Goal: Task Accomplishment & Management: Use online tool/utility

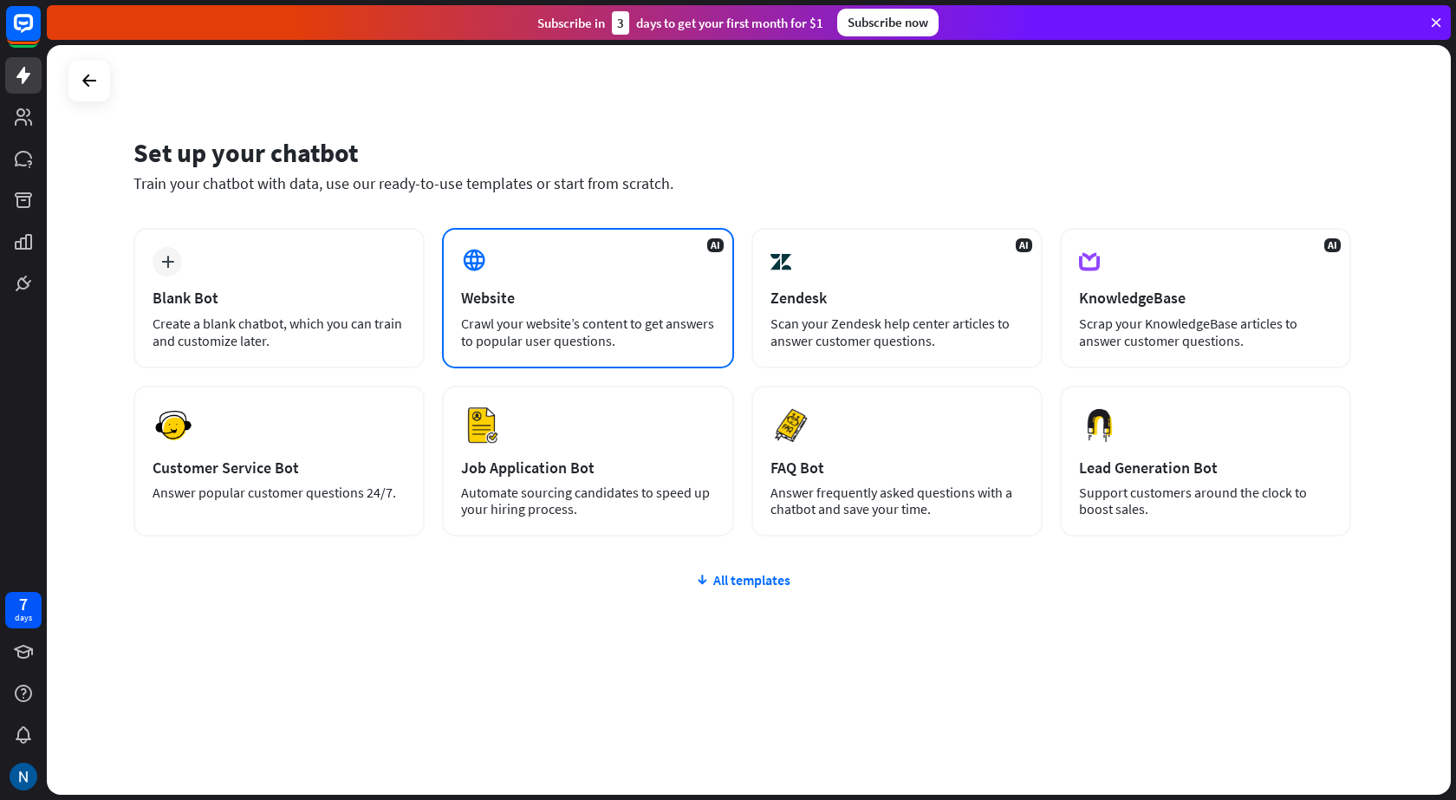
click at [528, 330] on div "Crawl your website’s content to get answers to popular user questions." at bounding box center [587, 332] width 253 height 35
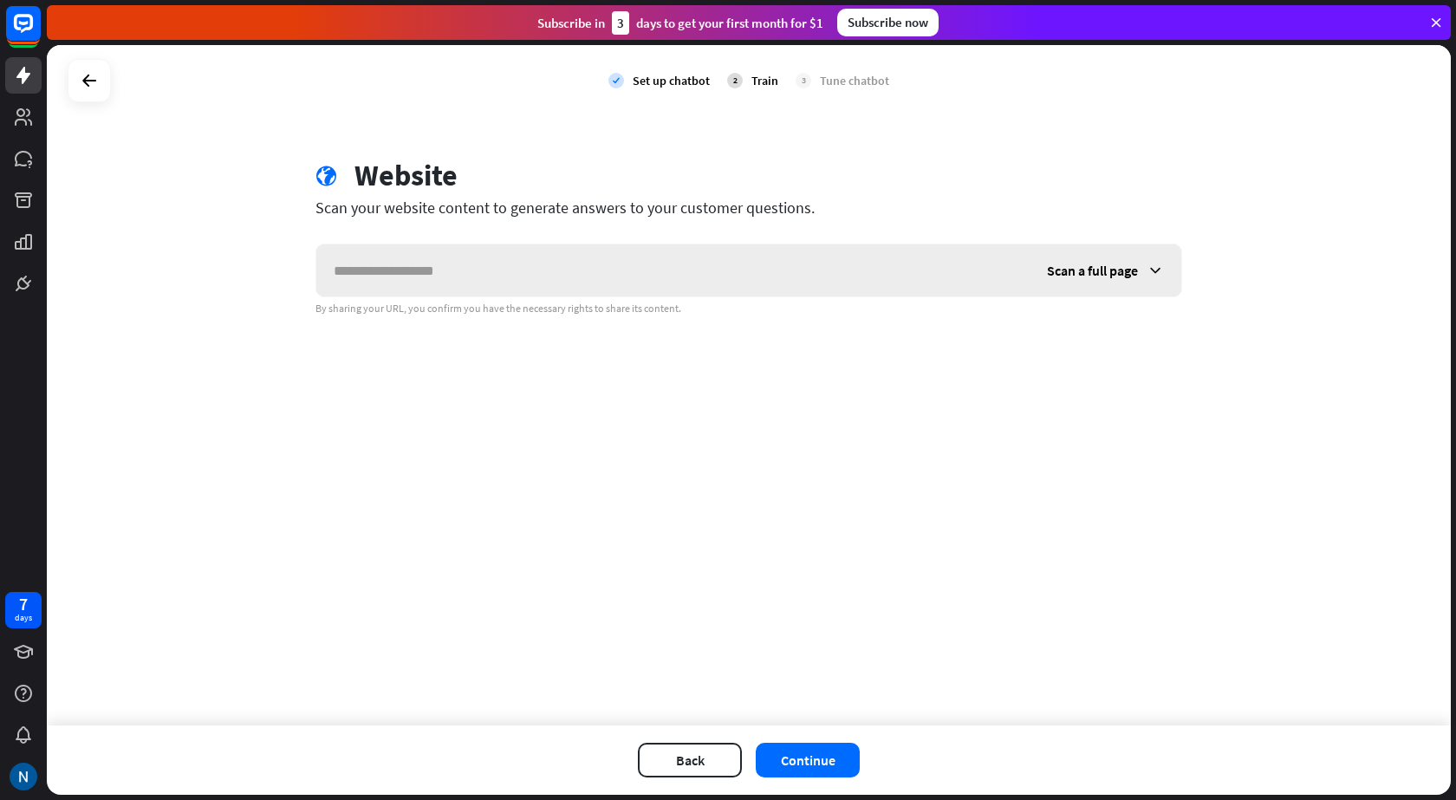
click at [403, 273] on input "text" at bounding box center [672, 270] width 713 height 52
click at [1151, 258] on div "Scan a full page" at bounding box center [1105, 270] width 152 height 52
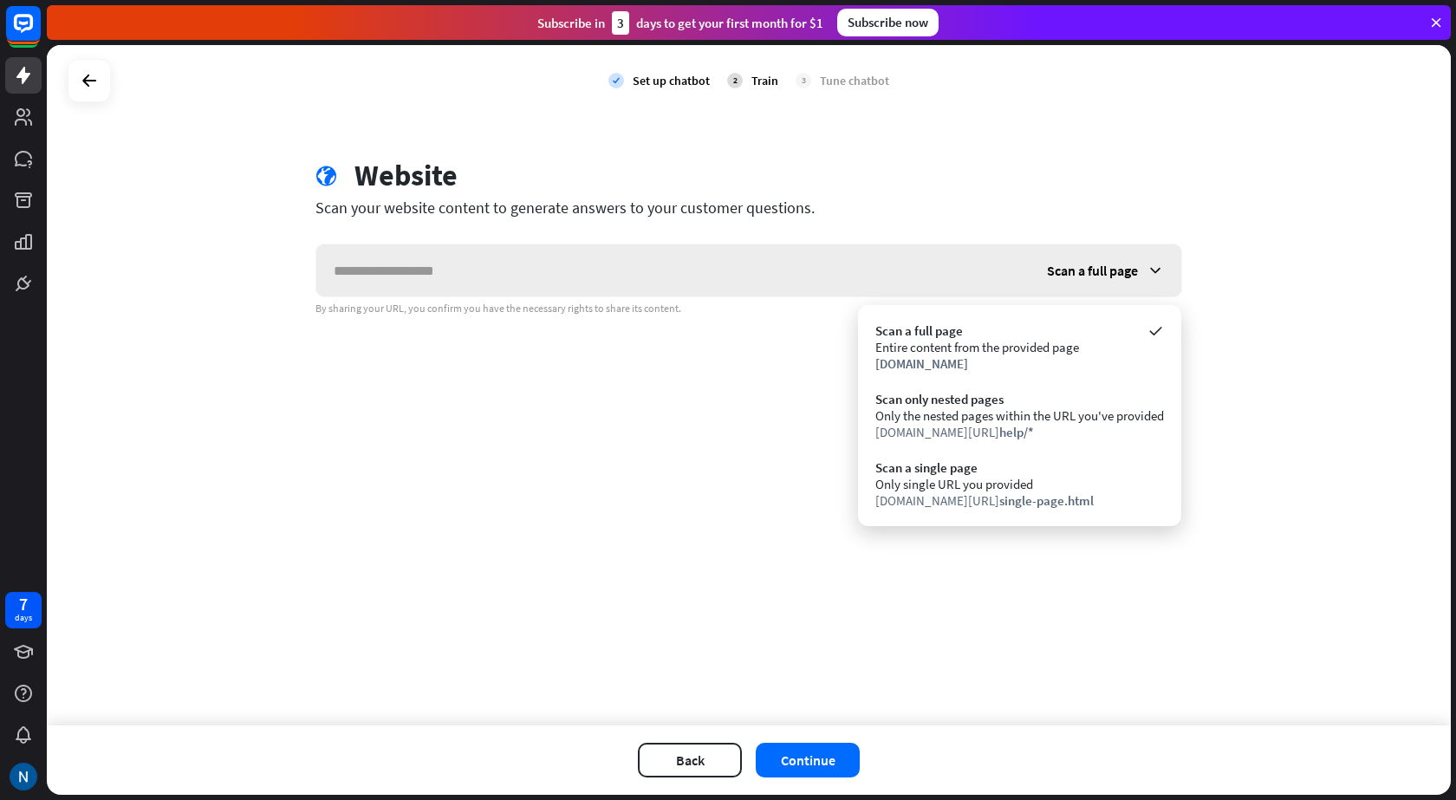
click at [1149, 264] on icon at bounding box center [1154, 270] width 17 height 17
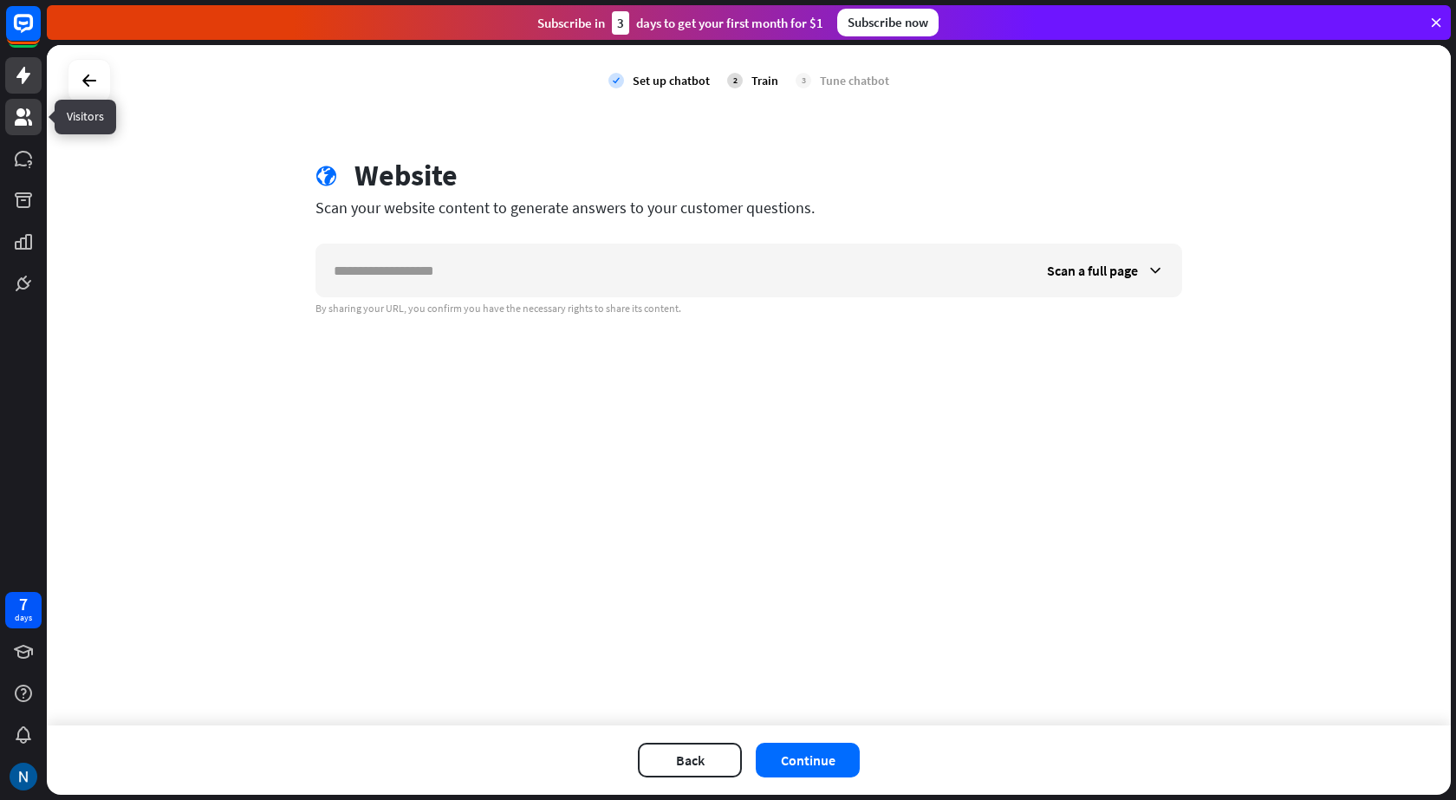
click at [16, 133] on link at bounding box center [23, 117] width 36 height 36
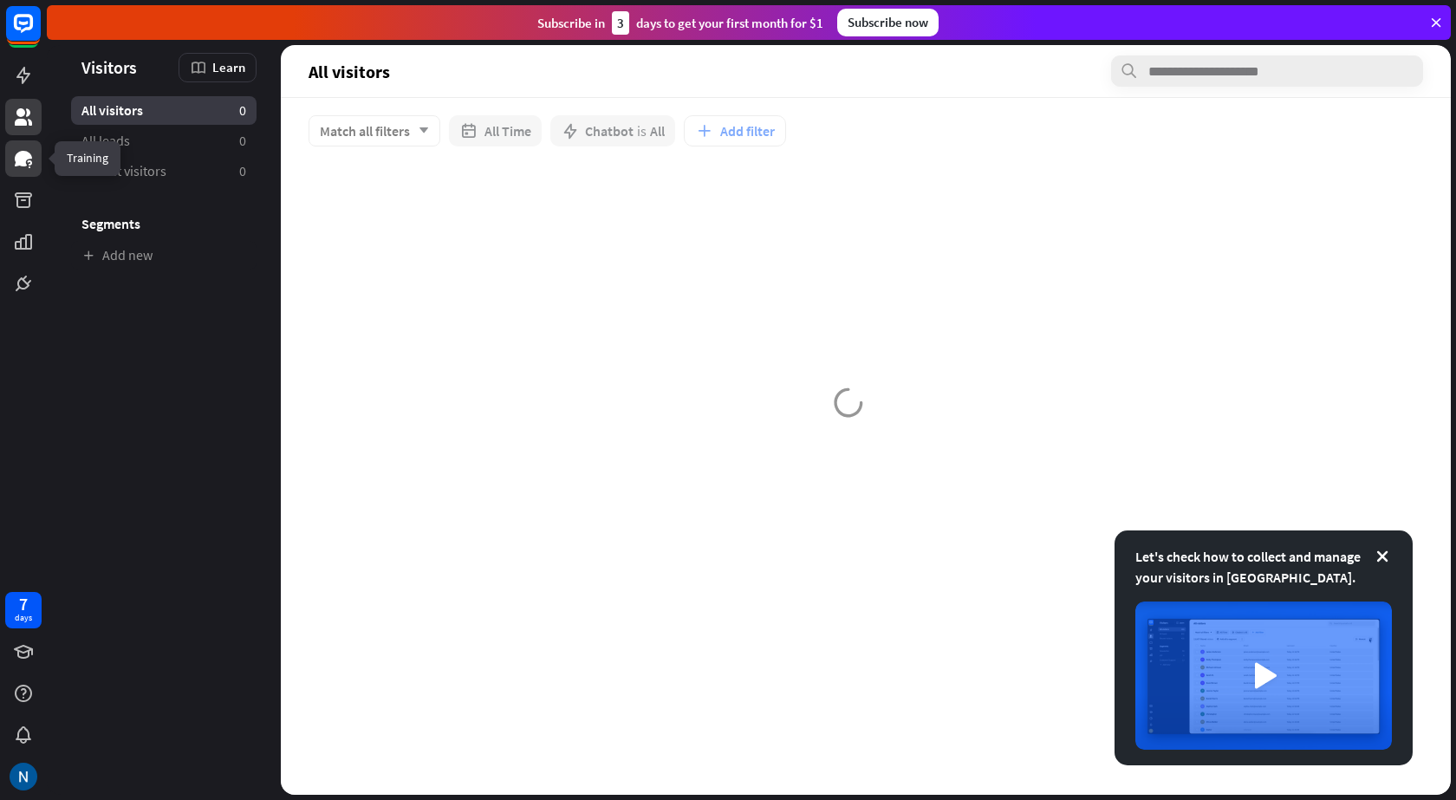
click at [14, 166] on icon at bounding box center [23, 158] width 21 height 21
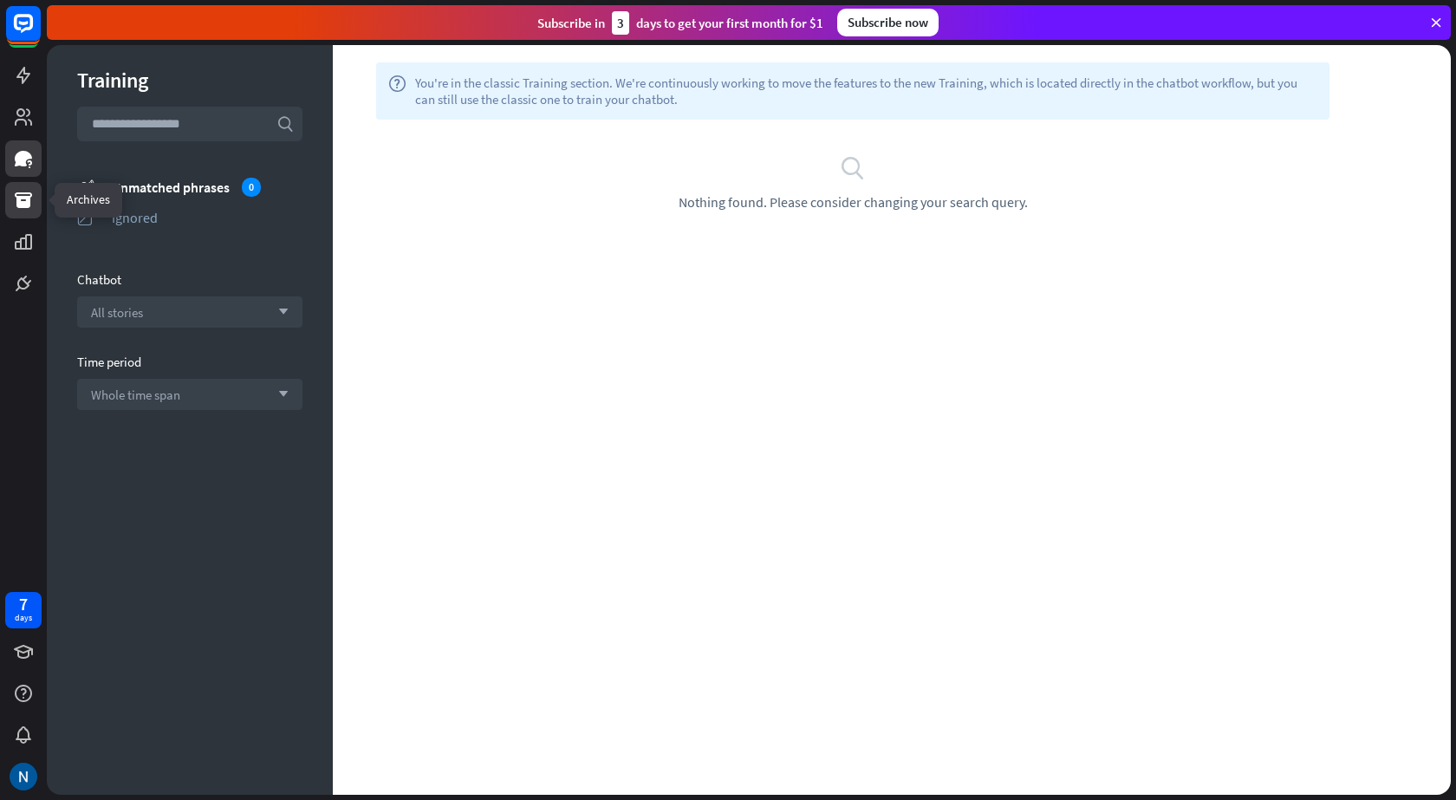
click at [25, 209] on icon at bounding box center [23, 200] width 21 height 21
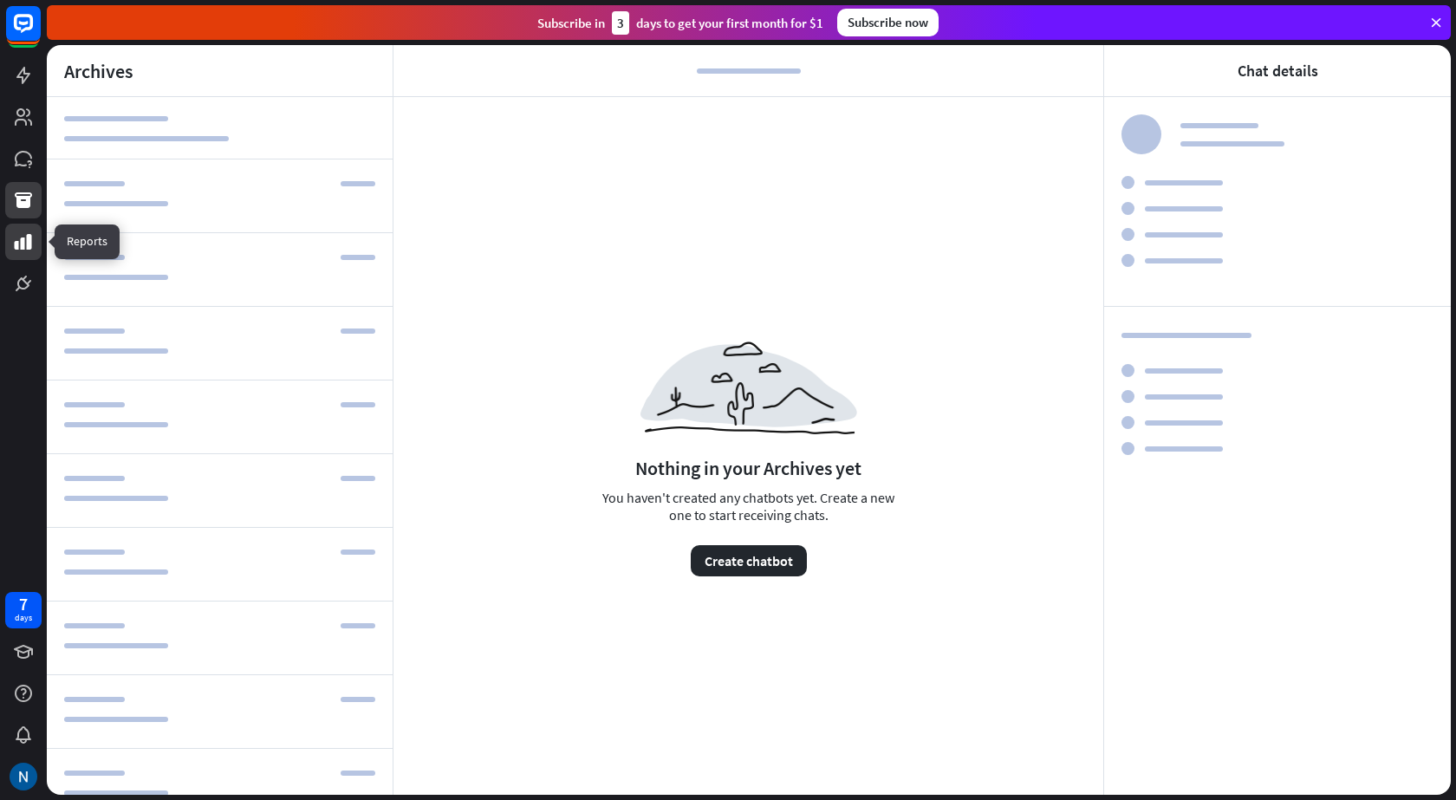
click at [11, 243] on link at bounding box center [23, 242] width 36 height 36
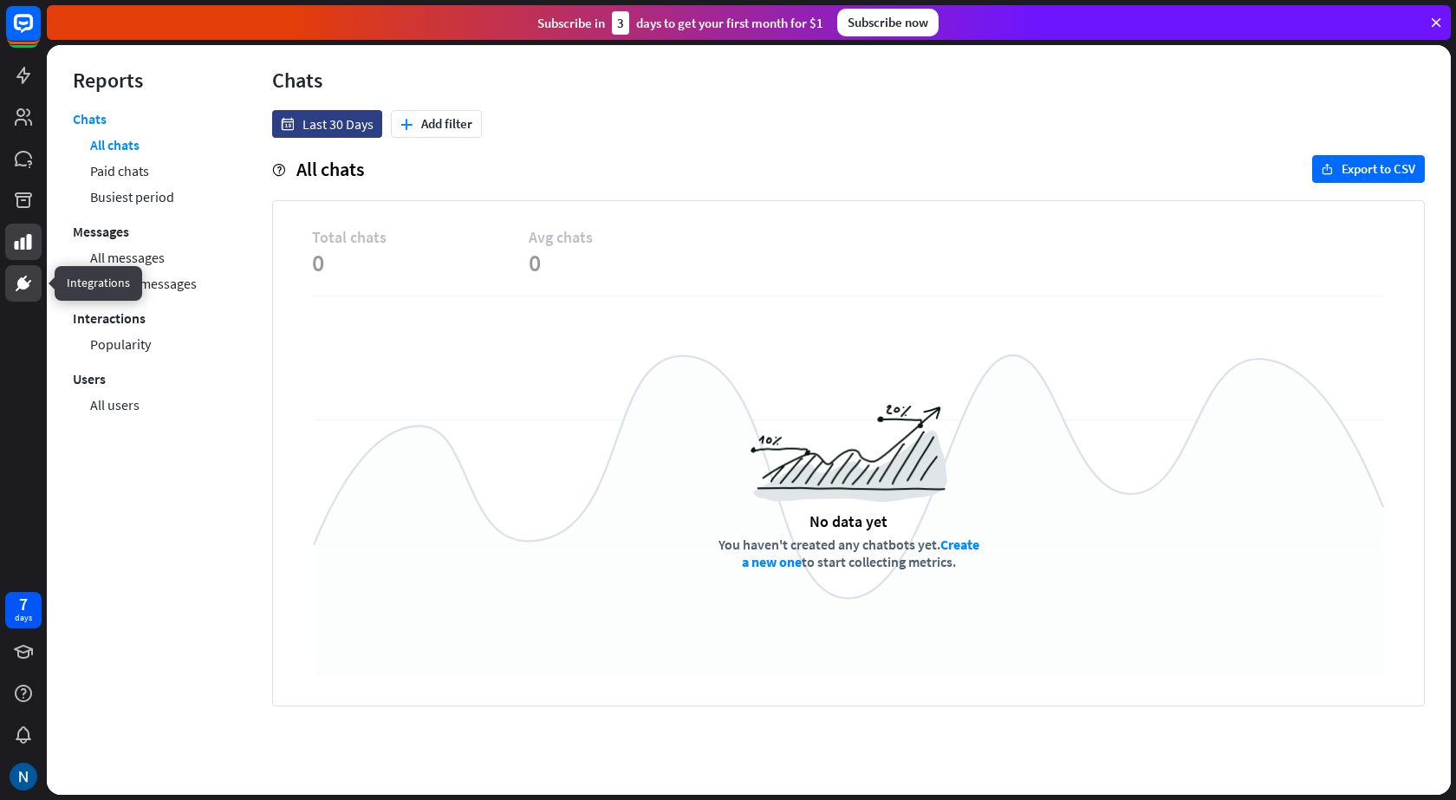
click at [17, 288] on icon at bounding box center [23, 283] width 21 height 21
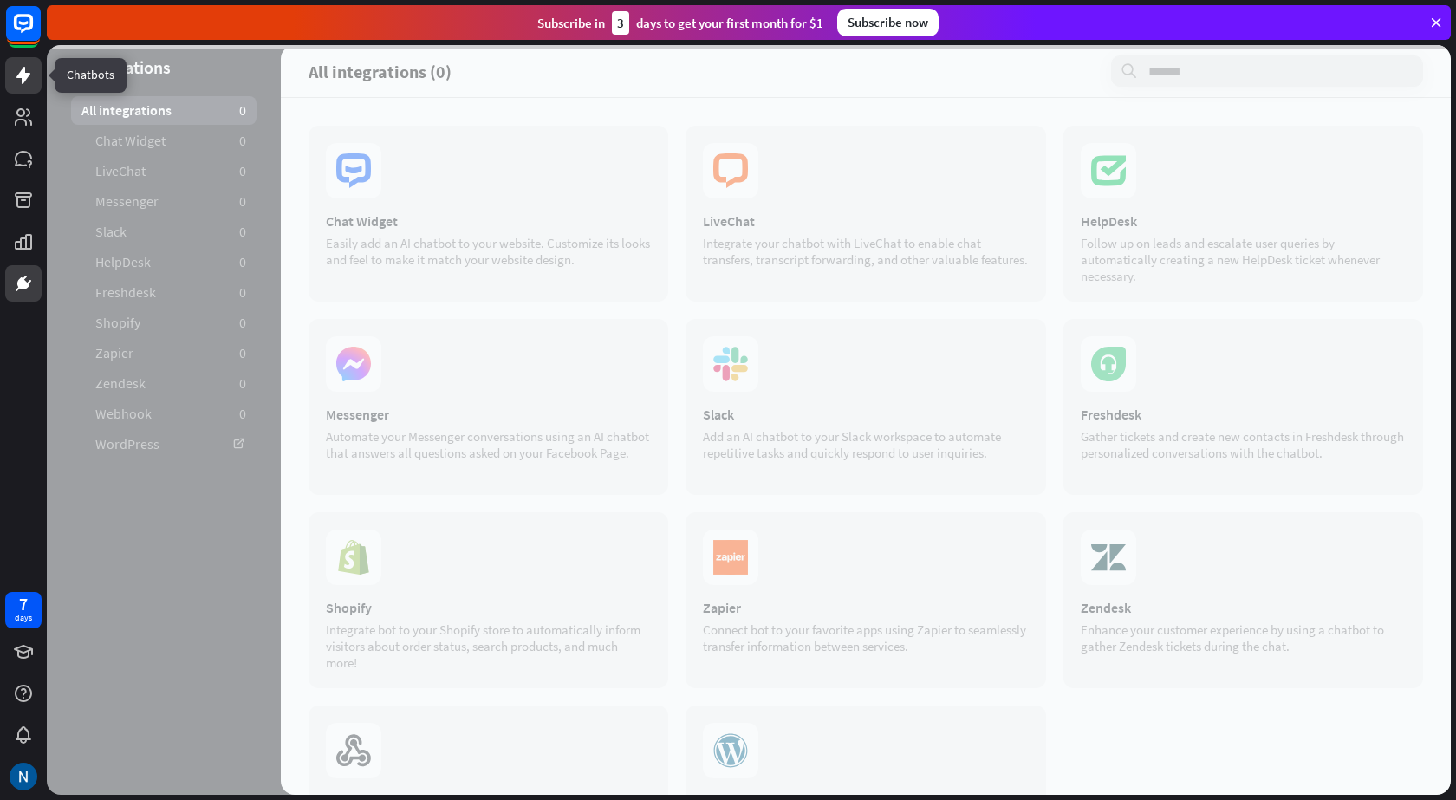
click at [11, 74] on link at bounding box center [23, 75] width 36 height 36
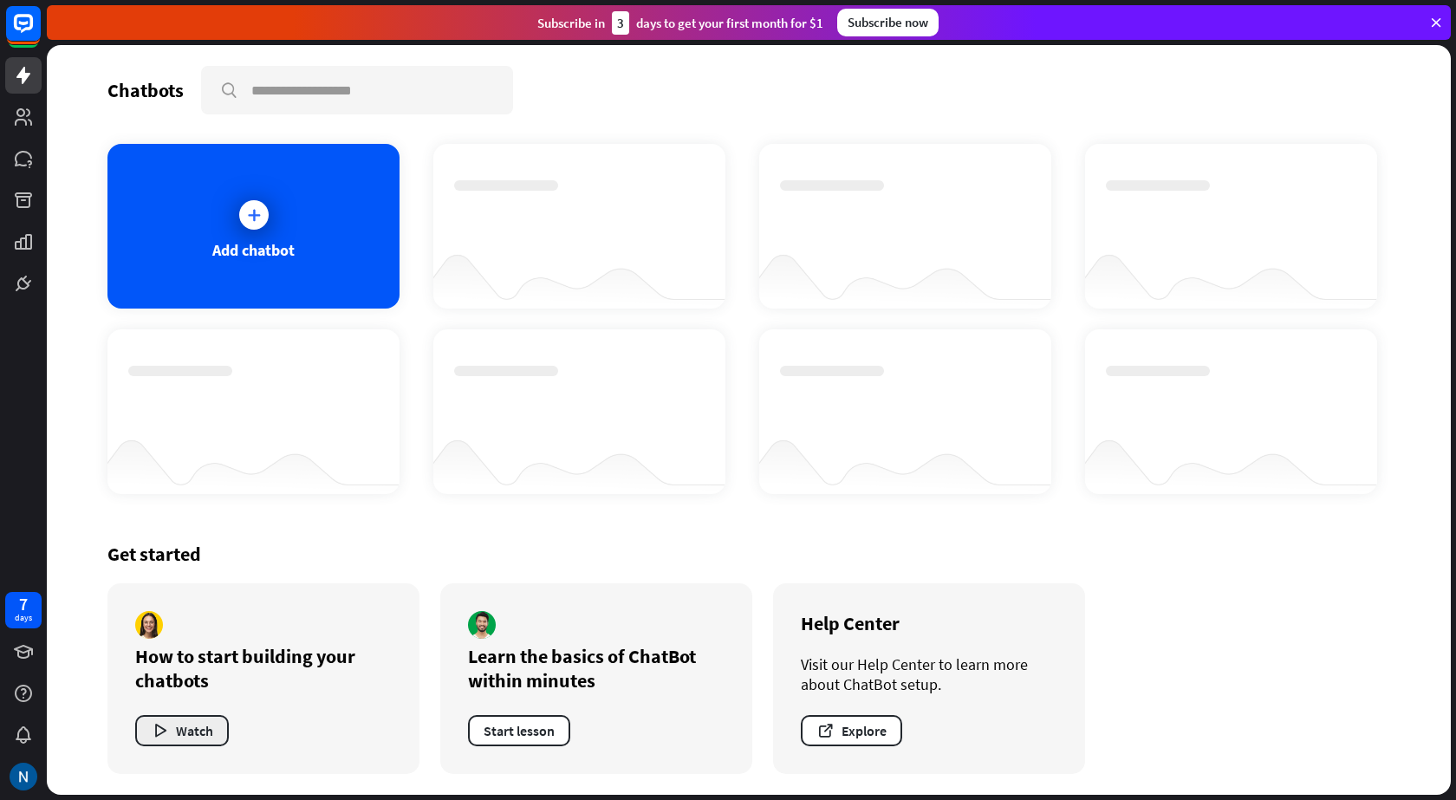
click at [198, 737] on button "Watch" at bounding box center [182, 730] width 94 height 31
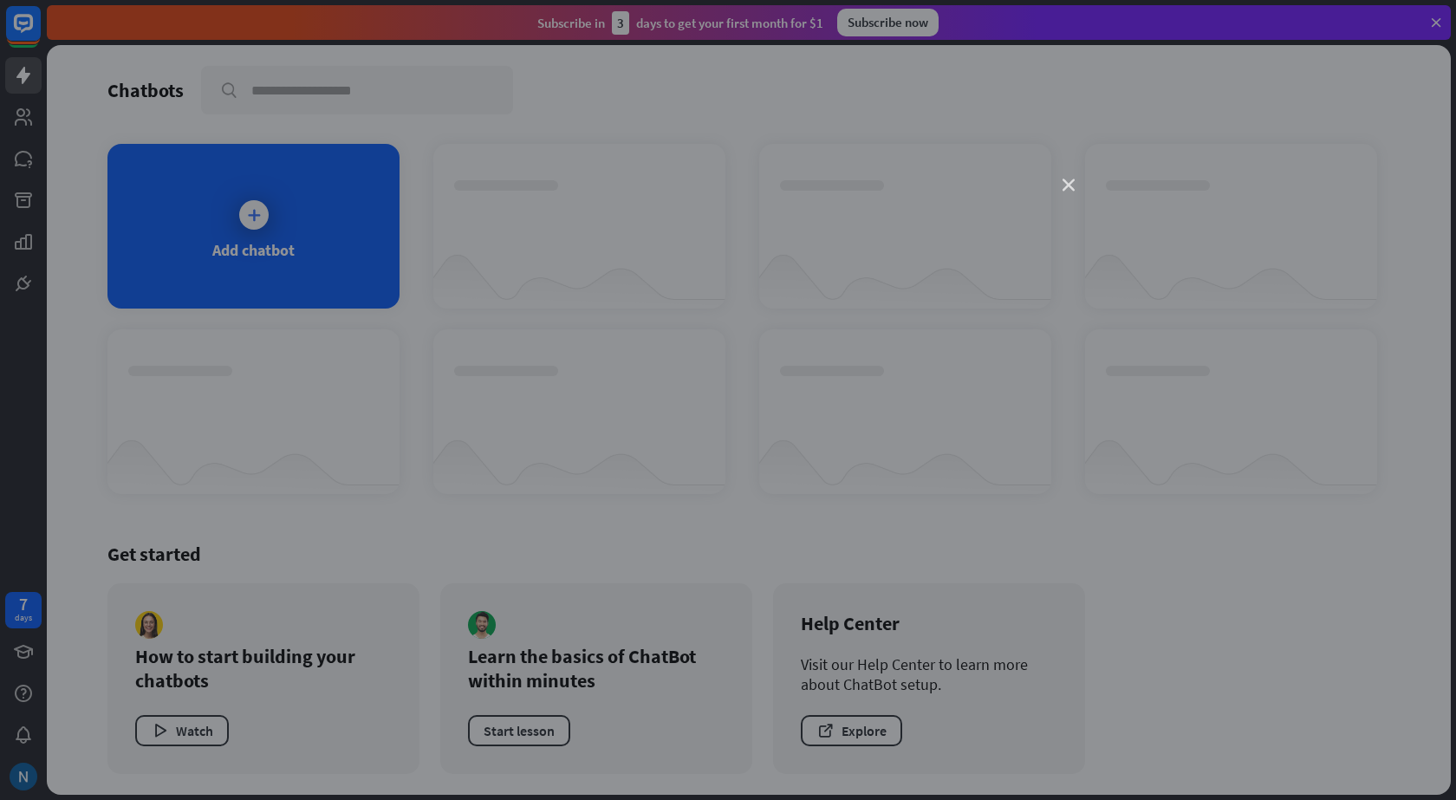
click at [1066, 184] on icon "close" at bounding box center [1068, 185] width 12 height 12
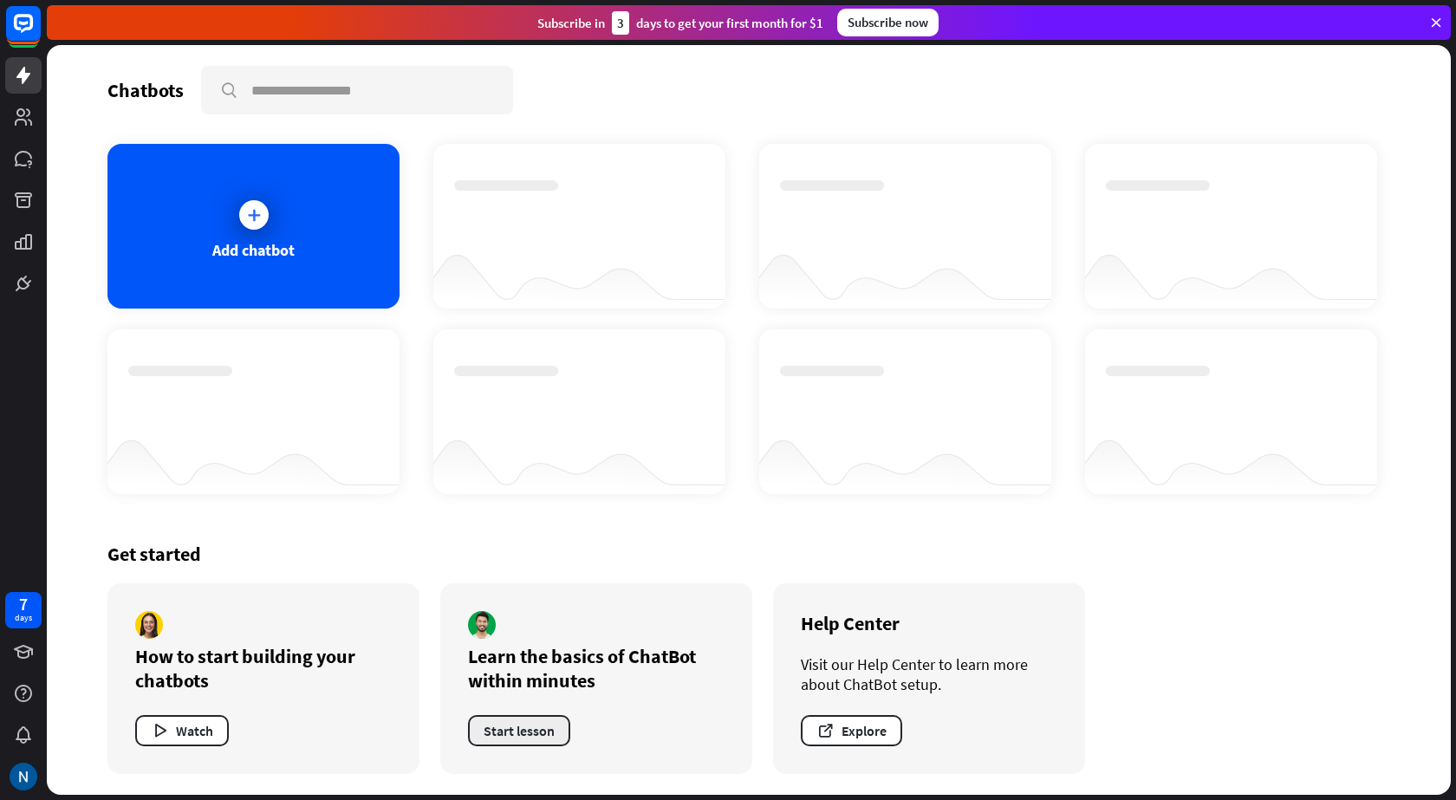
click at [508, 732] on button "Start lesson" at bounding box center [519, 730] width 102 height 31
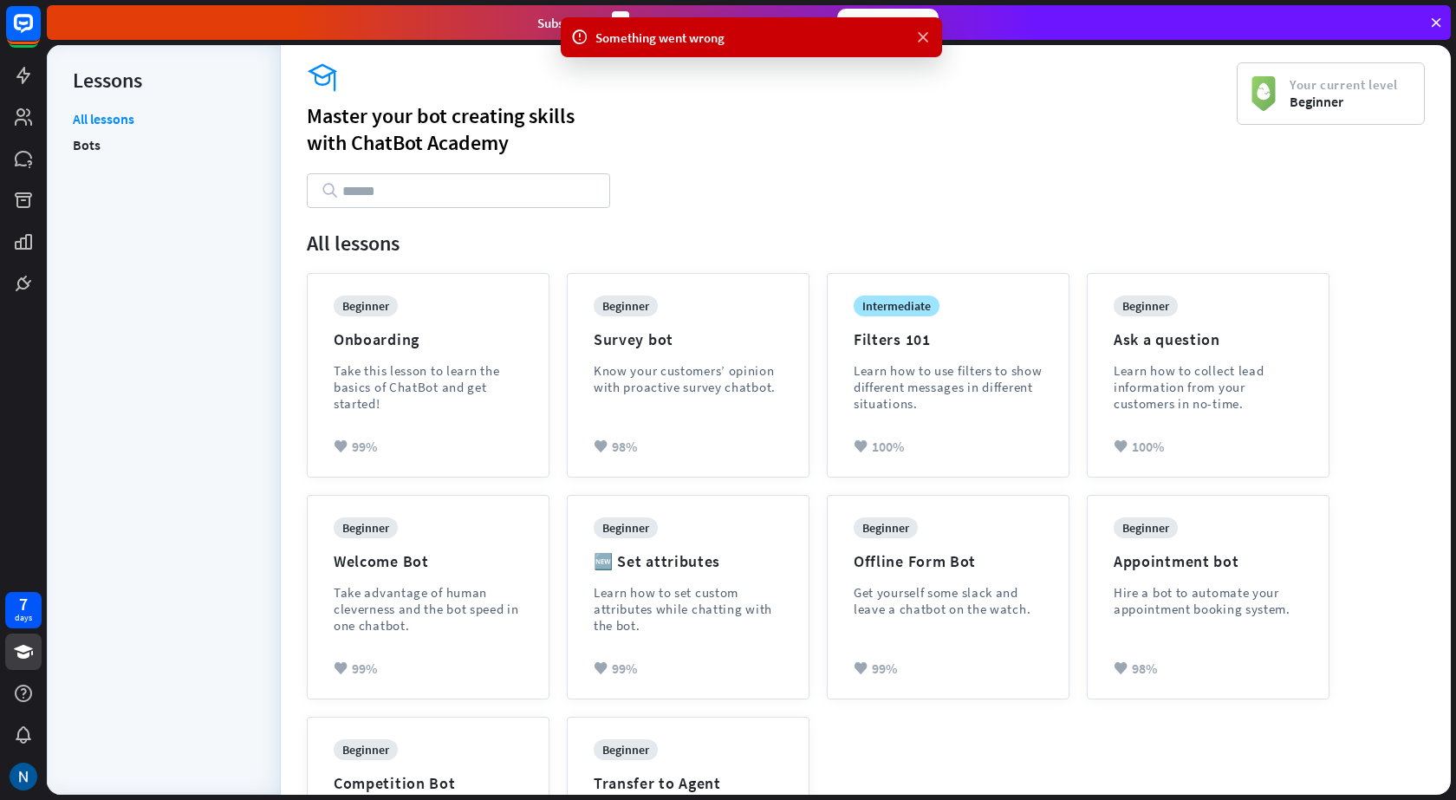
click at [926, 38] on icon at bounding box center [922, 38] width 17 height 18
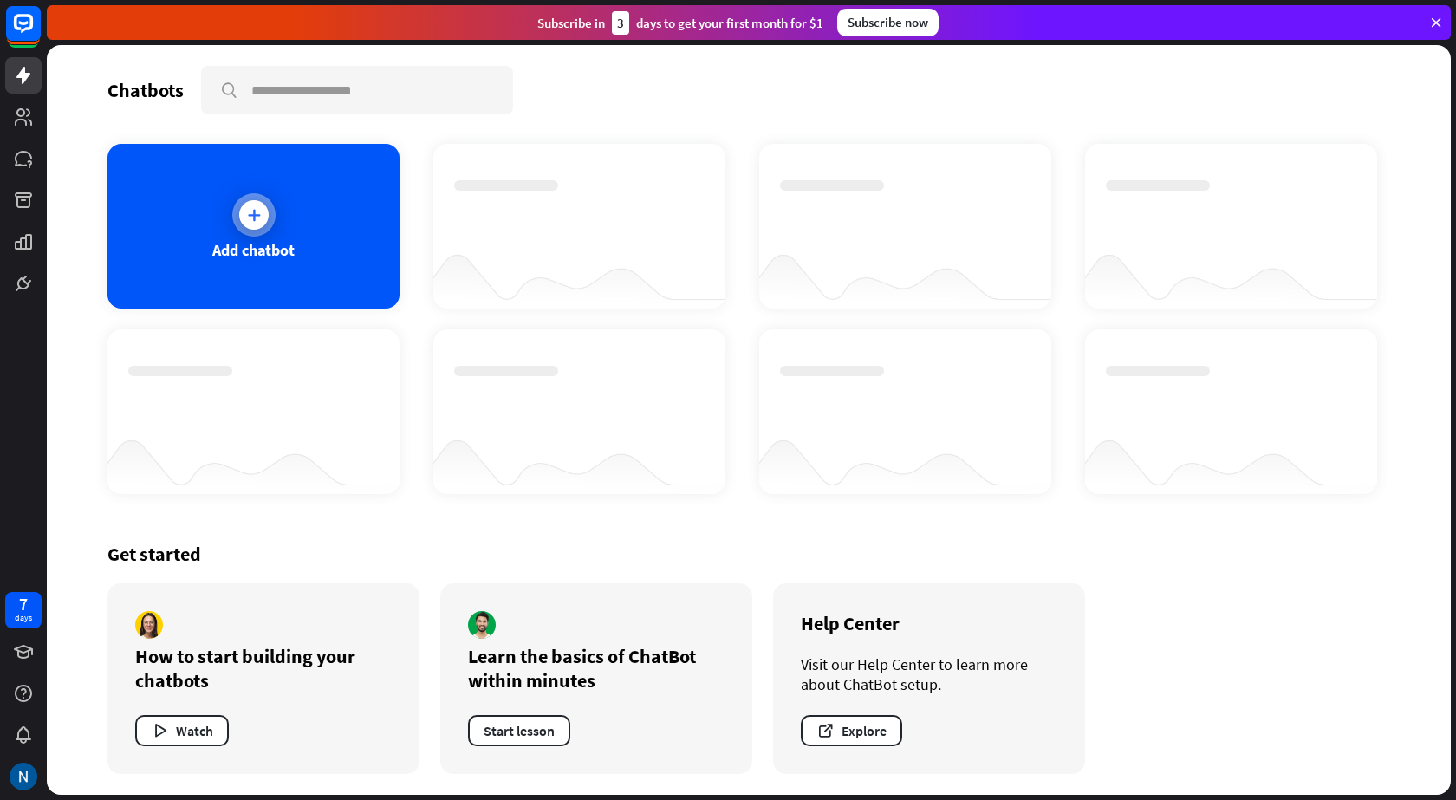
click at [253, 216] on icon at bounding box center [253, 214] width 17 height 17
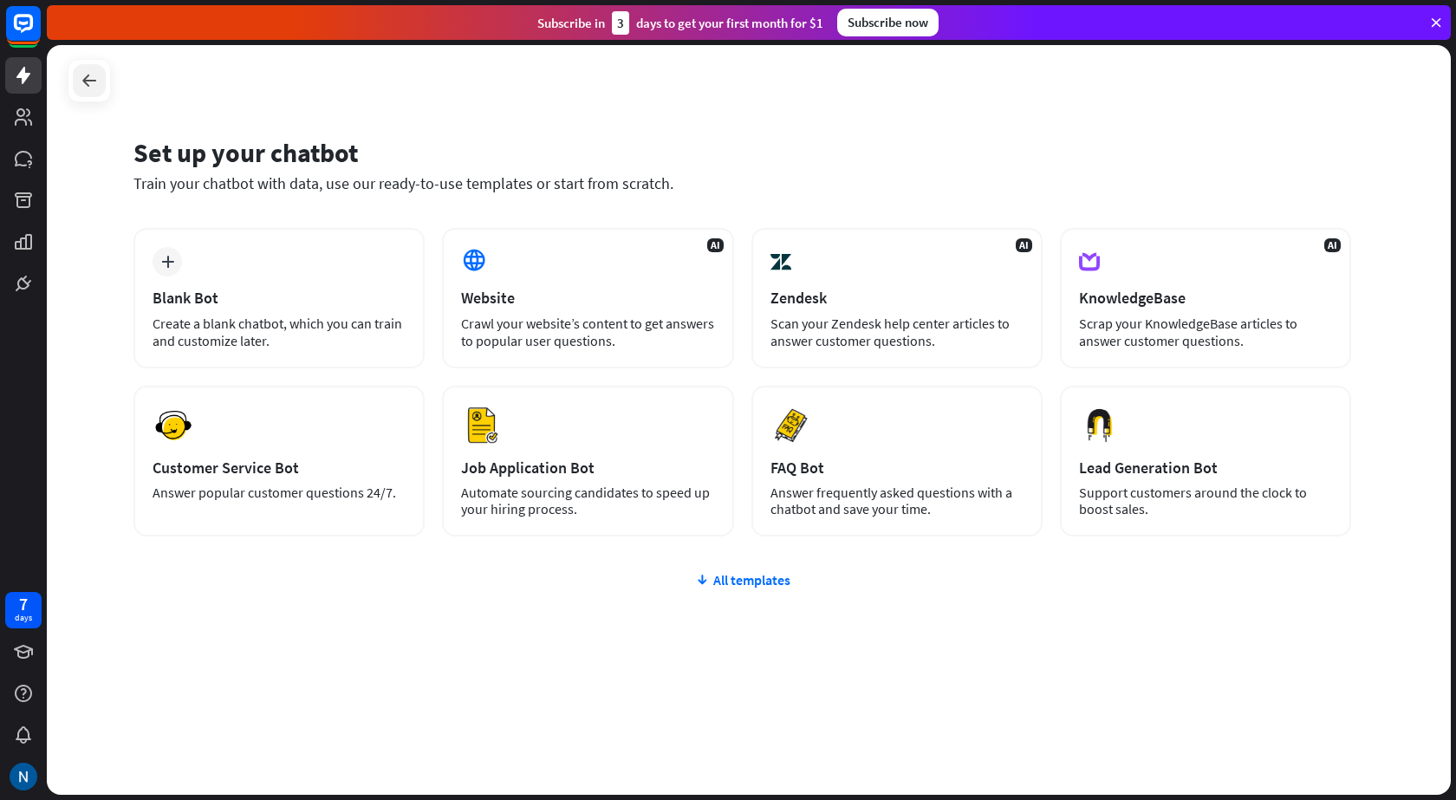
click at [82, 91] on div at bounding box center [89, 80] width 33 height 33
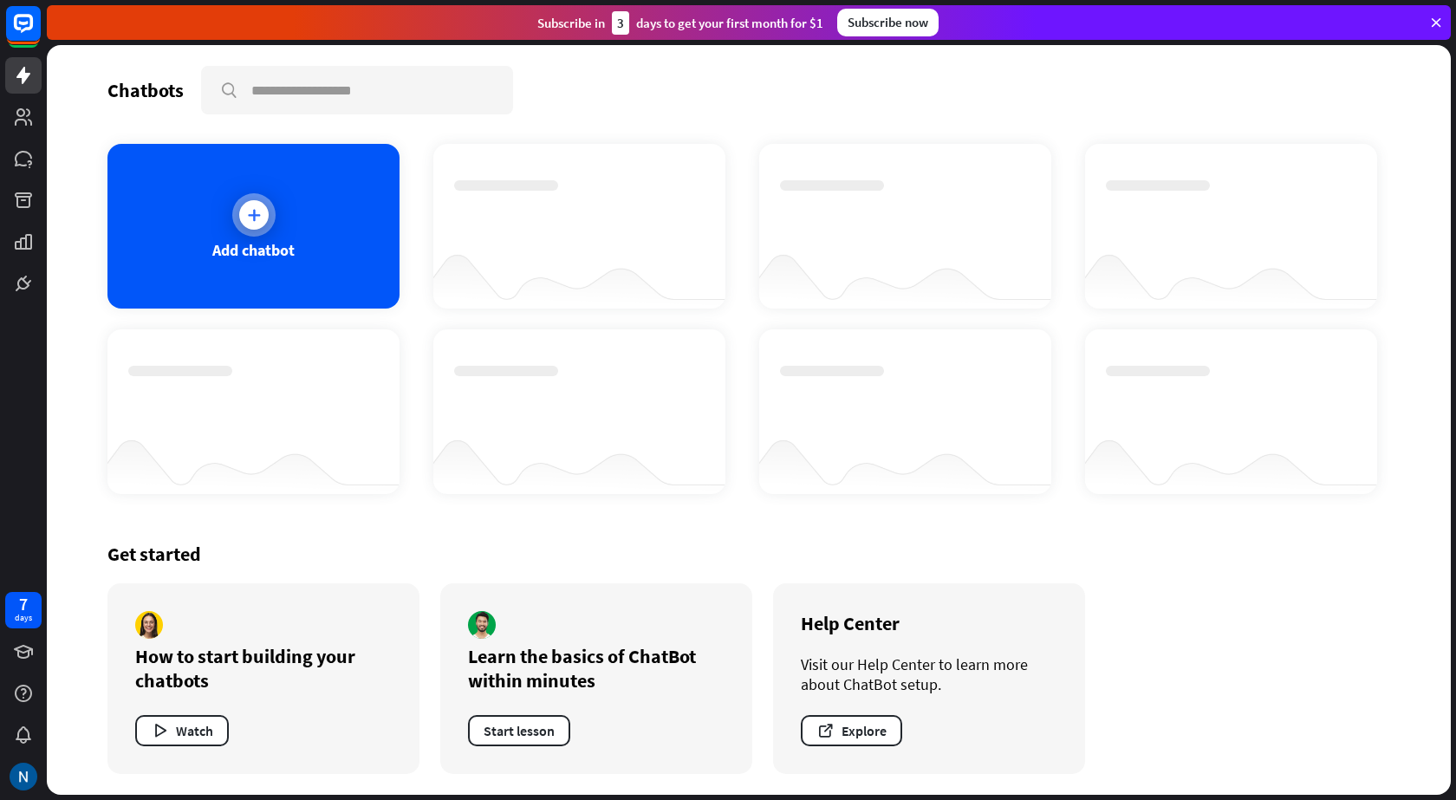
click at [257, 222] on icon at bounding box center [253, 214] width 17 height 17
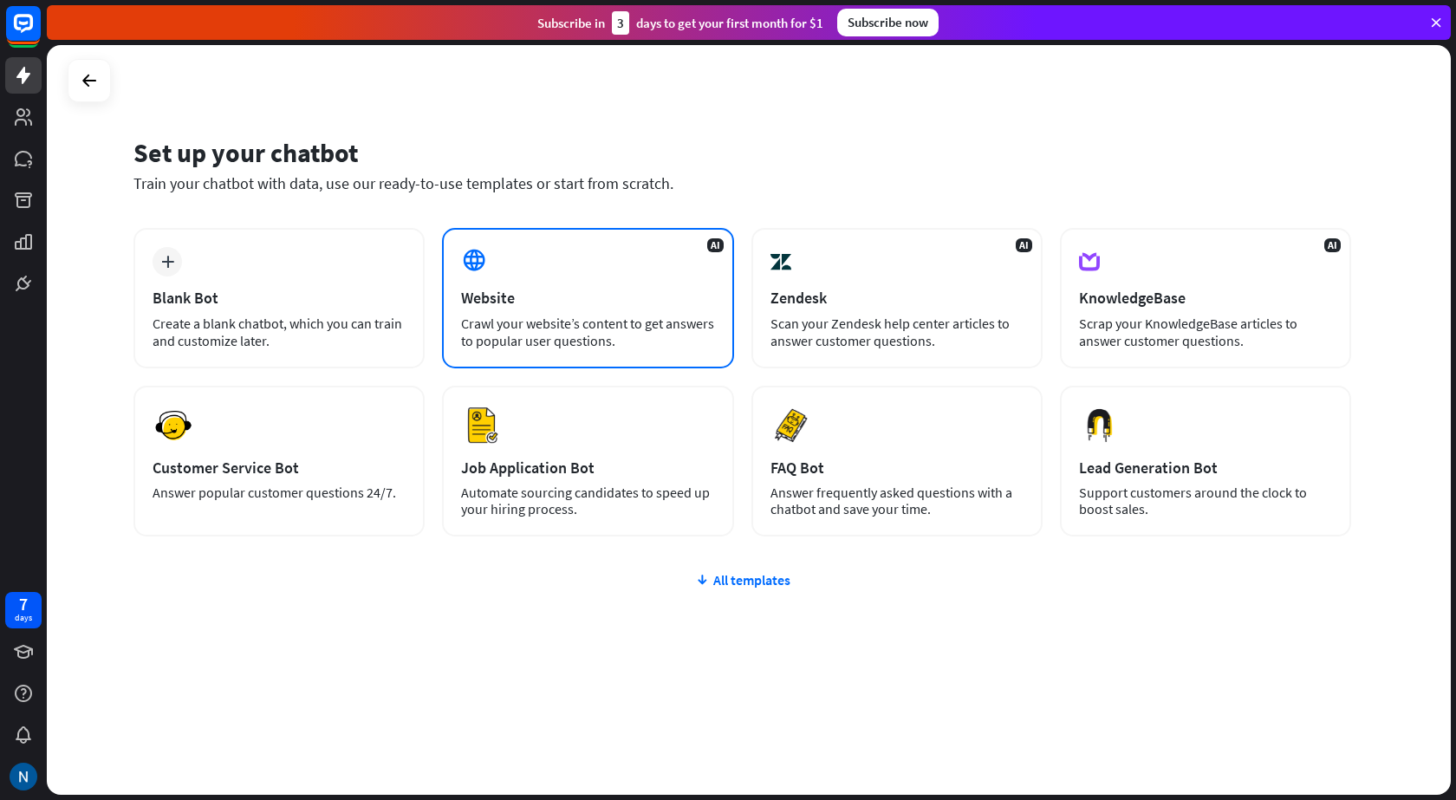
click at [534, 292] on div "Website" at bounding box center [587, 298] width 253 height 20
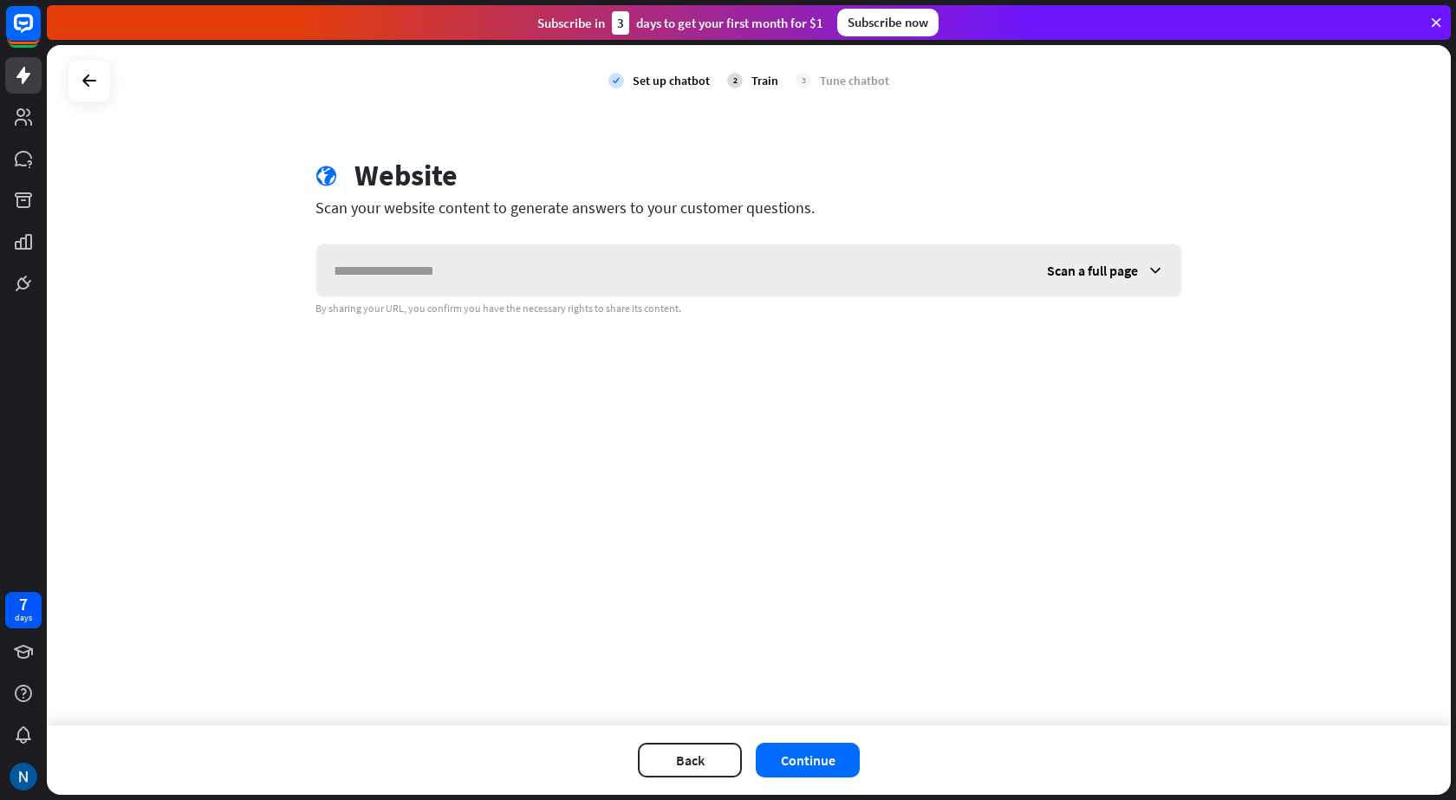
click at [473, 269] on input "text" at bounding box center [672, 270] width 713 height 52
drag, startPoint x: 436, startPoint y: 273, endPoint x: 447, endPoint y: 297, distance: 26.8
click at [440, 291] on input "text" at bounding box center [672, 270] width 713 height 52
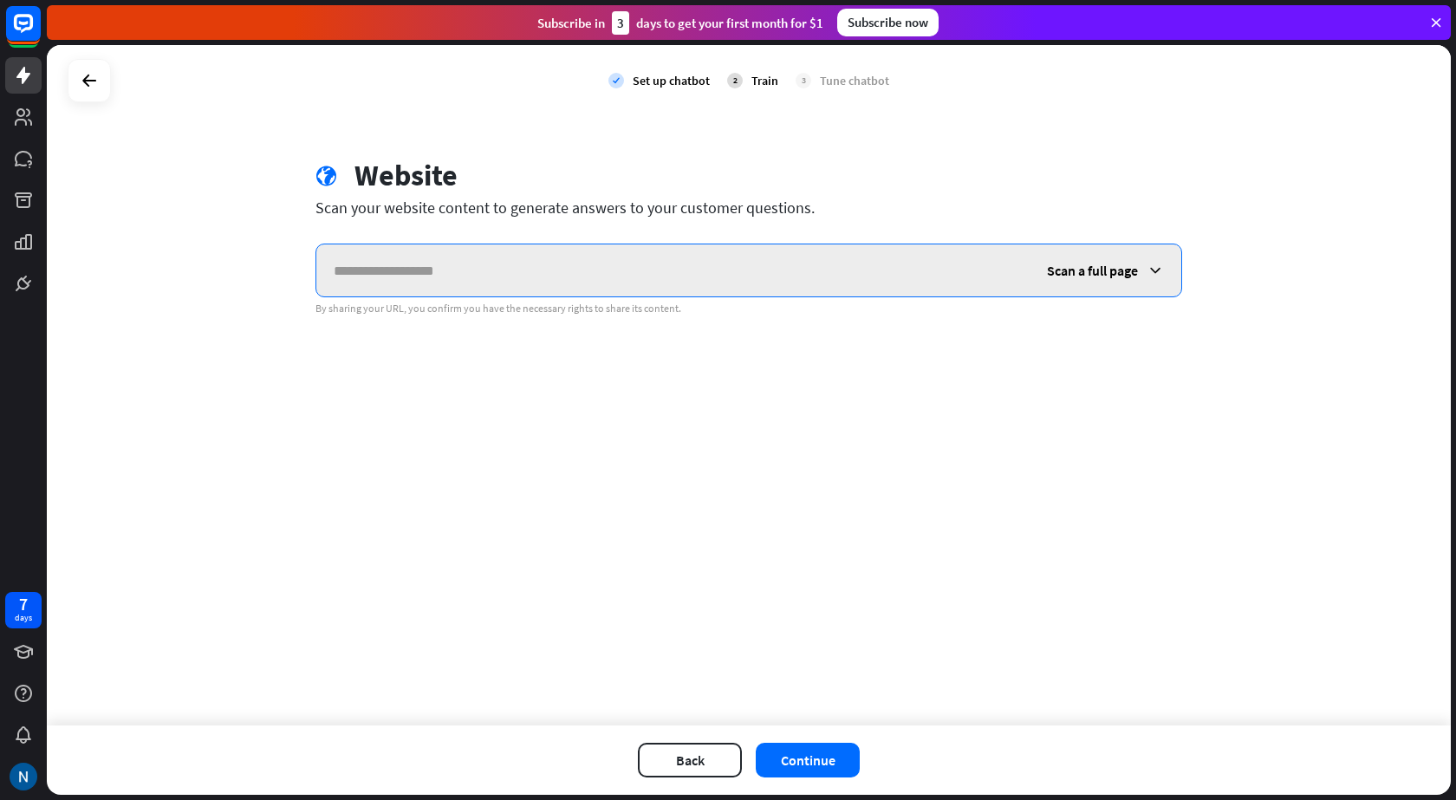
click at [461, 267] on input "text" at bounding box center [672, 270] width 713 height 52
paste input "**********"
type input "**********"
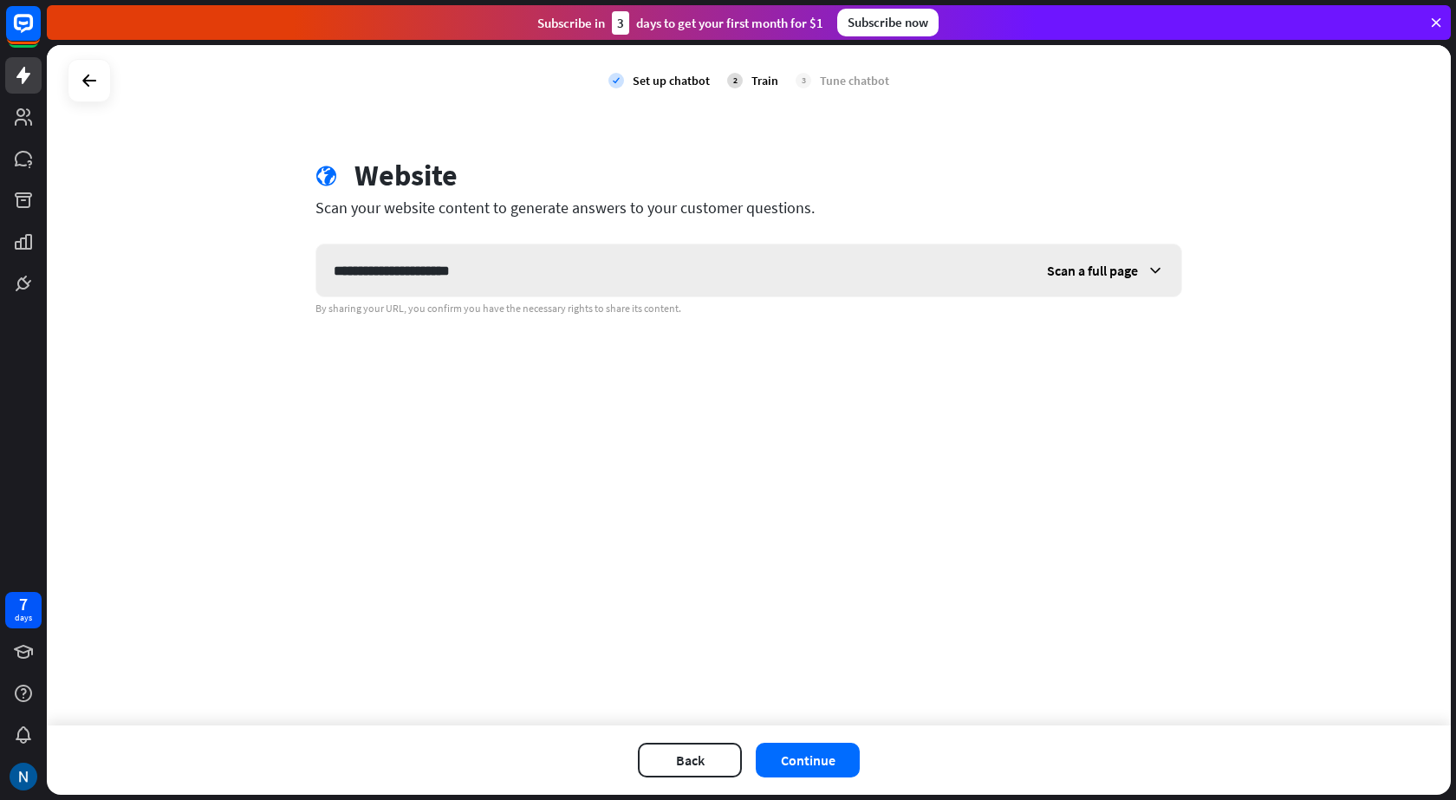
click at [1098, 266] on span "Scan a full page" at bounding box center [1092, 270] width 91 height 17
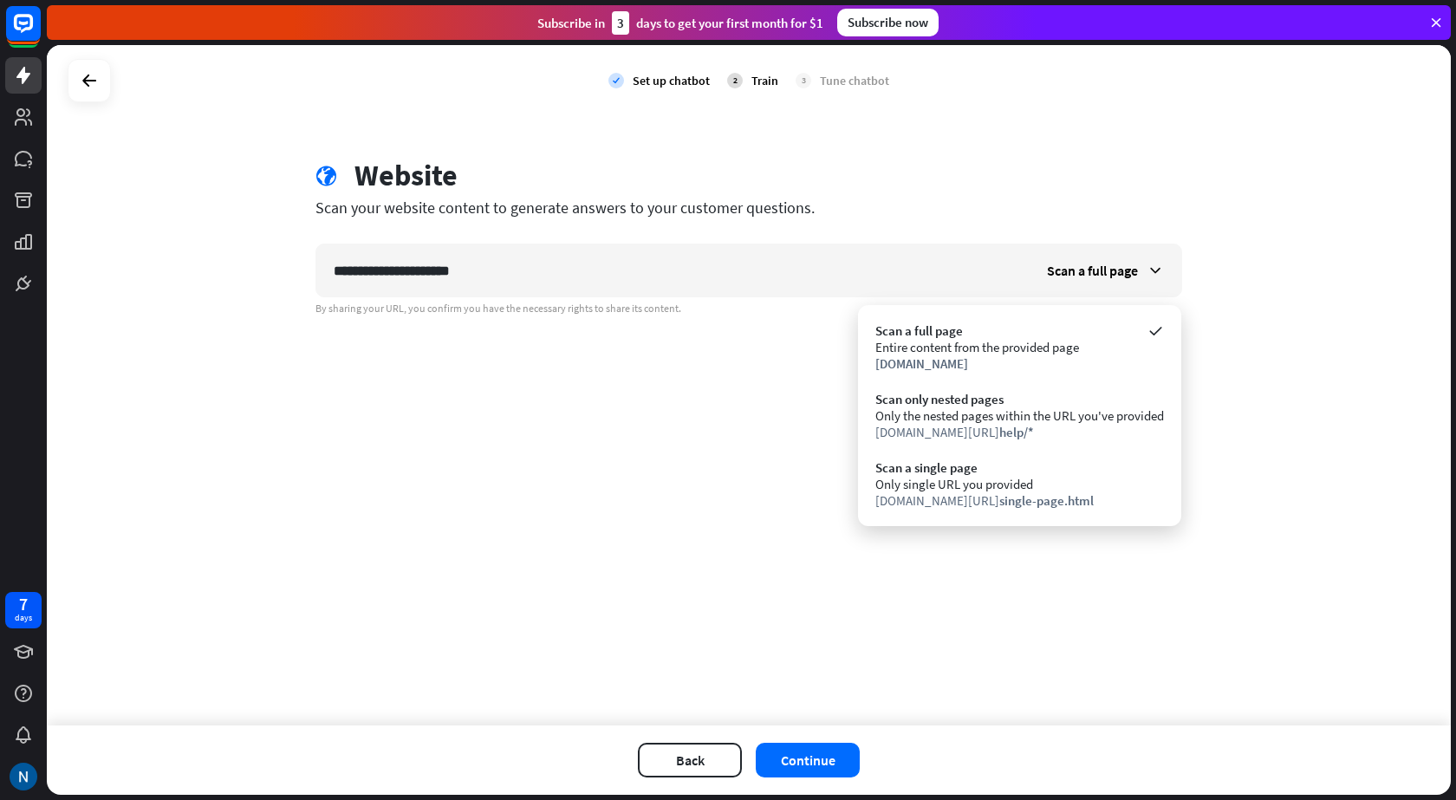
click at [702, 475] on div "**********" at bounding box center [749, 385] width 1404 height 680
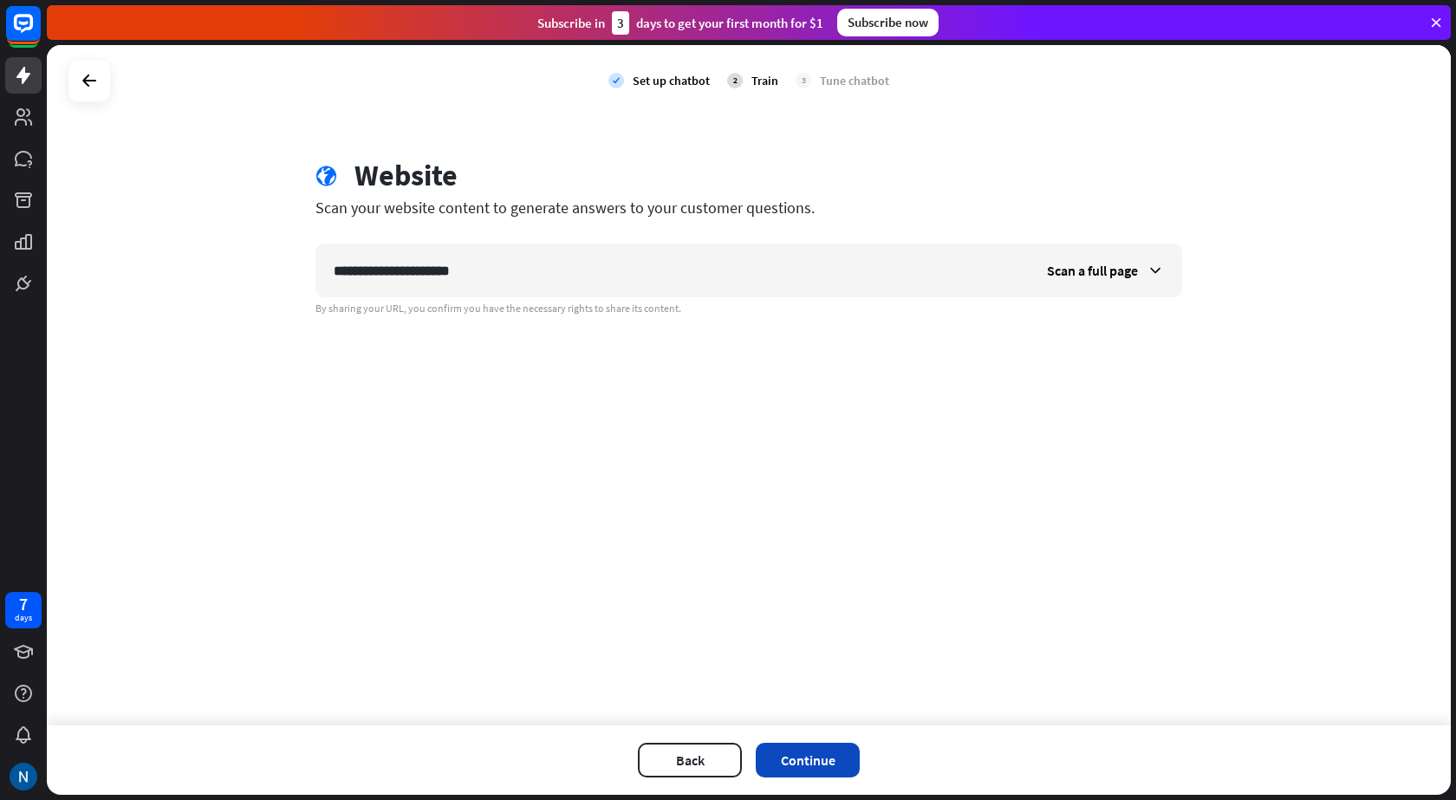
click at [782, 768] on button "Continue" at bounding box center [808, 760] width 104 height 35
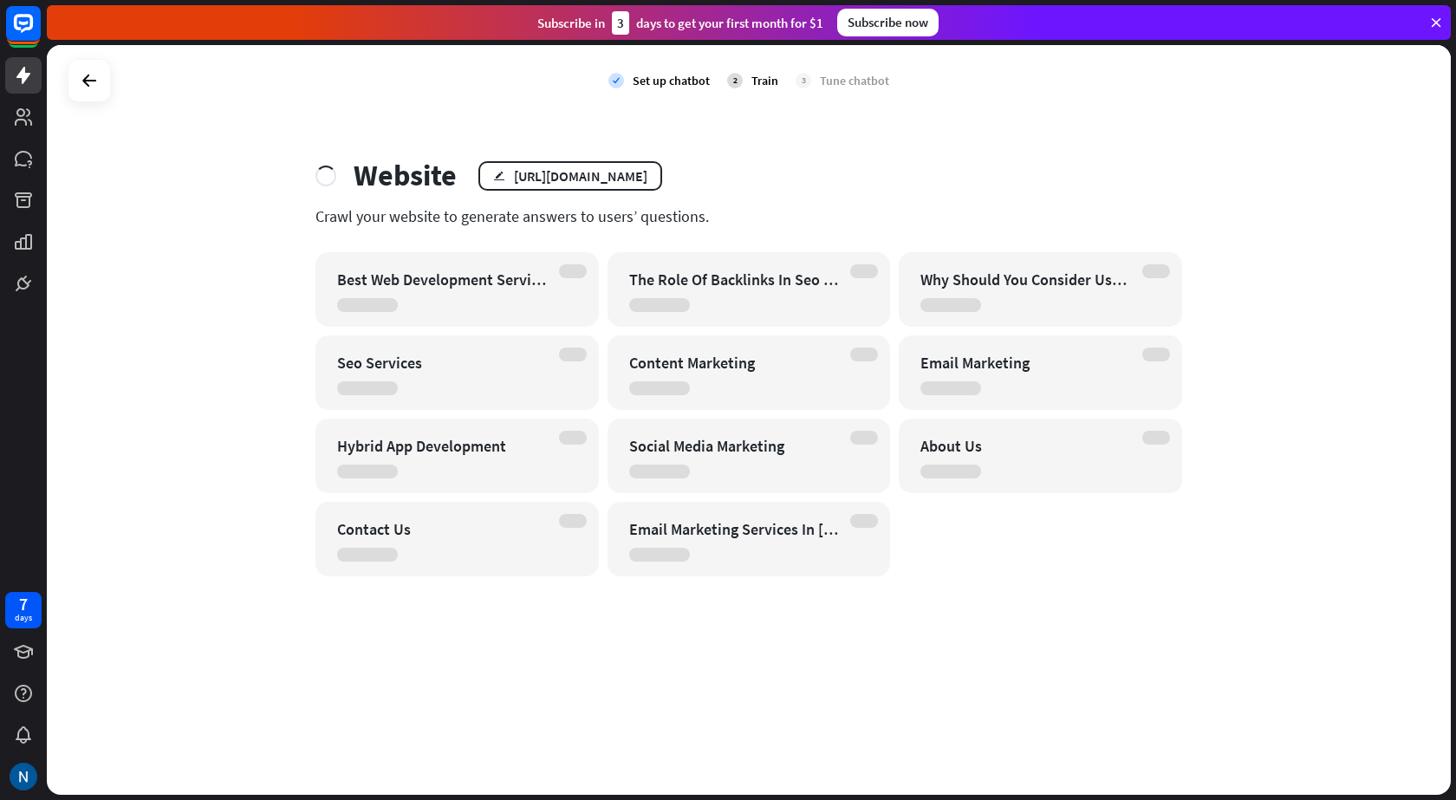
drag, startPoint x: 712, startPoint y: 218, endPoint x: 297, endPoint y: 218, distance: 415.1
click at [297, 218] on div "Website edit [URL][DOMAIN_NAME] Crawl your website to generate answers to users…" at bounding box center [749, 367] width 908 height 419
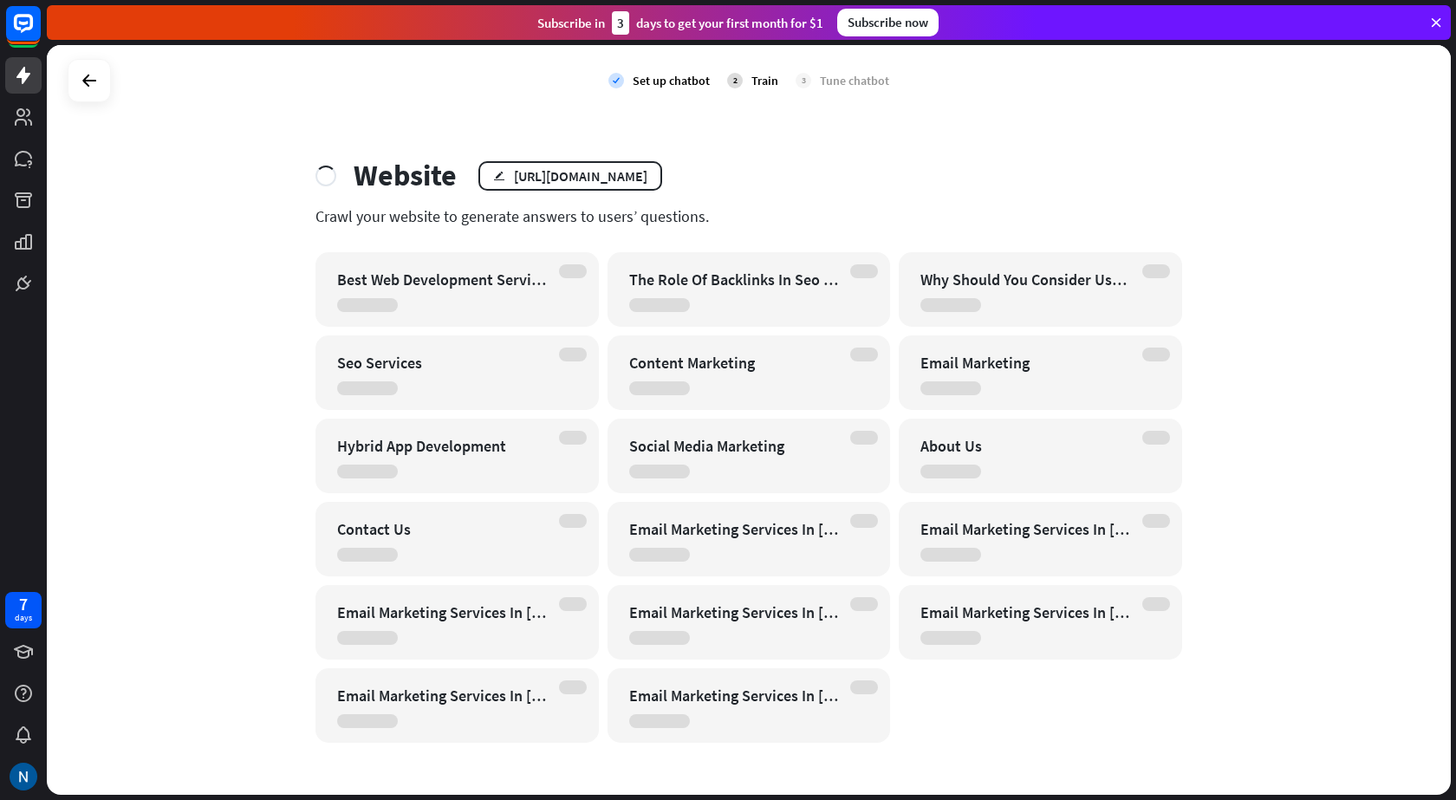
scroll to position [3, 0]
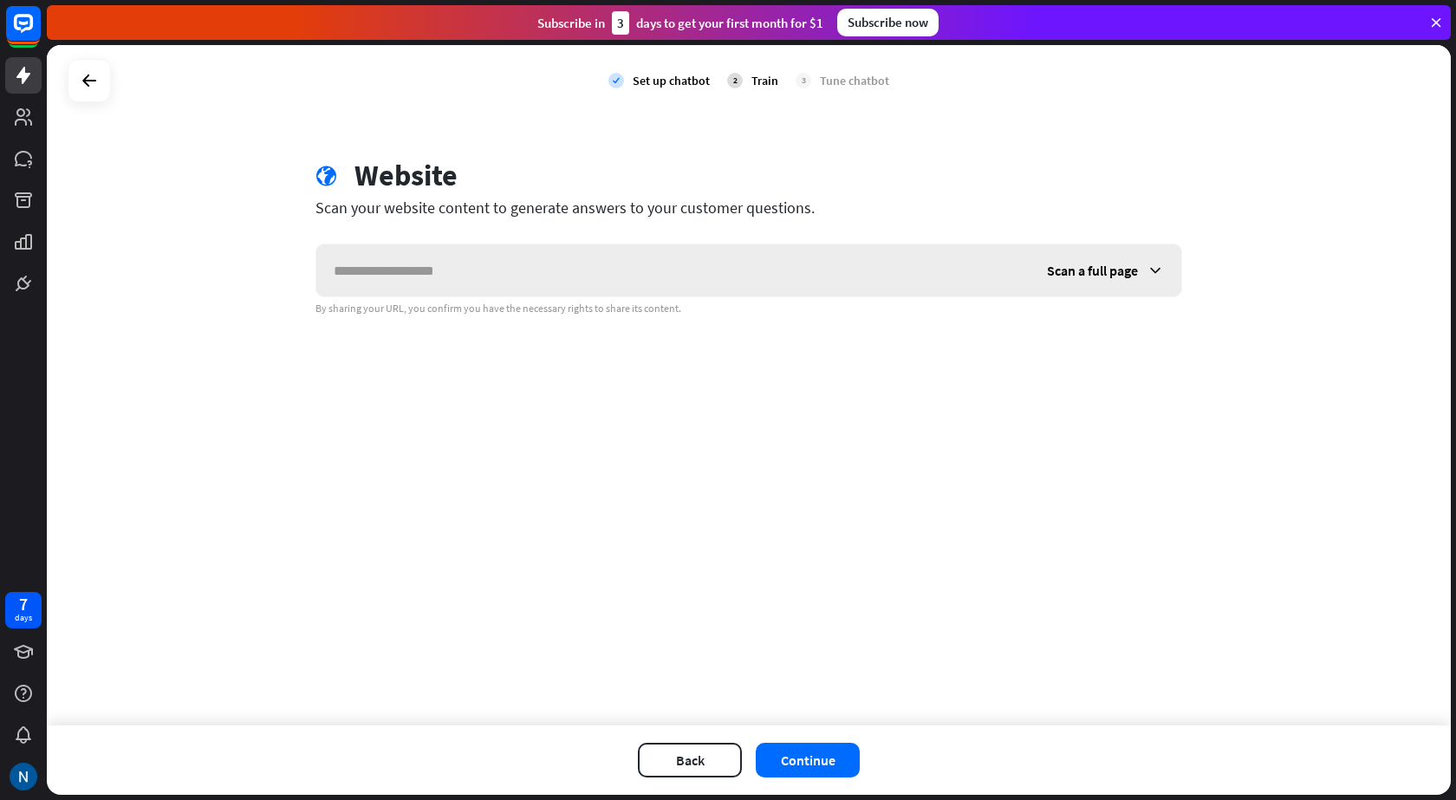
click at [407, 271] on input "text" at bounding box center [672, 270] width 713 height 52
type input "**********"
click at [772, 759] on button "Continue" at bounding box center [808, 760] width 104 height 35
click at [499, 280] on input "text" at bounding box center [672, 270] width 713 height 52
type input "**********"
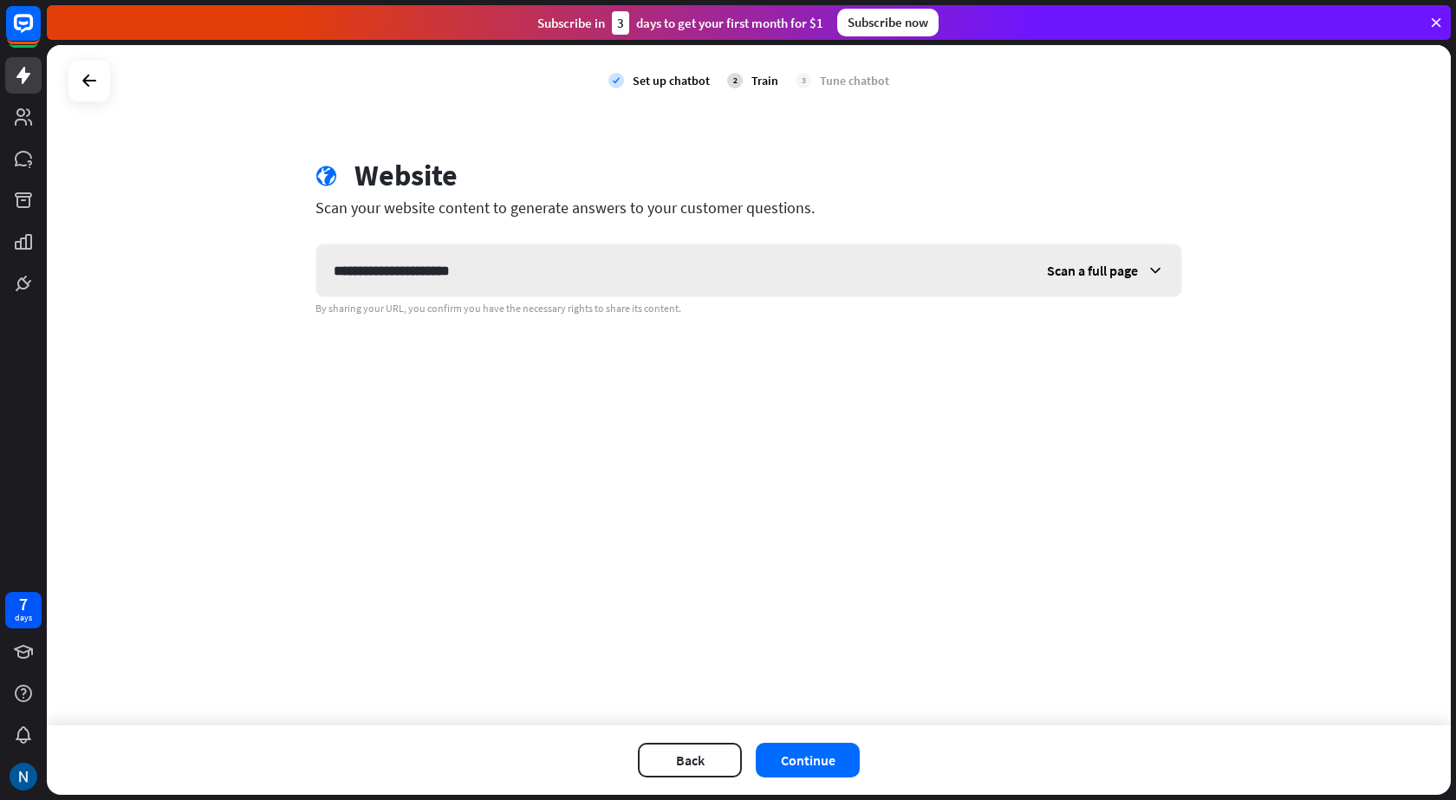
click at [1086, 270] on span "Scan a full page" at bounding box center [1092, 270] width 91 height 17
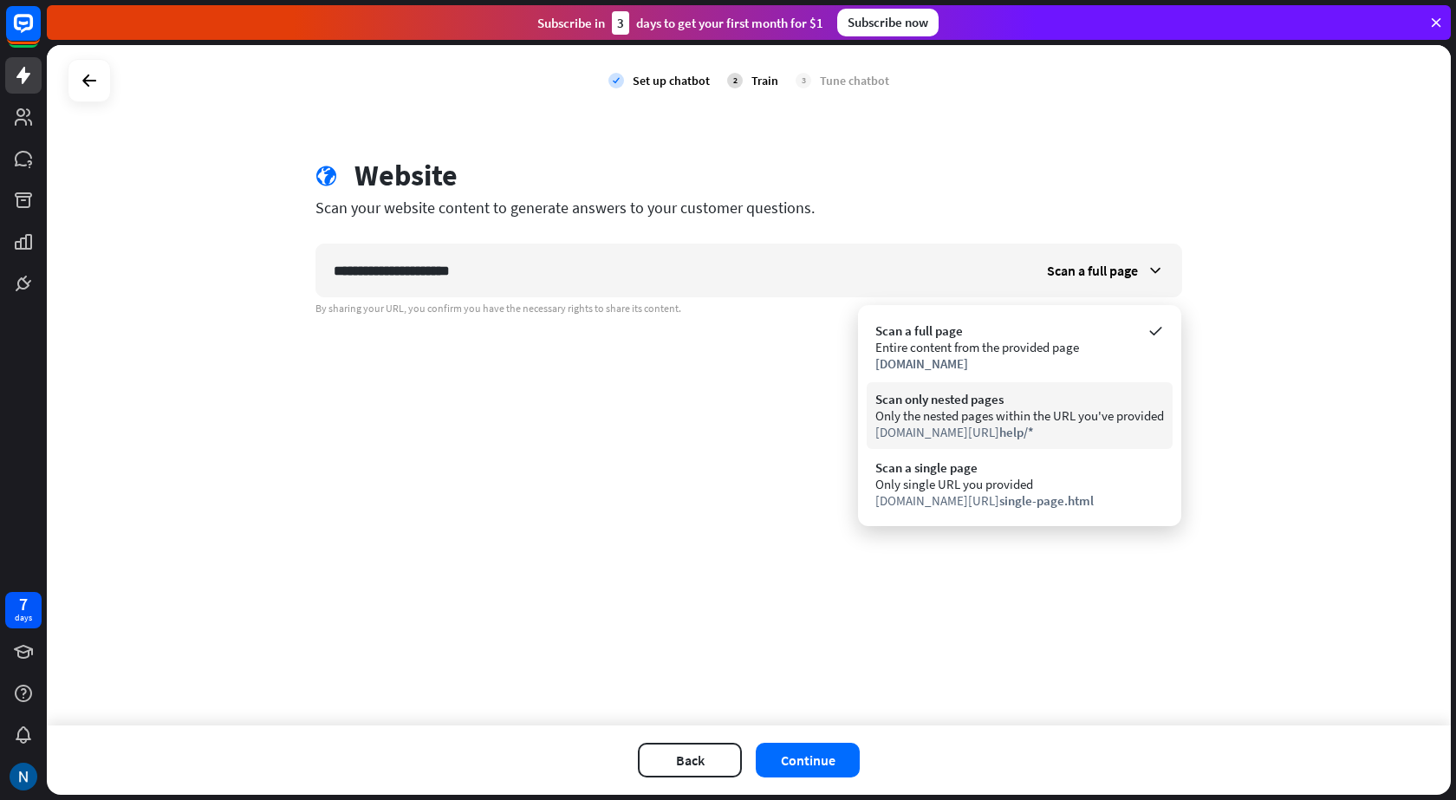
click at [999, 425] on span "help/*" at bounding box center [1016, 432] width 35 height 16
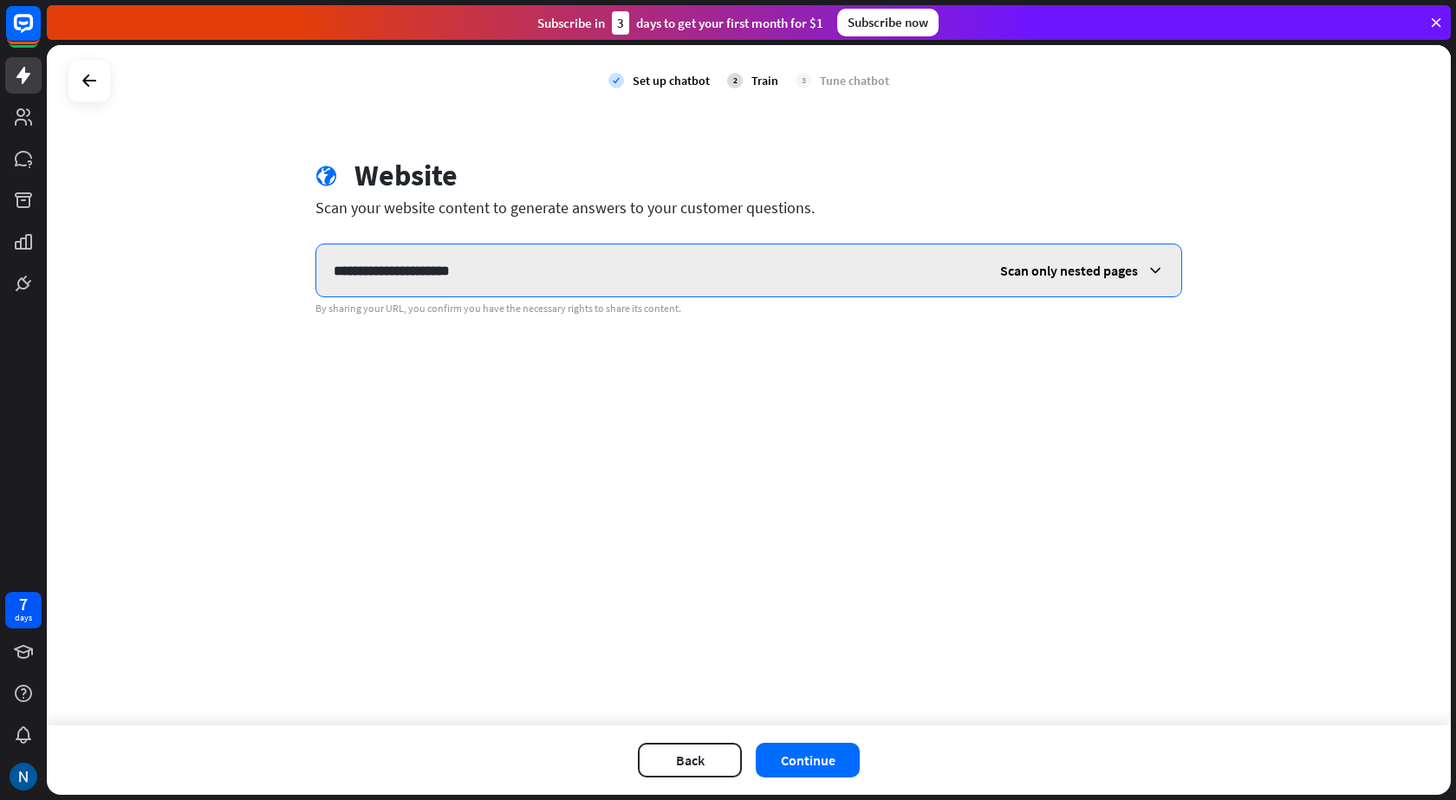
click at [523, 277] on input "**********" at bounding box center [649, 270] width 666 height 52
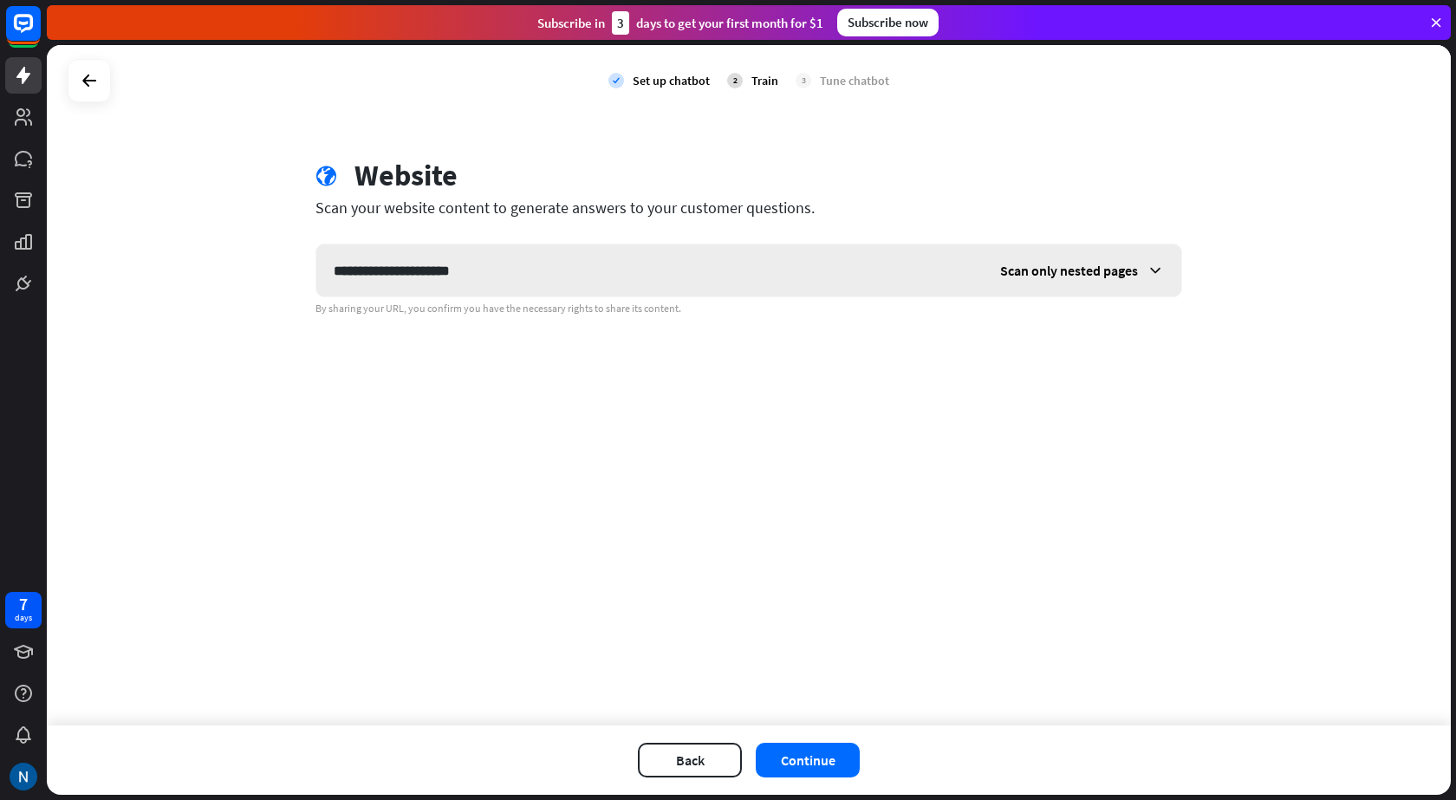
click at [1041, 266] on span "Scan only nested pages" at bounding box center [1069, 270] width 138 height 17
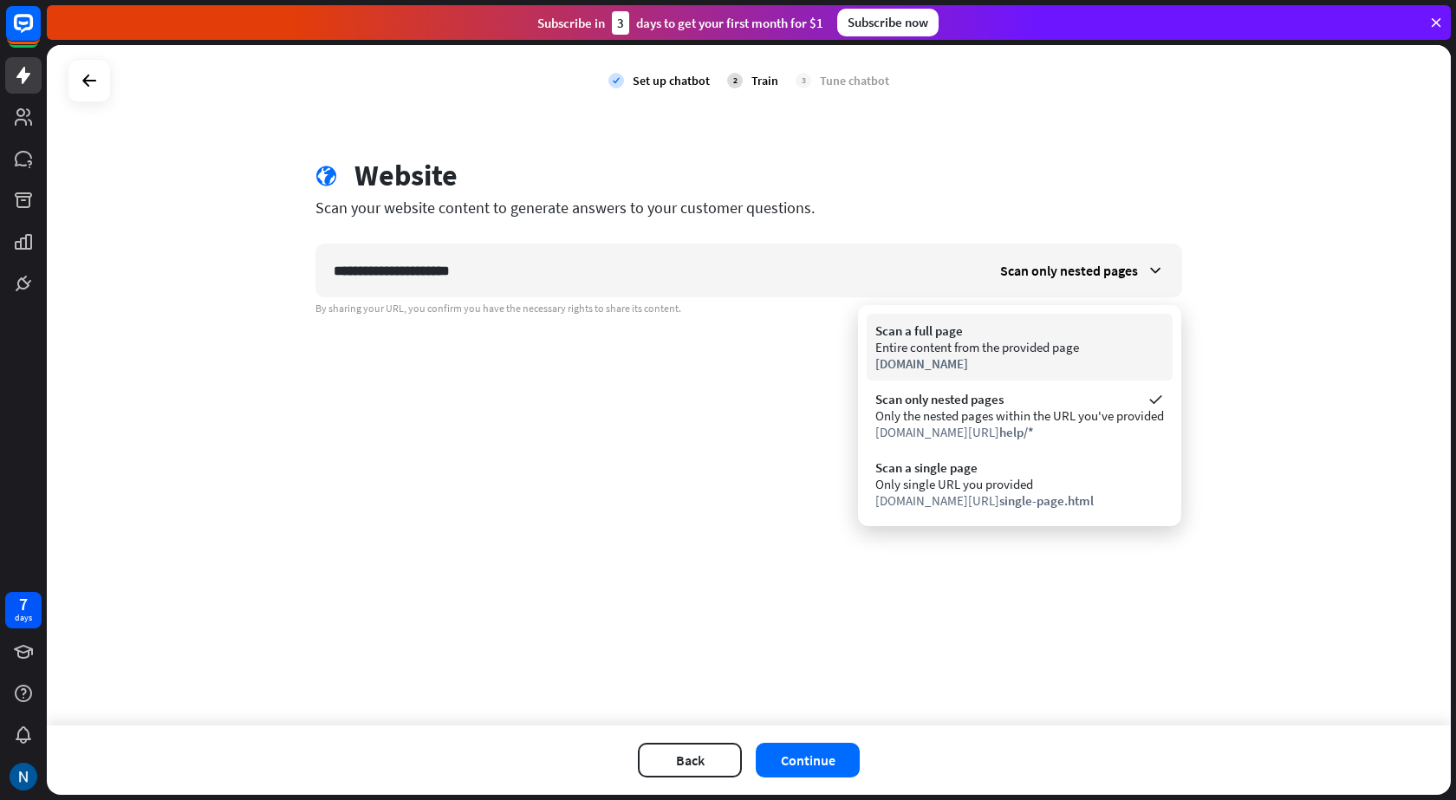
click at [938, 353] on div "Entire content from the provided page" at bounding box center [1019, 347] width 289 height 16
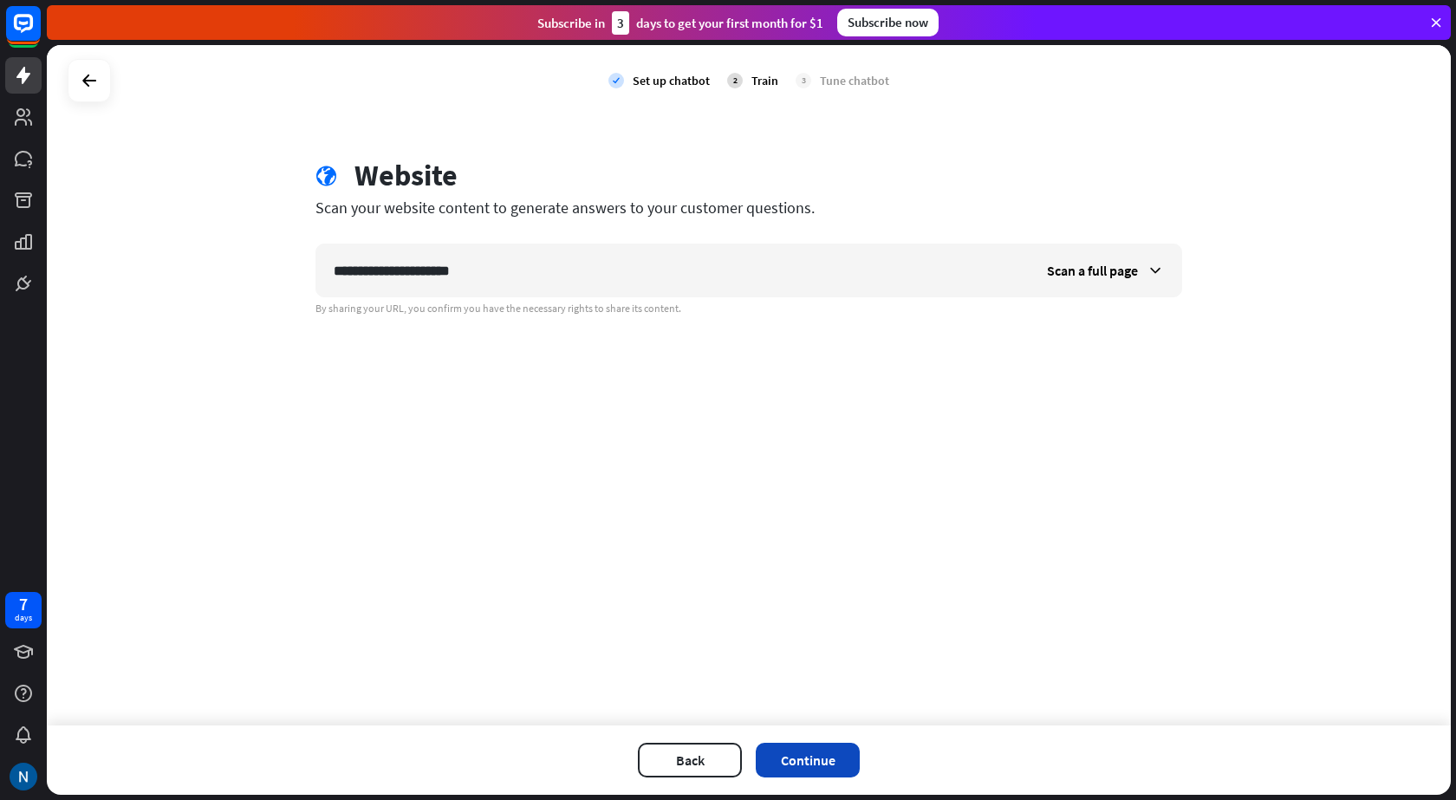
click at [816, 747] on button "Continue" at bounding box center [808, 760] width 104 height 35
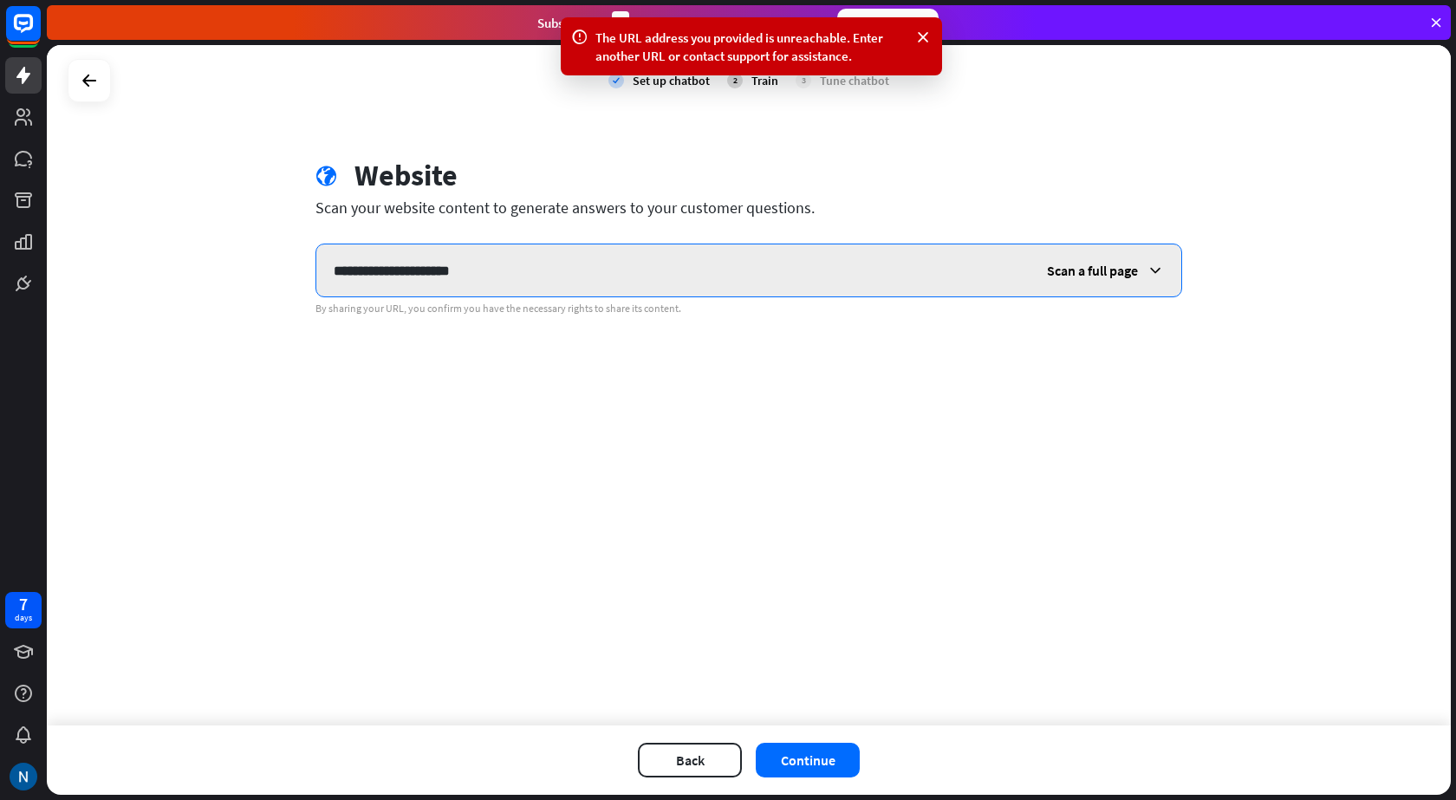
click at [503, 277] on input "**********" at bounding box center [672, 270] width 713 height 52
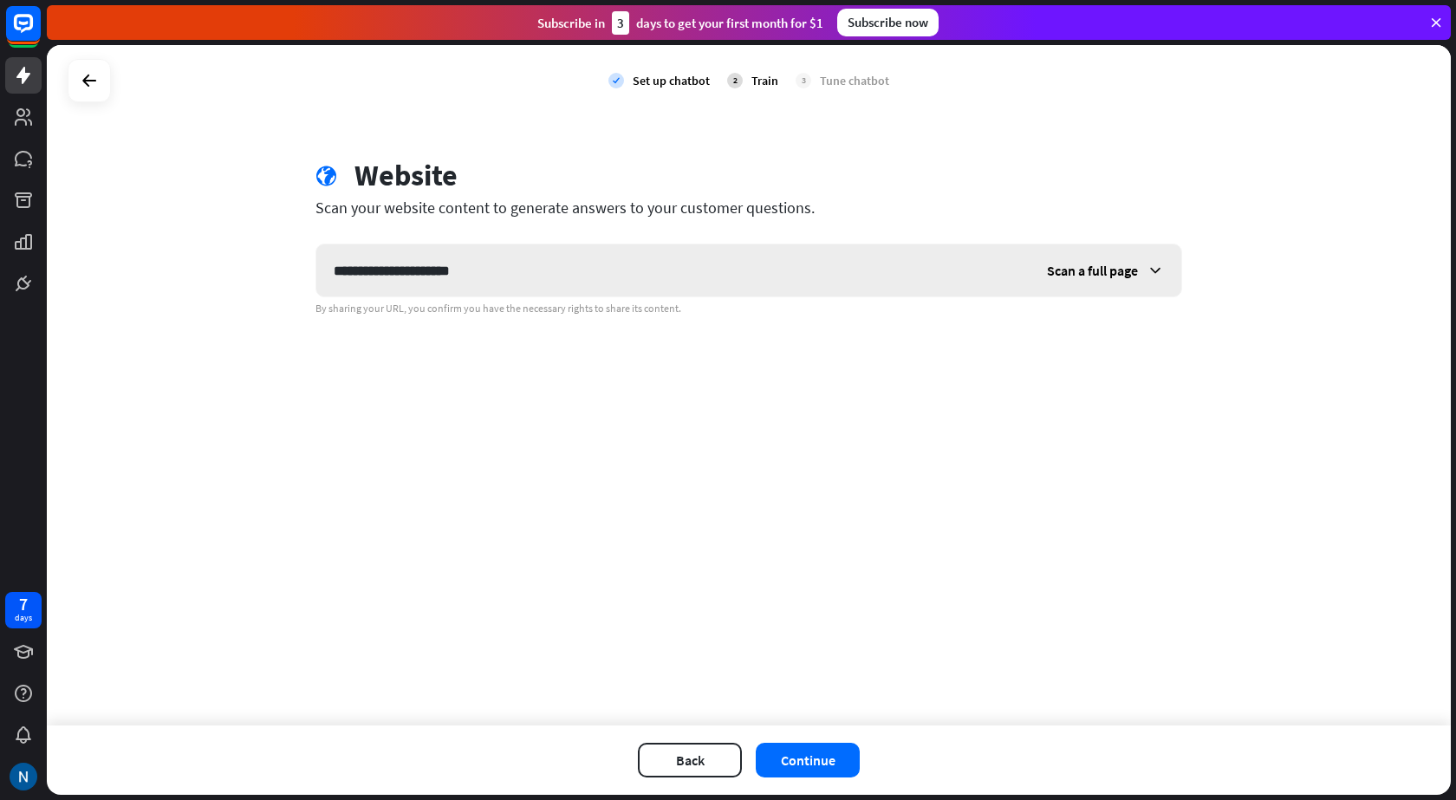
click at [1060, 274] on span "Scan a full page" at bounding box center [1092, 270] width 91 height 17
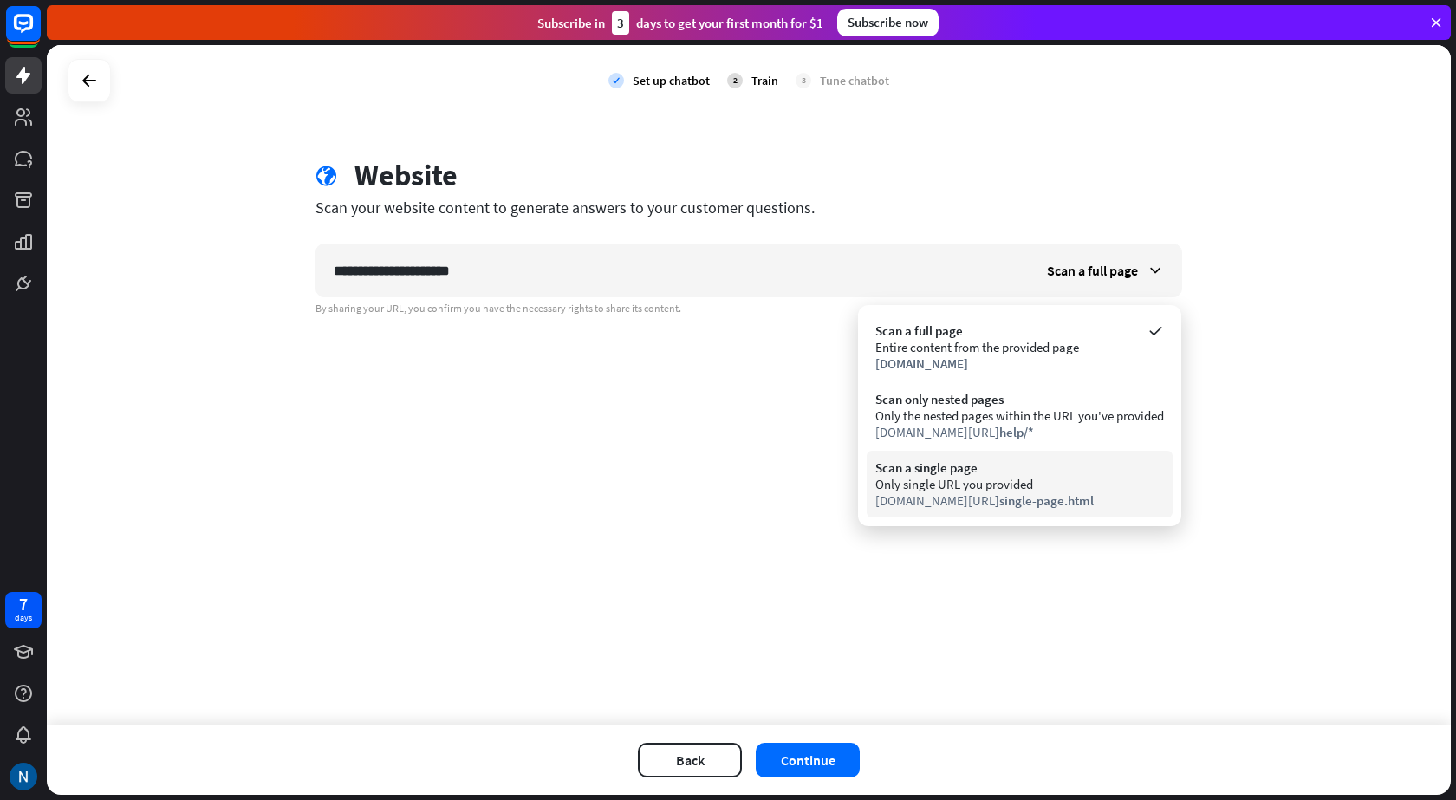
click at [935, 484] on div "Only single URL you provided" at bounding box center [1019, 484] width 289 height 16
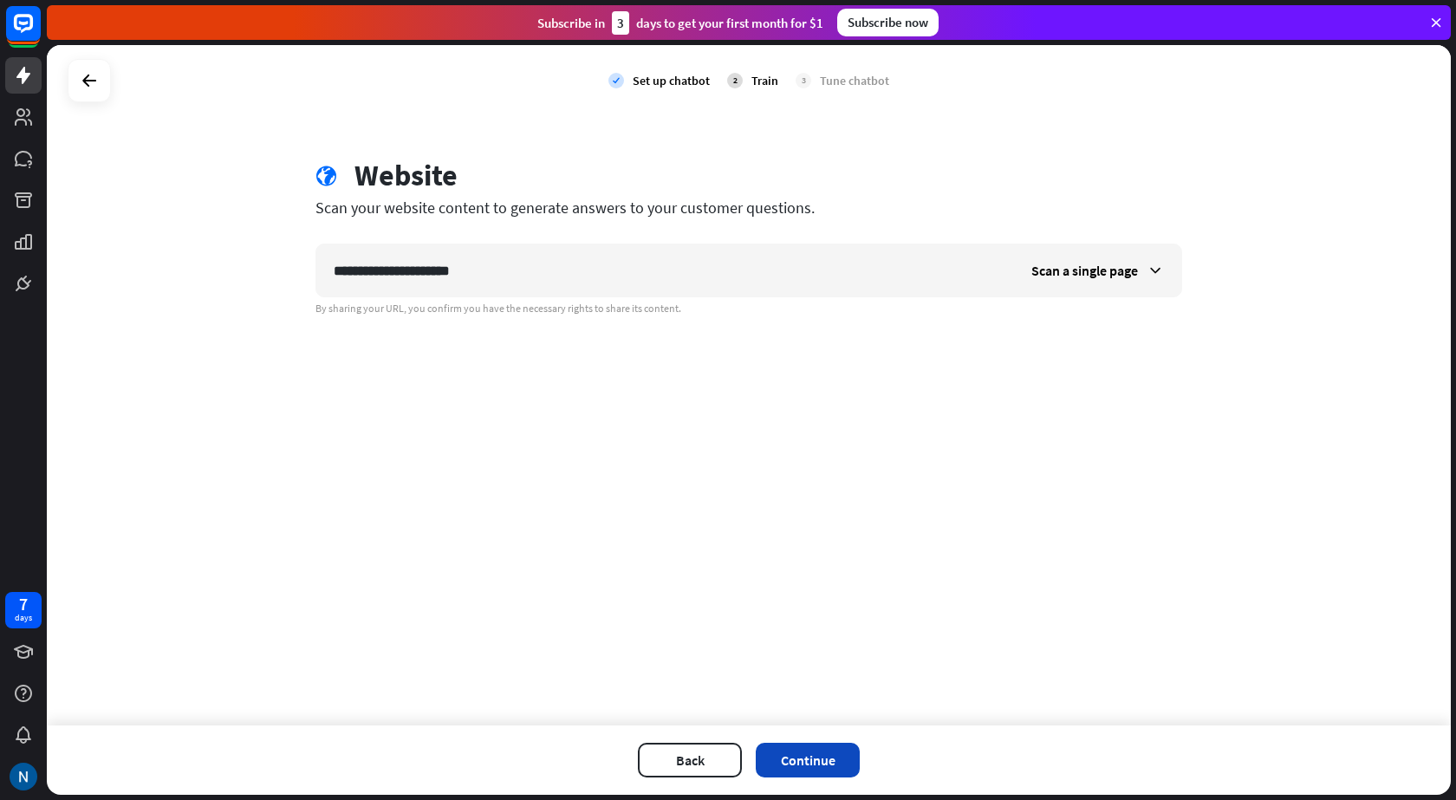
click at [805, 770] on button "Continue" at bounding box center [808, 760] width 104 height 35
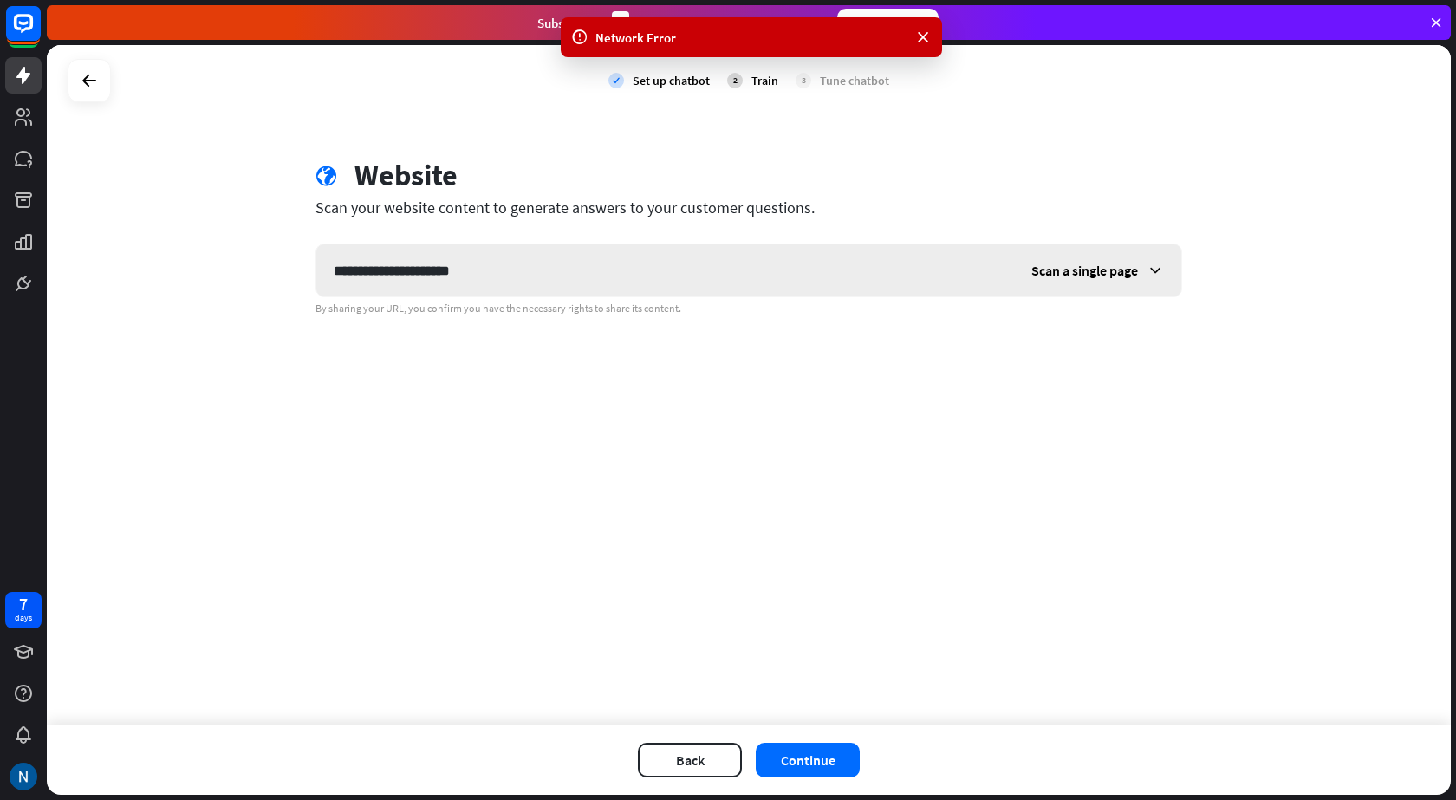
click at [1071, 271] on span "Scan a single page" at bounding box center [1084, 270] width 107 height 17
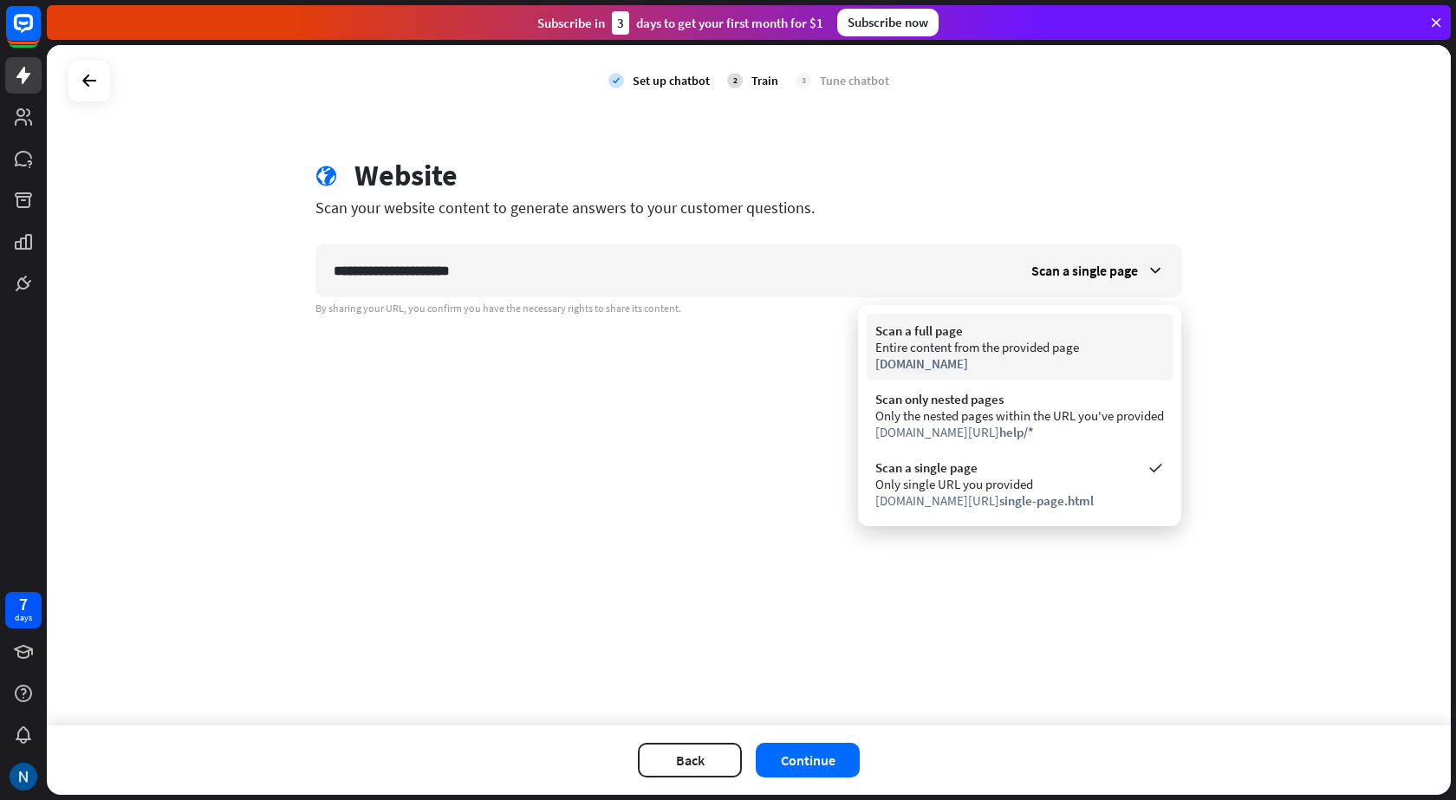
click at [966, 366] on span "[DOMAIN_NAME]" at bounding box center [921, 363] width 93 height 16
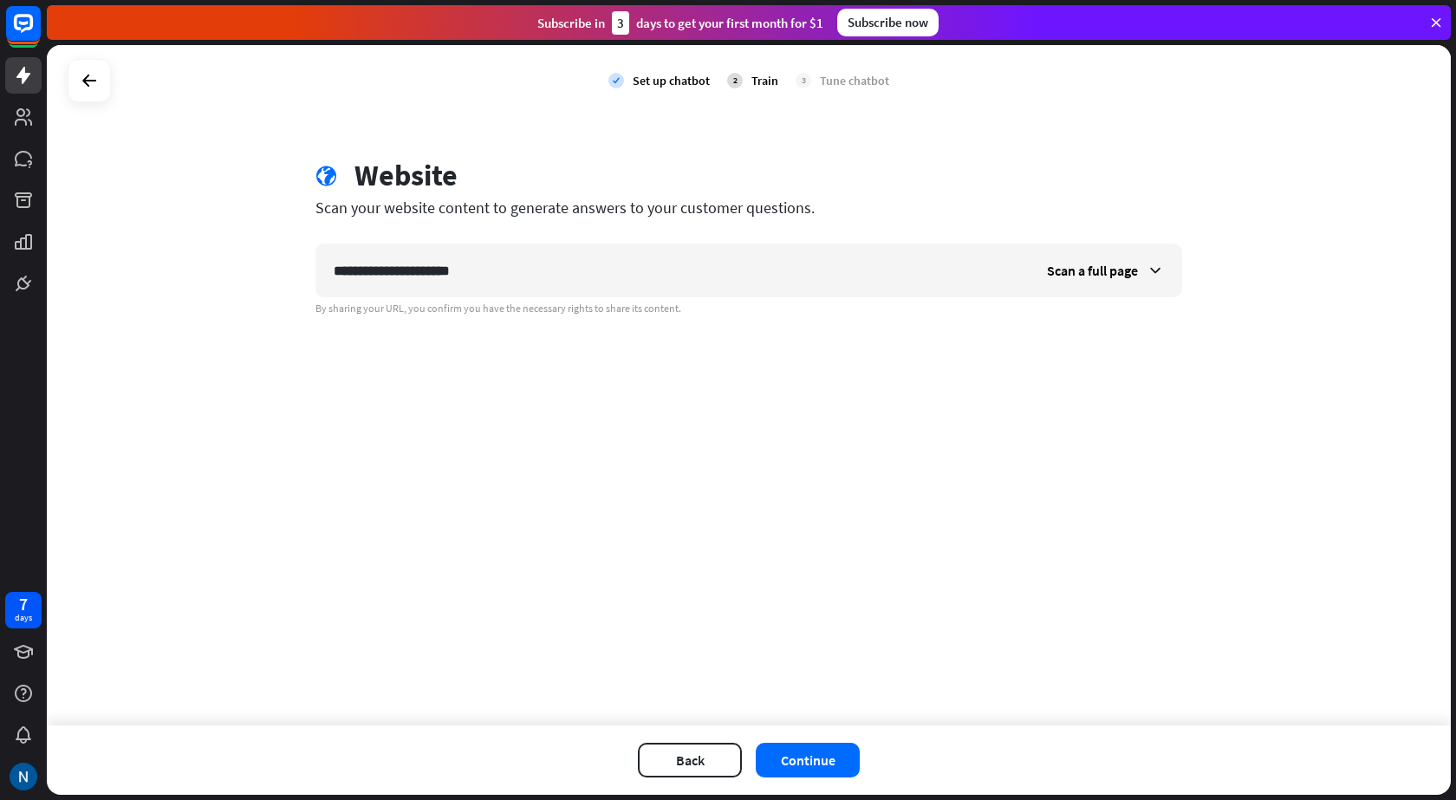
click at [16, 329] on div "7 days" at bounding box center [23, 400] width 47 height 800
click at [815, 761] on button "Continue" at bounding box center [808, 760] width 104 height 35
click at [796, 764] on button "Continue" at bounding box center [808, 760] width 104 height 35
click at [76, 75] on div at bounding box center [89, 80] width 33 height 33
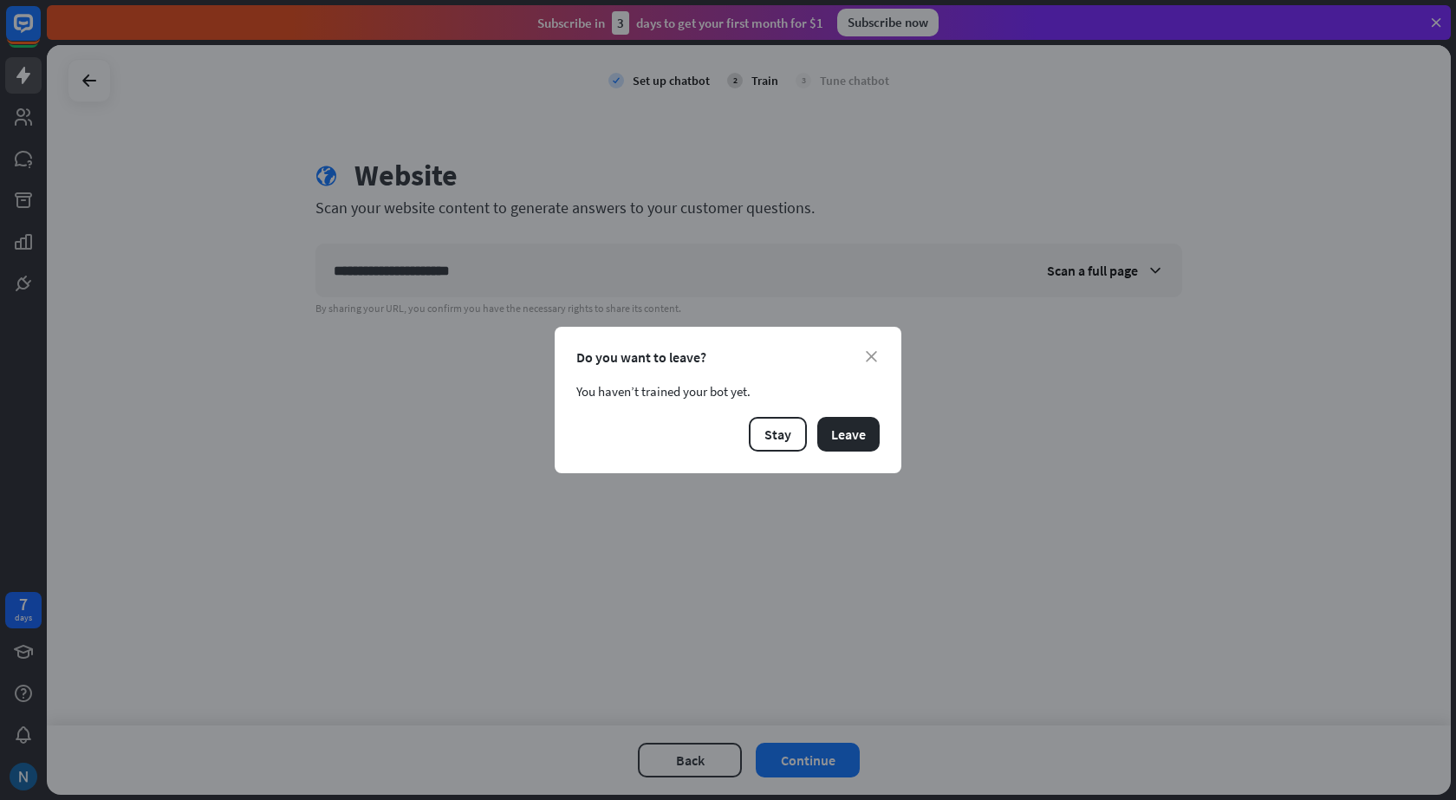
drag, startPoint x: 788, startPoint y: 443, endPoint x: 672, endPoint y: 501, distance: 129.8
click at [787, 442] on button "Stay" at bounding box center [778, 434] width 58 height 35
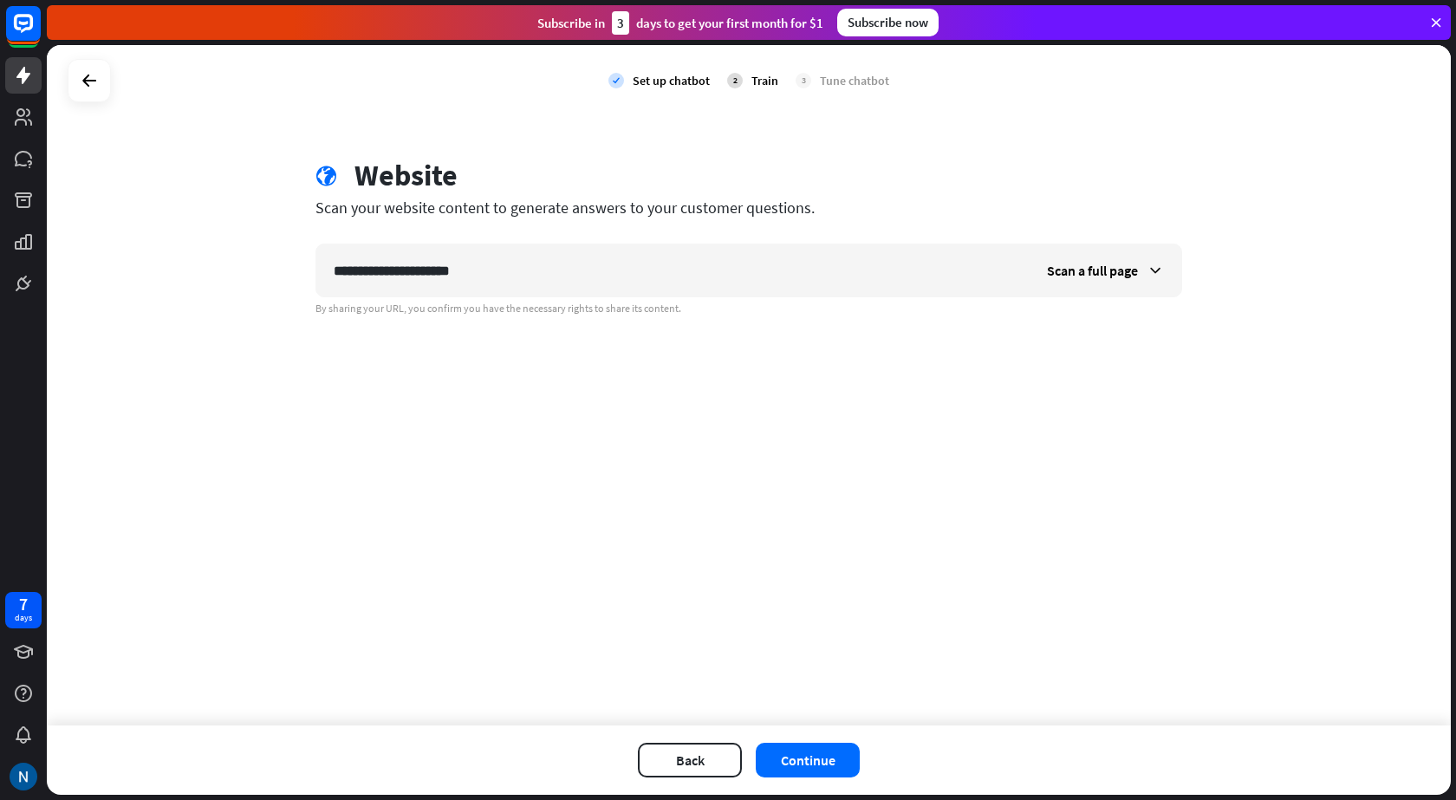
click at [82, 101] on div at bounding box center [89, 80] width 43 height 43
click at [86, 85] on icon at bounding box center [89, 80] width 21 height 21
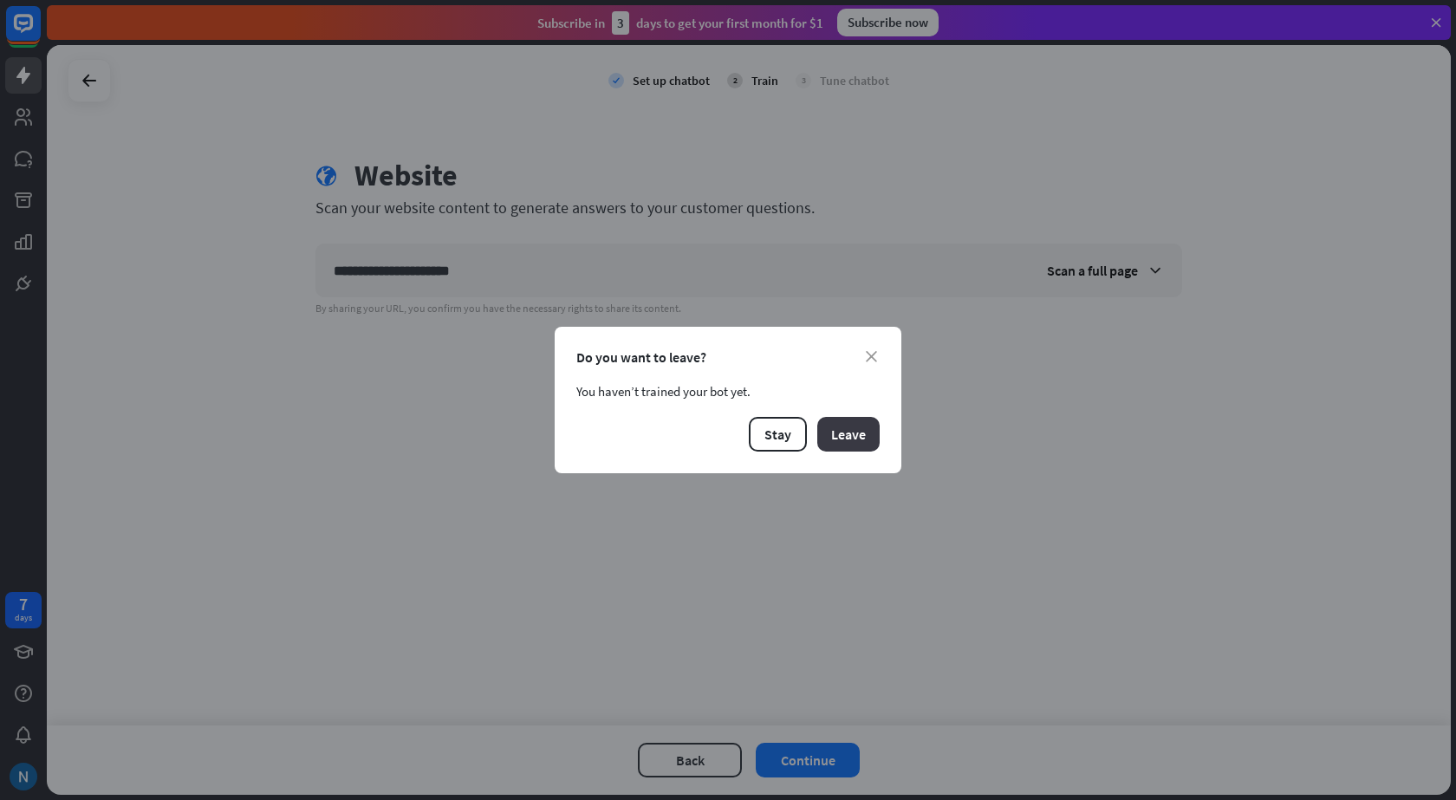
click at [848, 442] on button "Leave" at bounding box center [848, 434] width 62 height 35
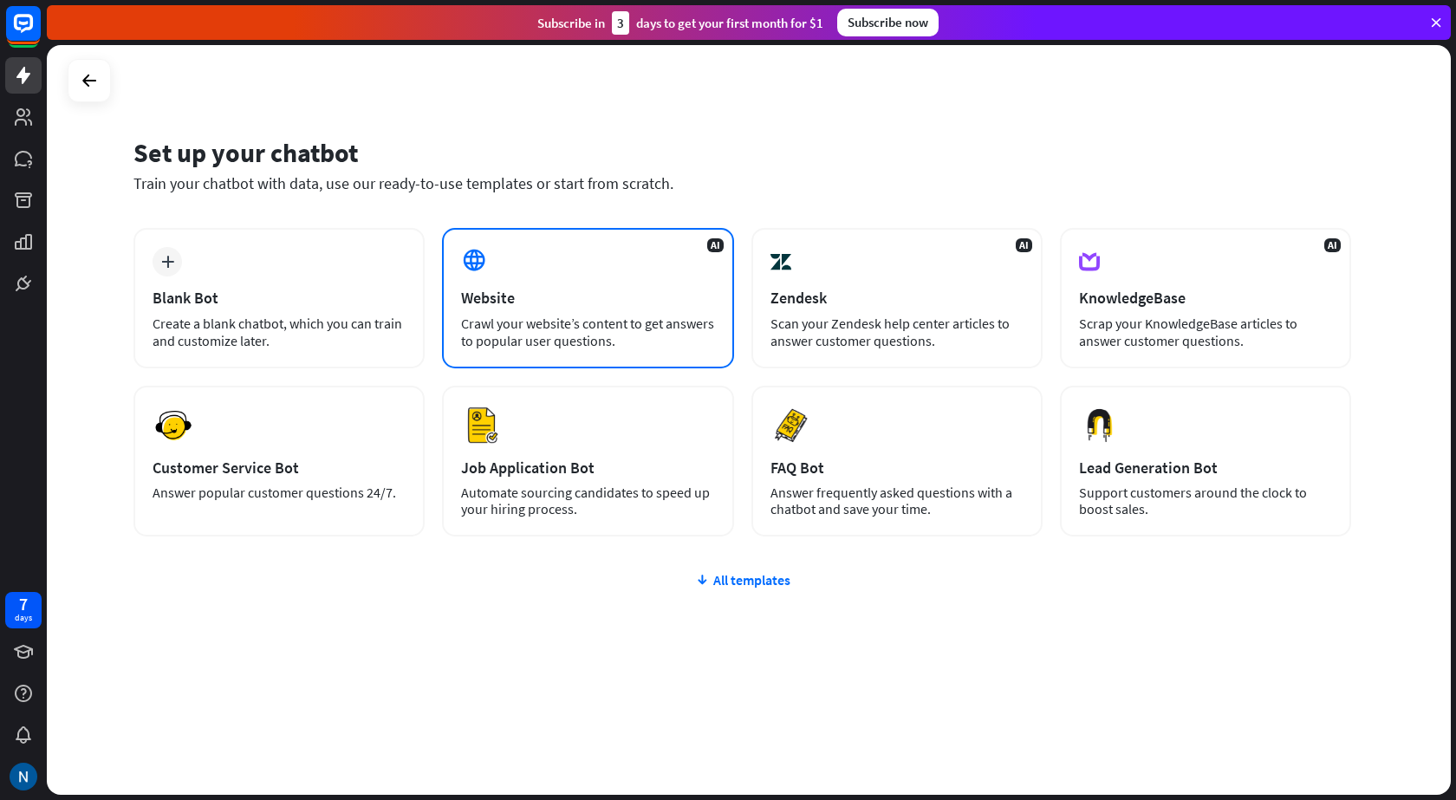
click at [508, 317] on div "Crawl your website’s content to get answers to popular user questions." at bounding box center [587, 332] width 253 height 35
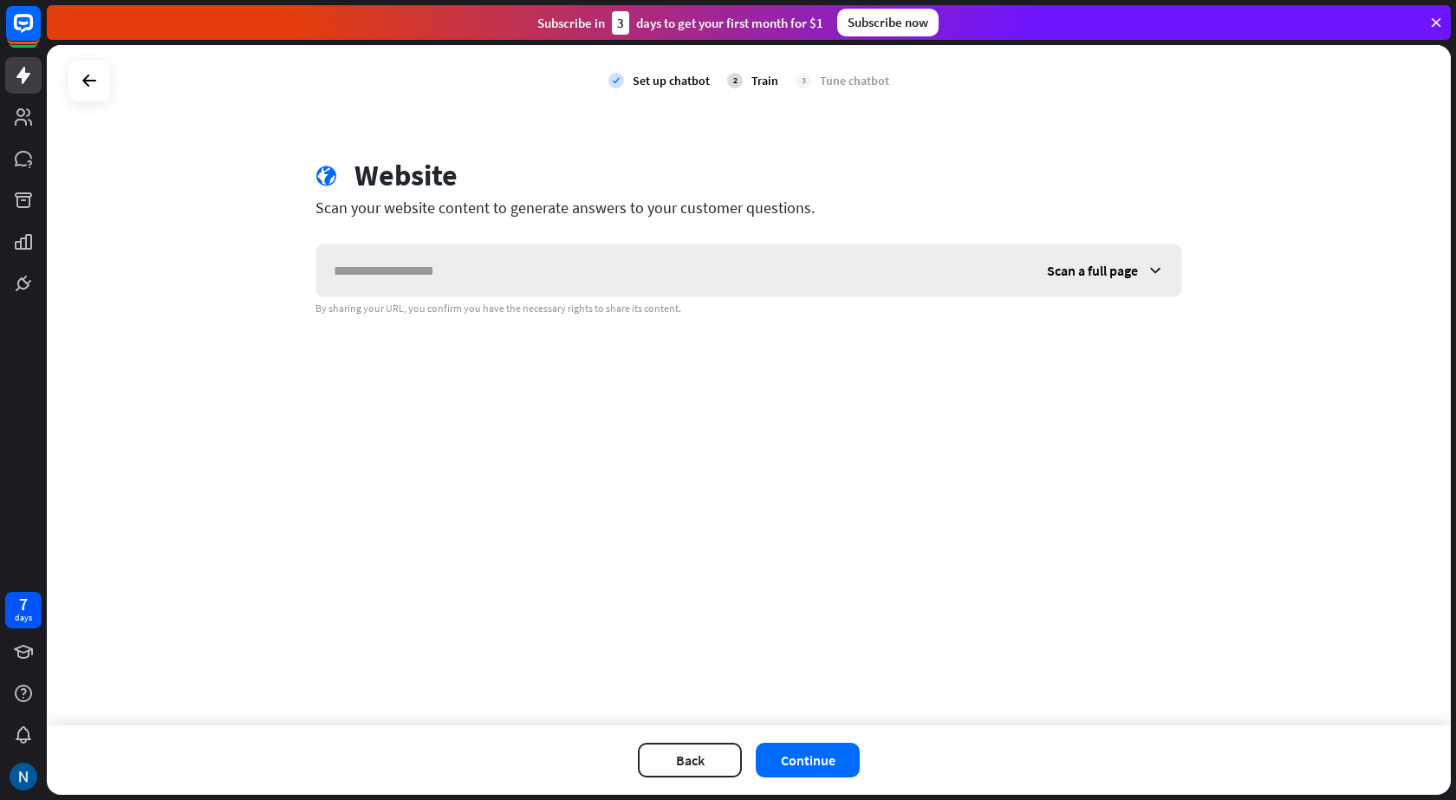
click at [459, 272] on input "text" at bounding box center [672, 270] width 713 height 52
drag, startPoint x: 469, startPoint y: 273, endPoint x: 659, endPoint y: 264, distance: 190.8
click at [659, 264] on input "**********" at bounding box center [672, 270] width 713 height 52
click at [807, 759] on button "Continue" at bounding box center [808, 760] width 104 height 35
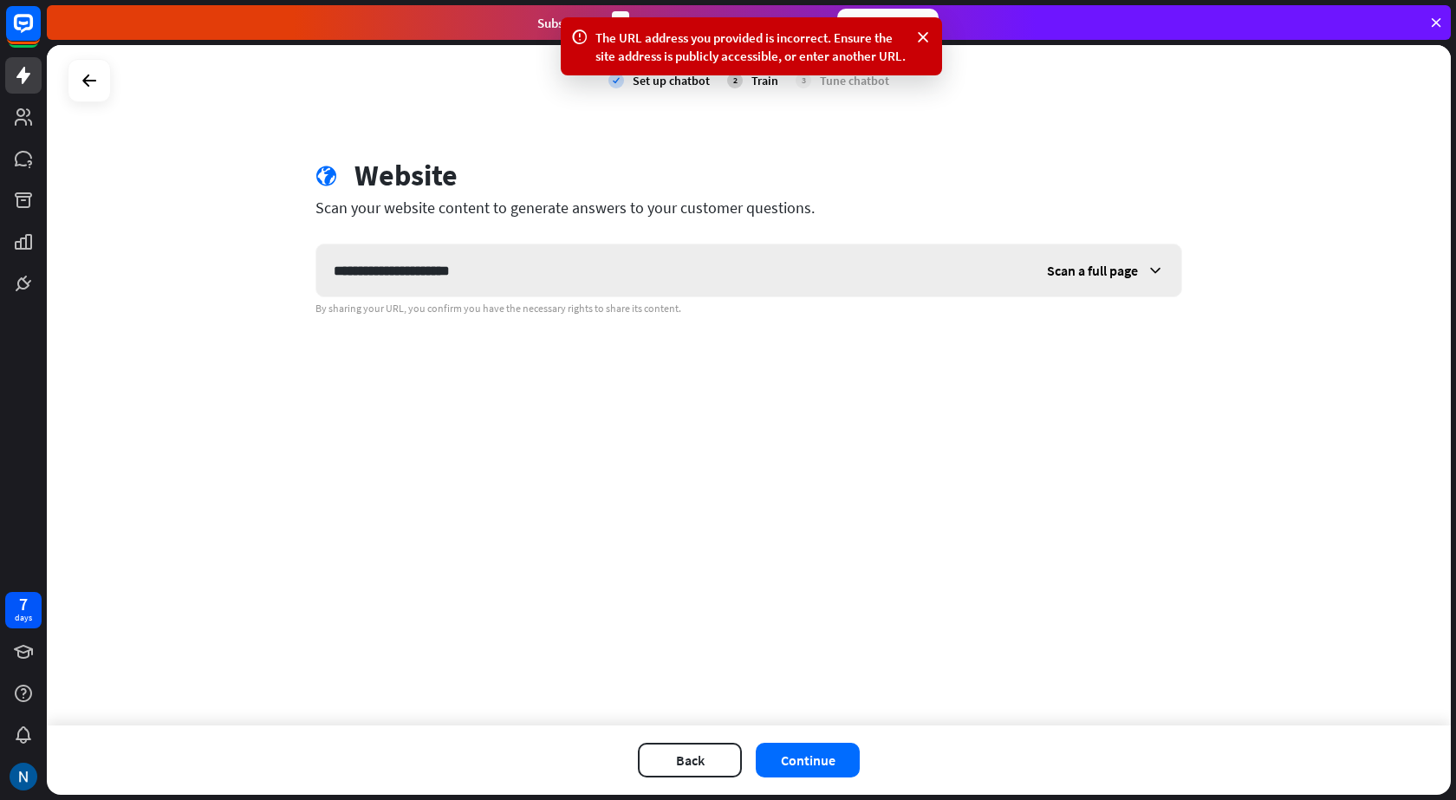
click at [1110, 262] on span "Scan a full page" at bounding box center [1092, 270] width 91 height 17
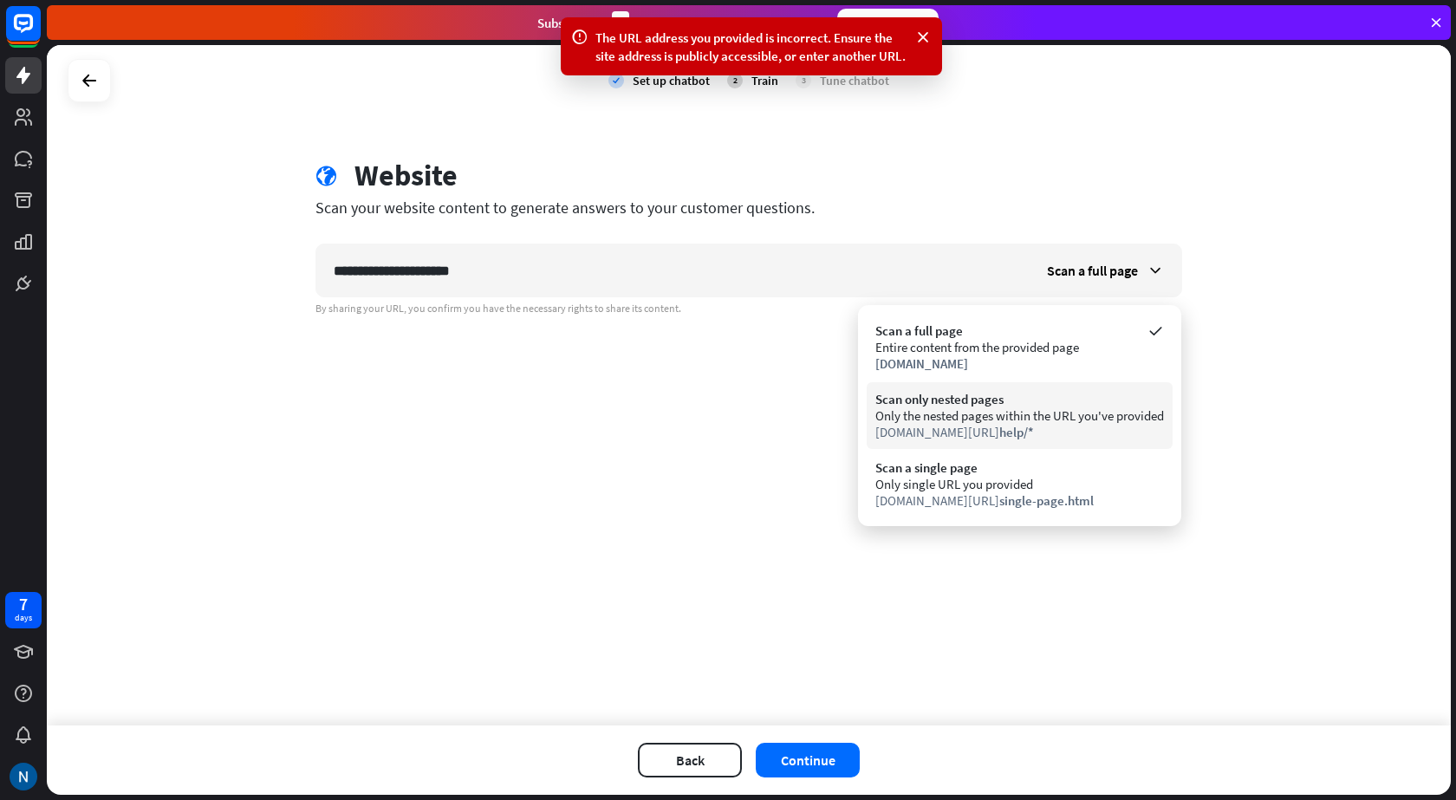
click at [917, 413] on div "Only the nested pages within the URL you've provided" at bounding box center [1019, 415] width 289 height 16
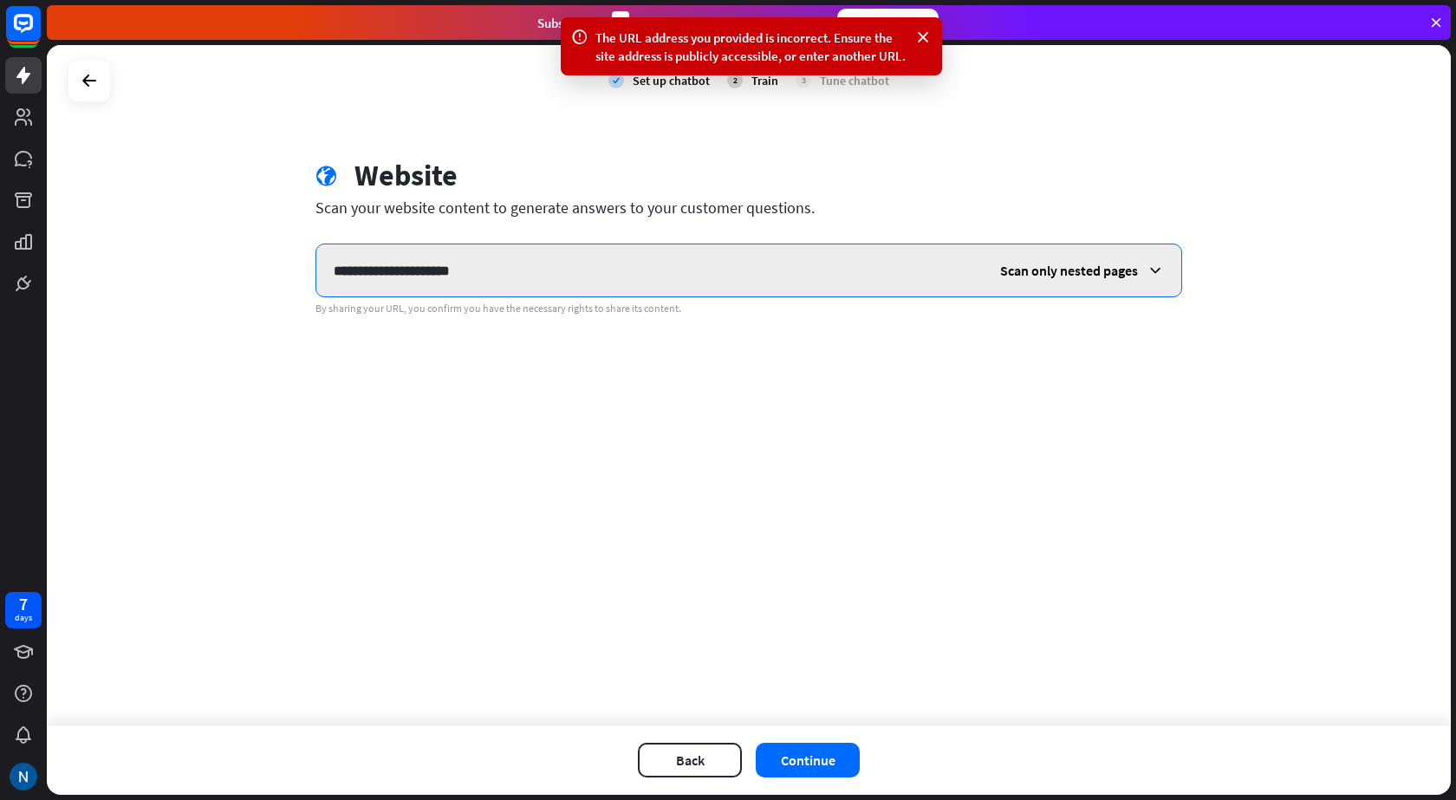
click at [542, 283] on input "**********" at bounding box center [649, 270] width 666 height 52
paste input "**********"
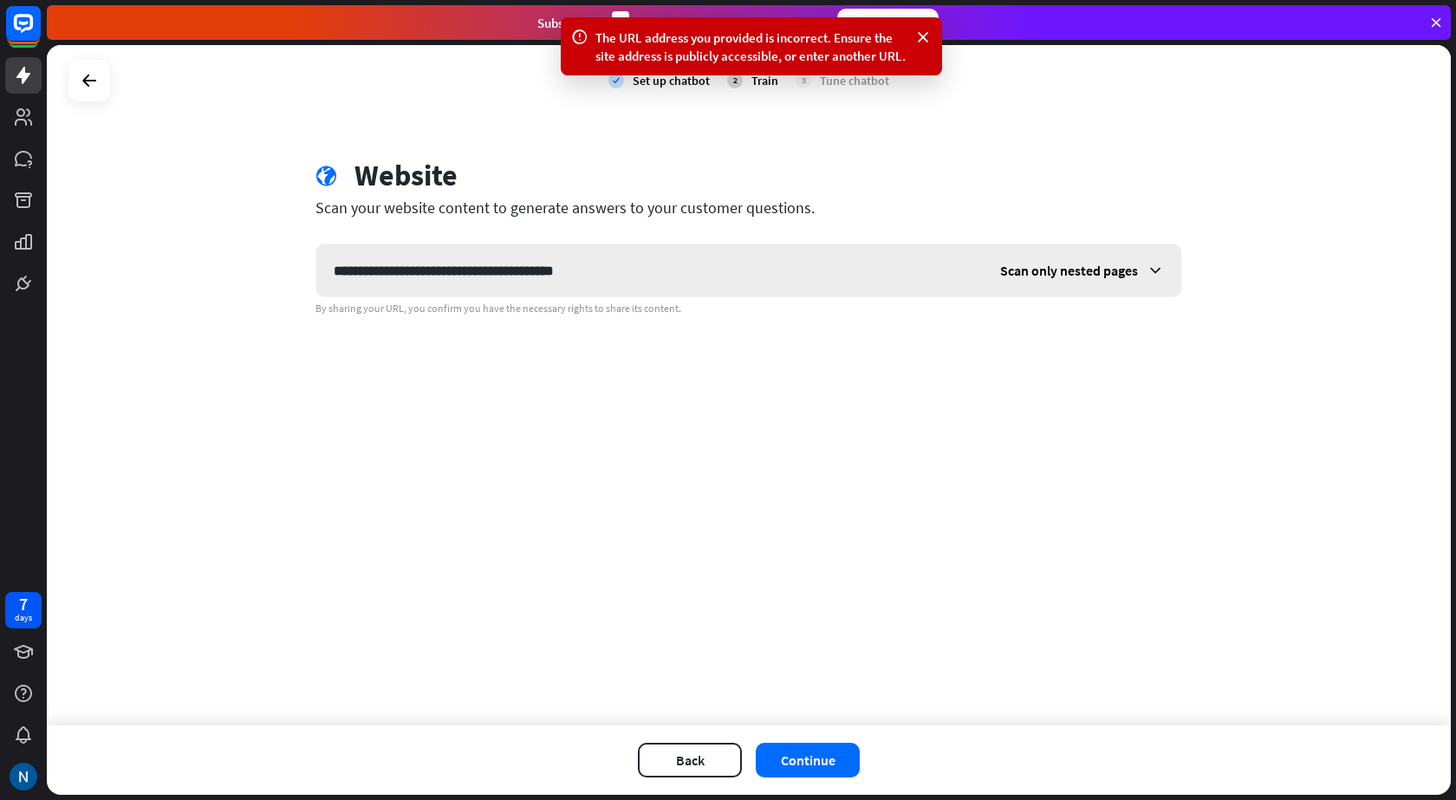
click at [1080, 272] on span "Scan only nested pages" at bounding box center [1069, 270] width 138 height 17
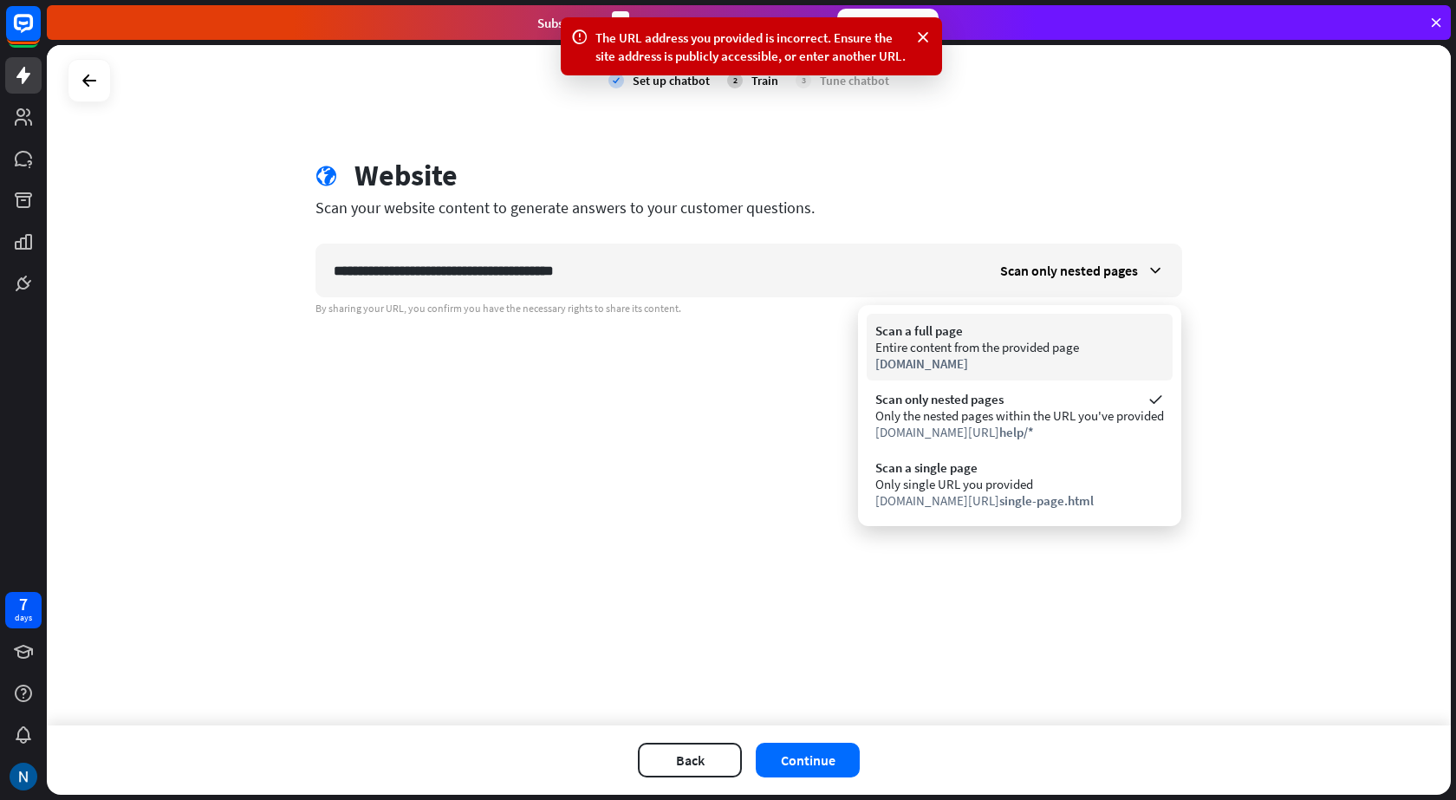
click at [982, 348] on div "Entire content from the provided page" at bounding box center [1019, 347] width 289 height 16
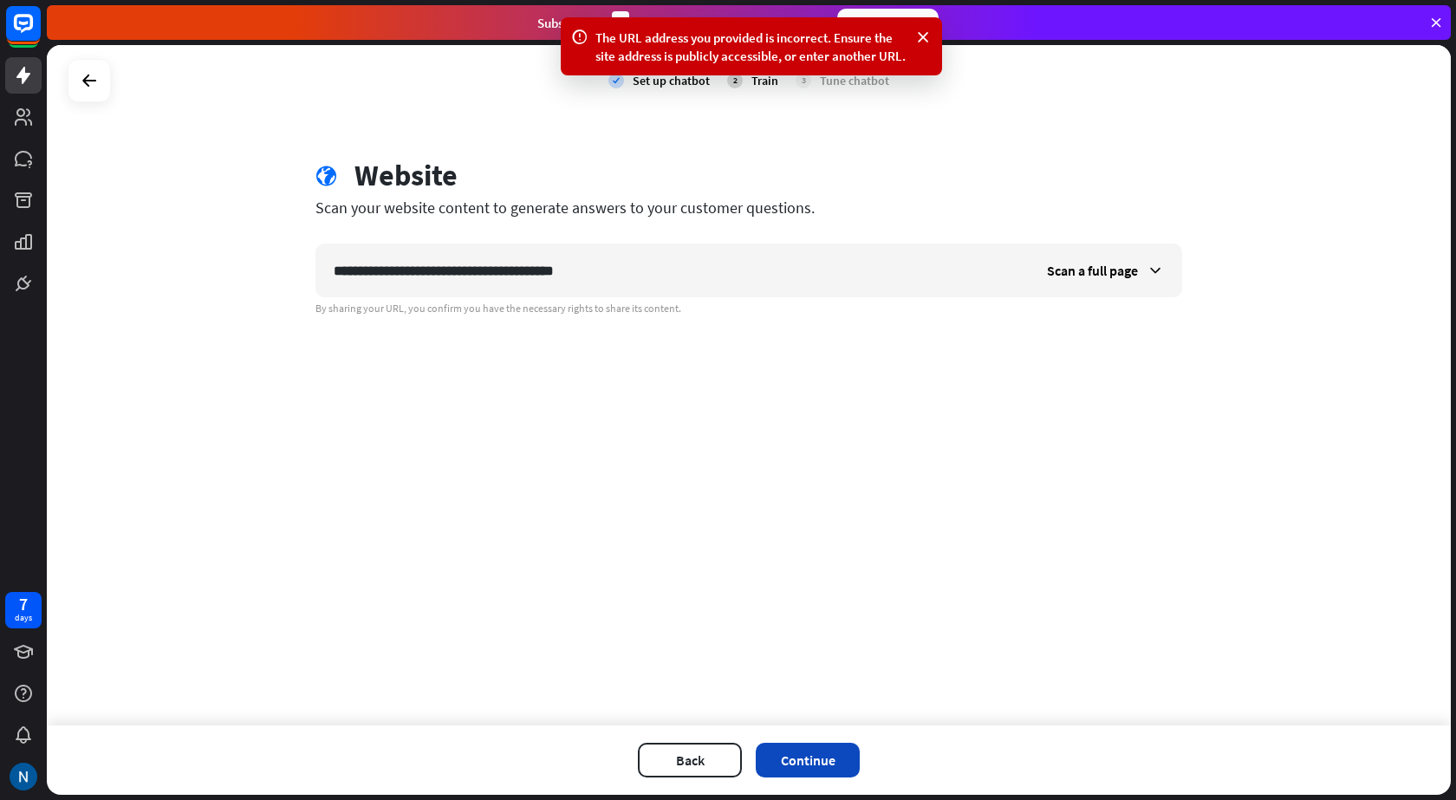
click at [796, 756] on button "Continue" at bounding box center [808, 760] width 104 height 35
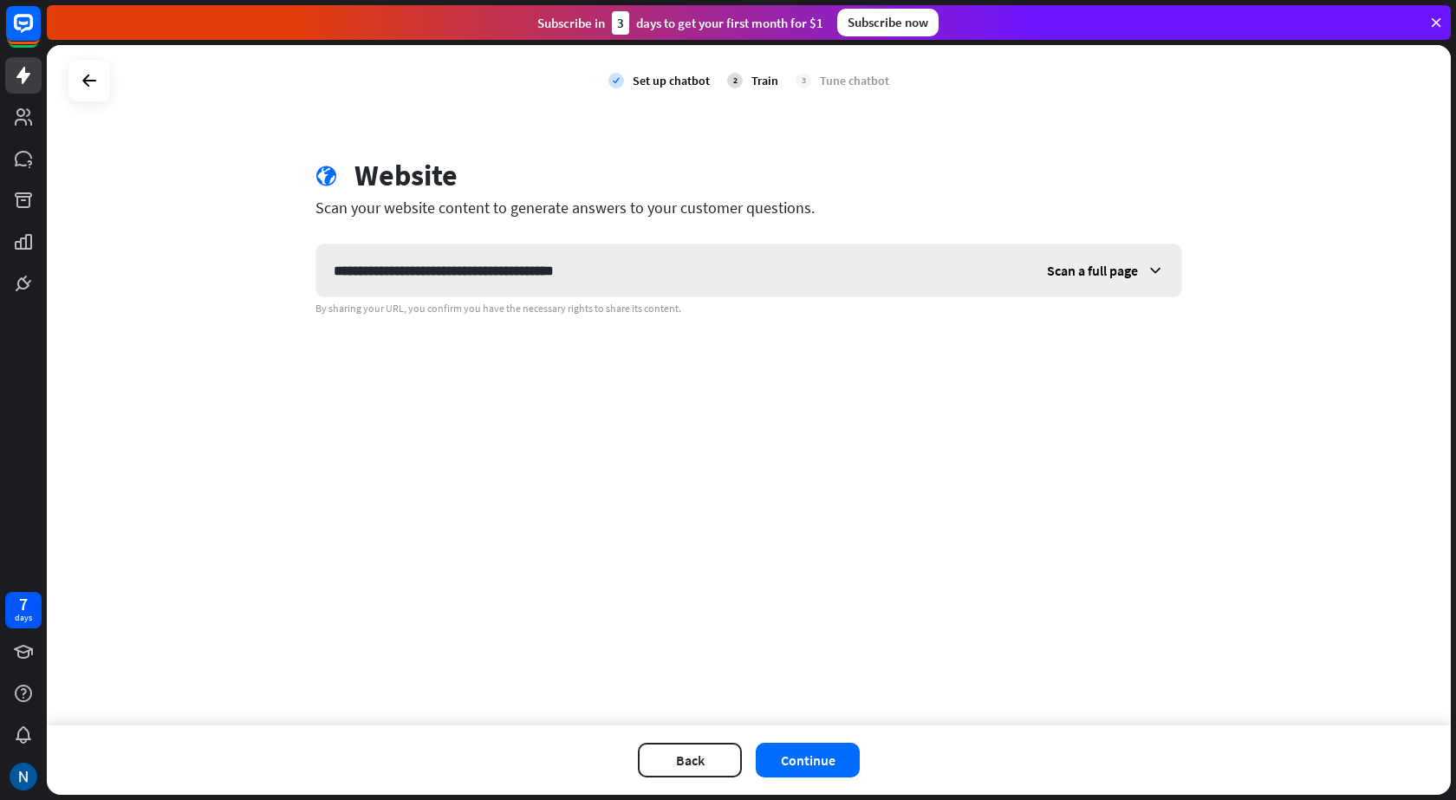
drag, startPoint x: 1112, startPoint y: 262, endPoint x: 1094, endPoint y: 290, distance: 33.4
click at [1109, 263] on span "Scan a full page" at bounding box center [1092, 270] width 91 height 17
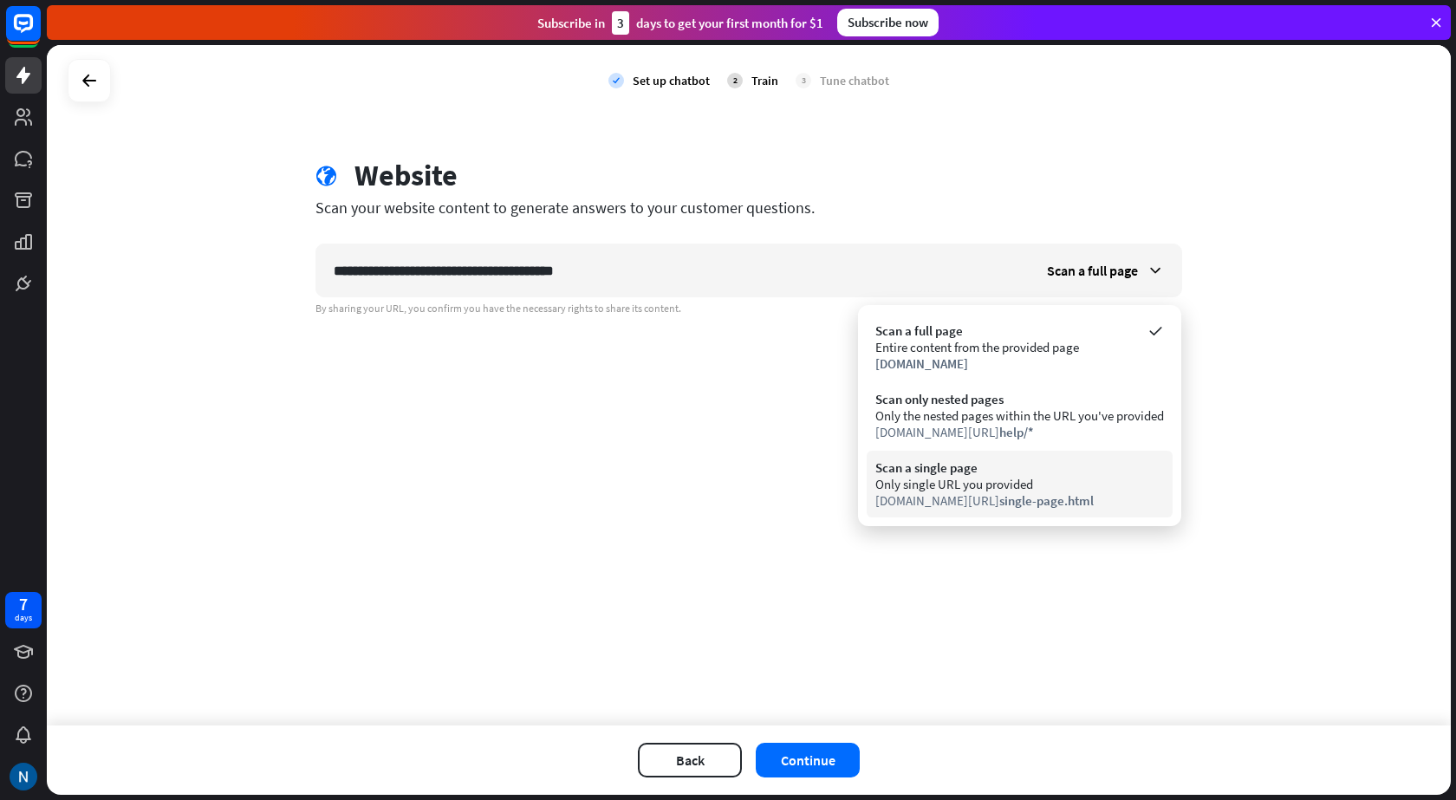
click at [952, 492] on div "[DOMAIN_NAME][URL] single-page.html" at bounding box center [1019, 500] width 289 height 16
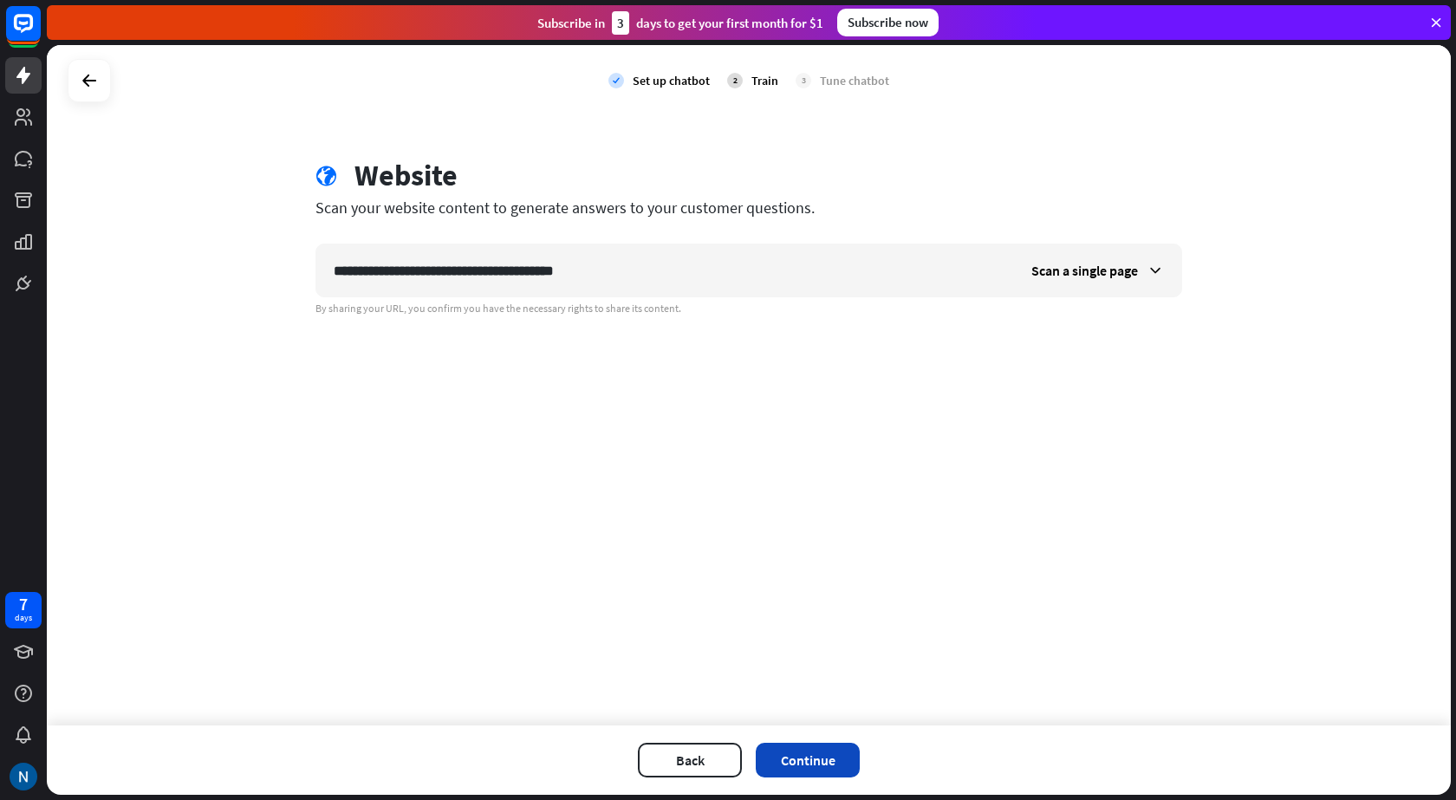
click at [816, 749] on button "Continue" at bounding box center [808, 760] width 104 height 35
click at [796, 749] on button "Continue" at bounding box center [808, 760] width 104 height 35
click at [816, 744] on button "Continue" at bounding box center [808, 760] width 104 height 35
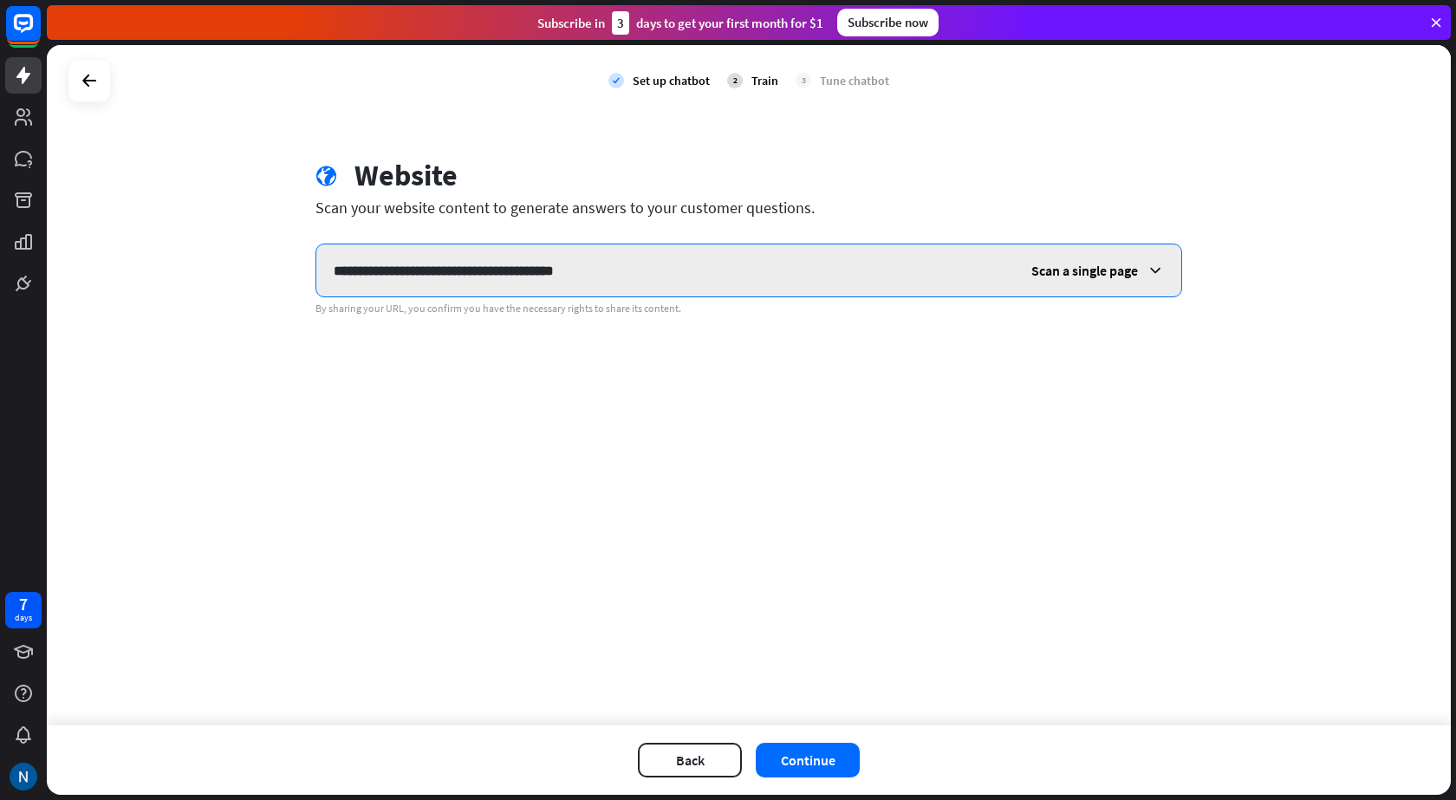
drag, startPoint x: 679, startPoint y: 264, endPoint x: 462, endPoint y: 272, distance: 216.8
click at [462, 272] on input "**********" at bounding box center [665, 270] width 698 height 52
type input "**********"
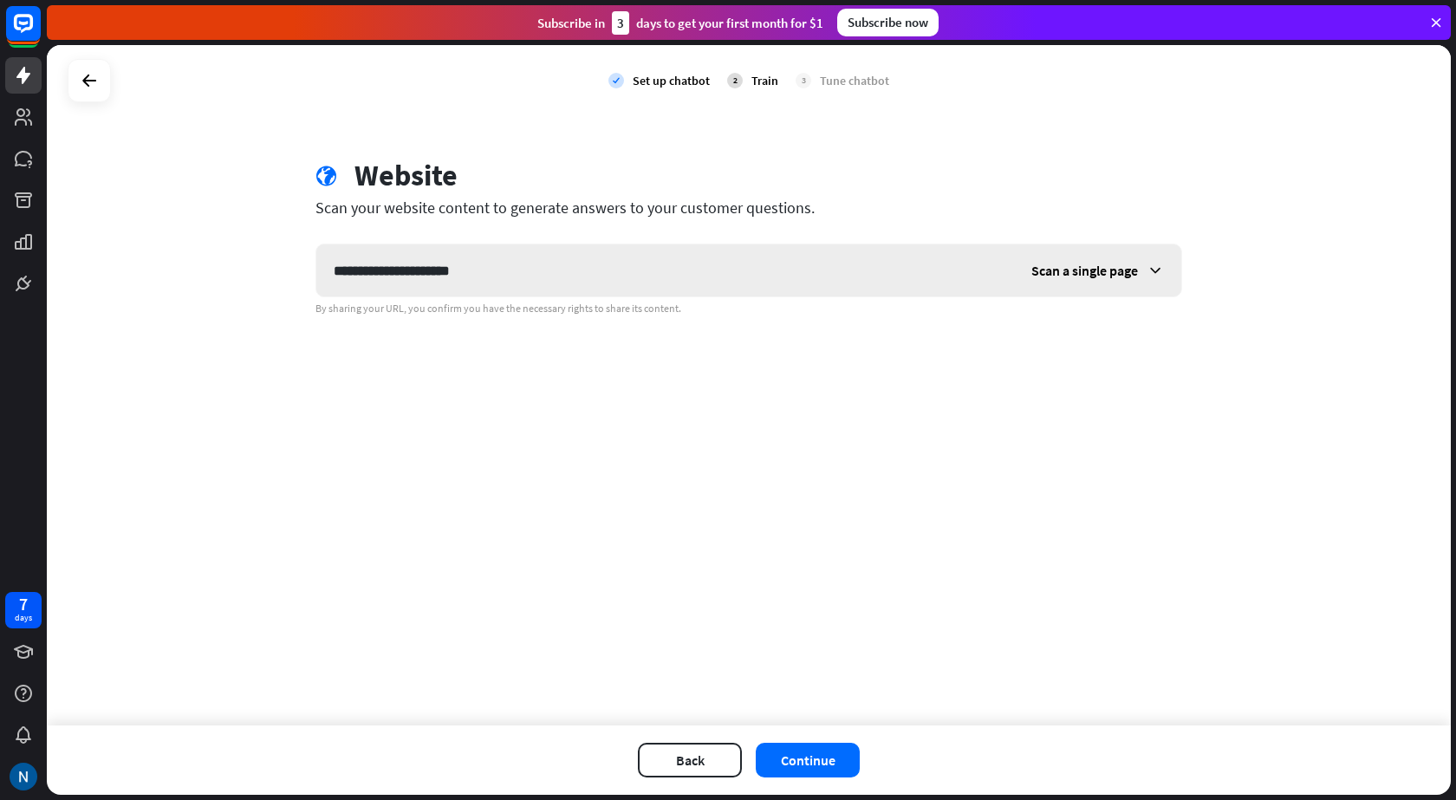
click at [1059, 271] on span "Scan a single page" at bounding box center [1084, 270] width 107 height 17
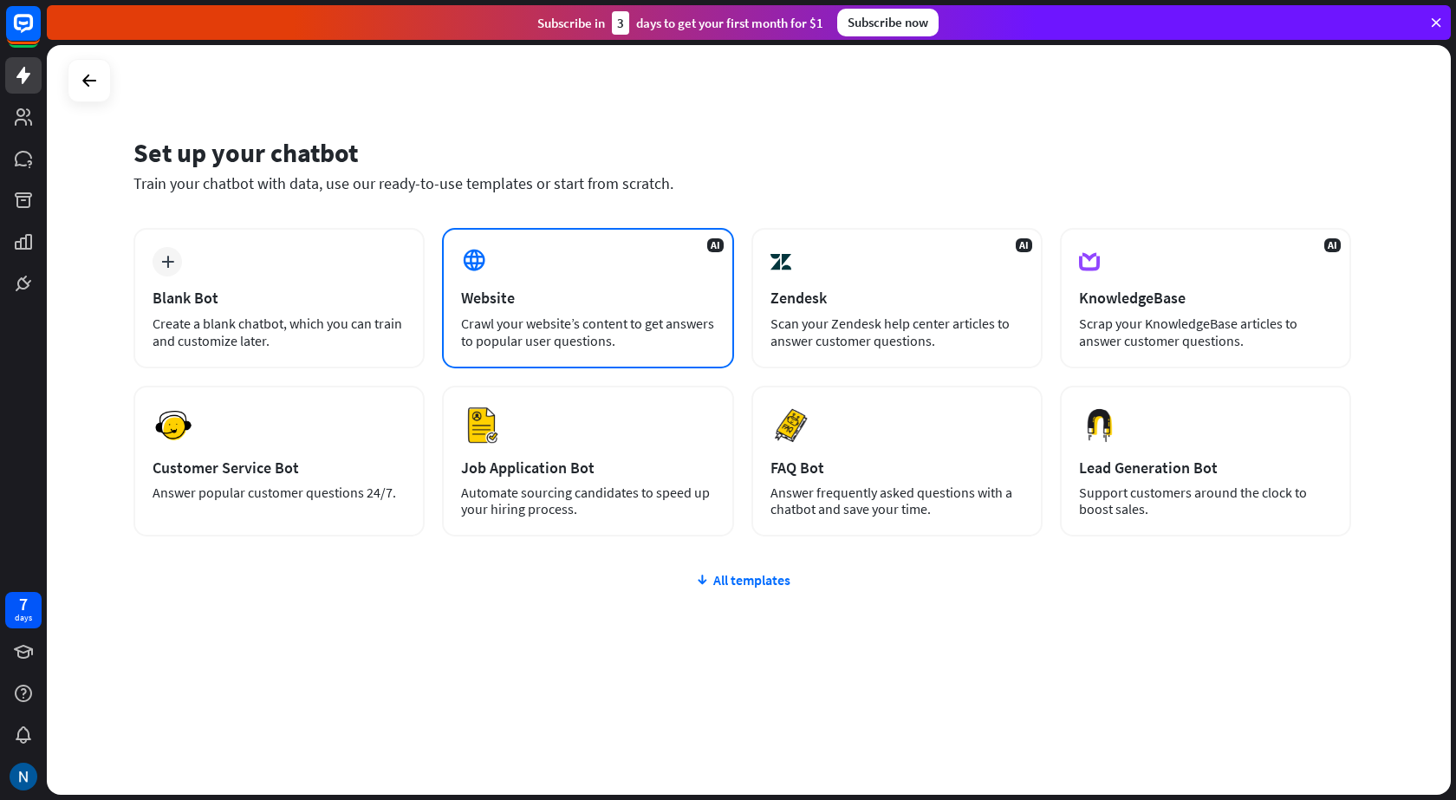
click at [530, 296] on div "Website" at bounding box center [587, 298] width 253 height 20
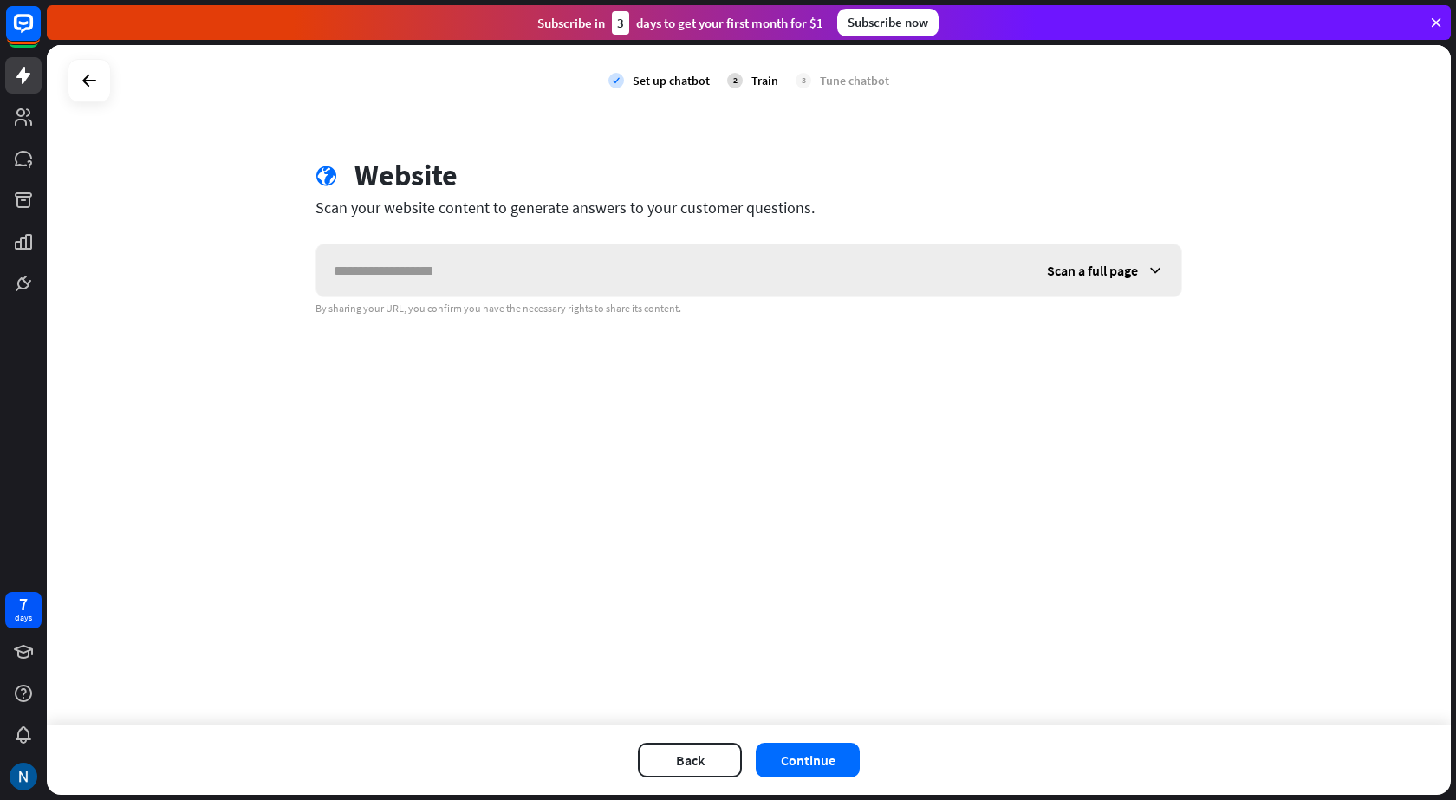
click at [508, 295] on input "text" at bounding box center [672, 270] width 713 height 52
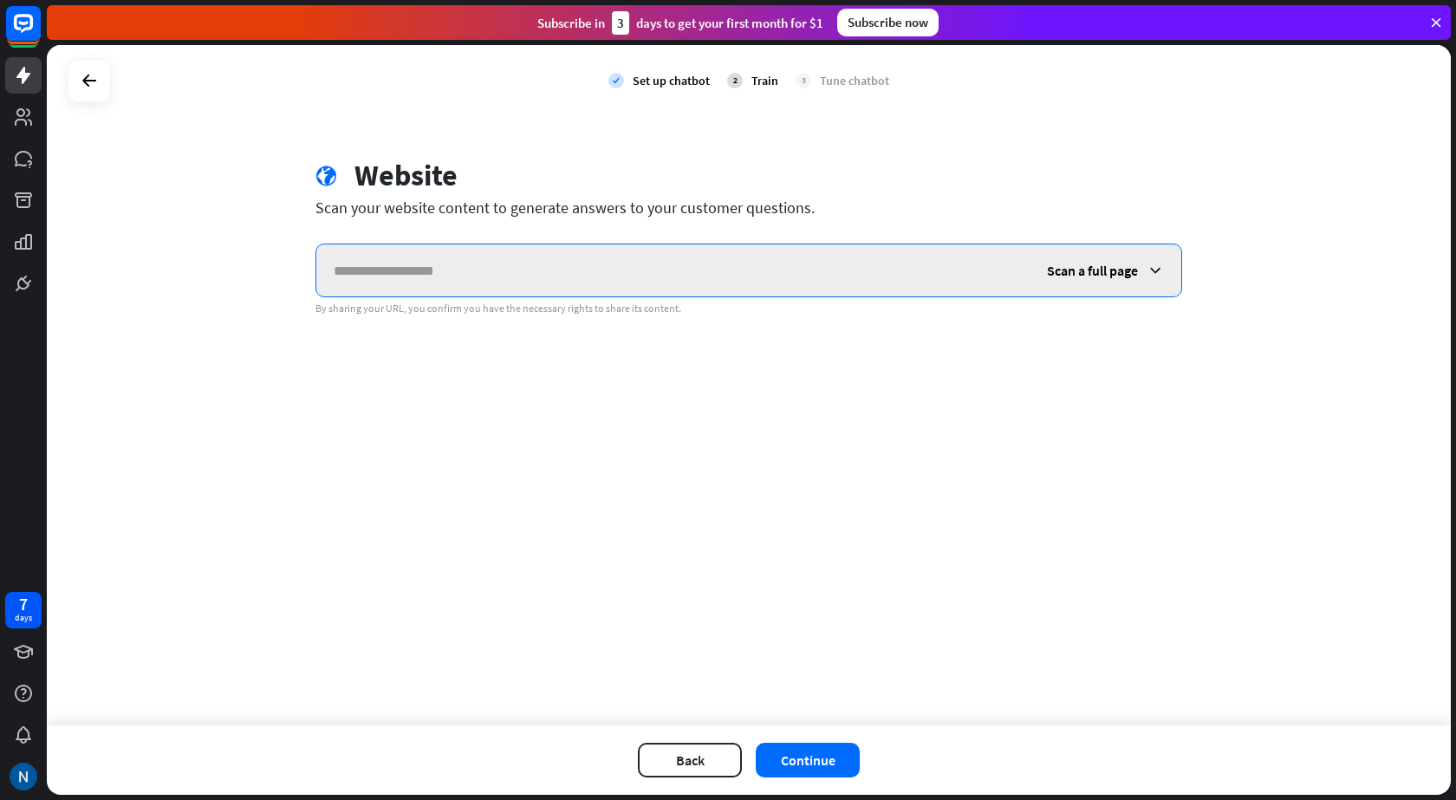
click at [499, 272] on input "text" at bounding box center [672, 270] width 713 height 52
paste input "**********"
type input "**********"
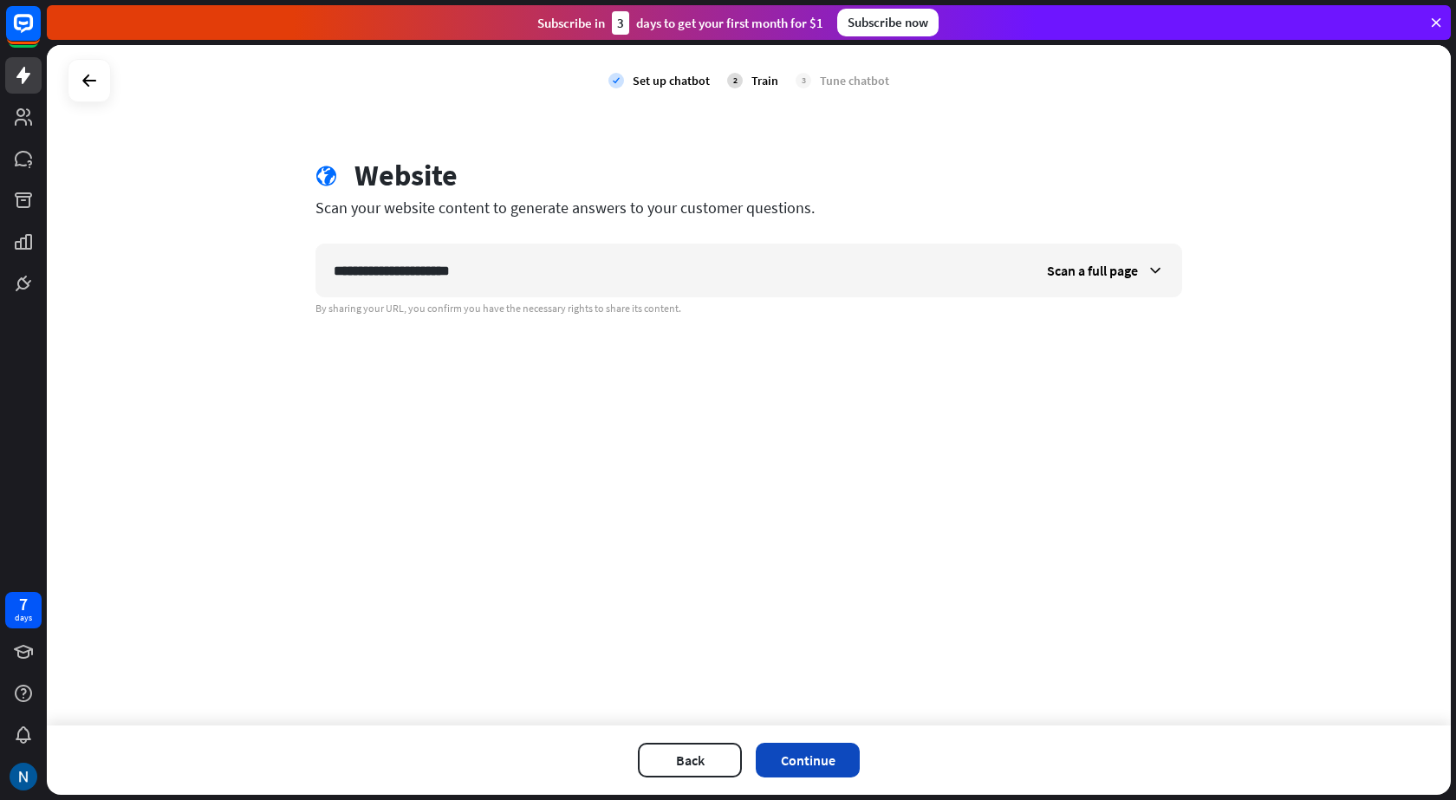
click at [801, 767] on button "Continue" at bounding box center [808, 760] width 104 height 35
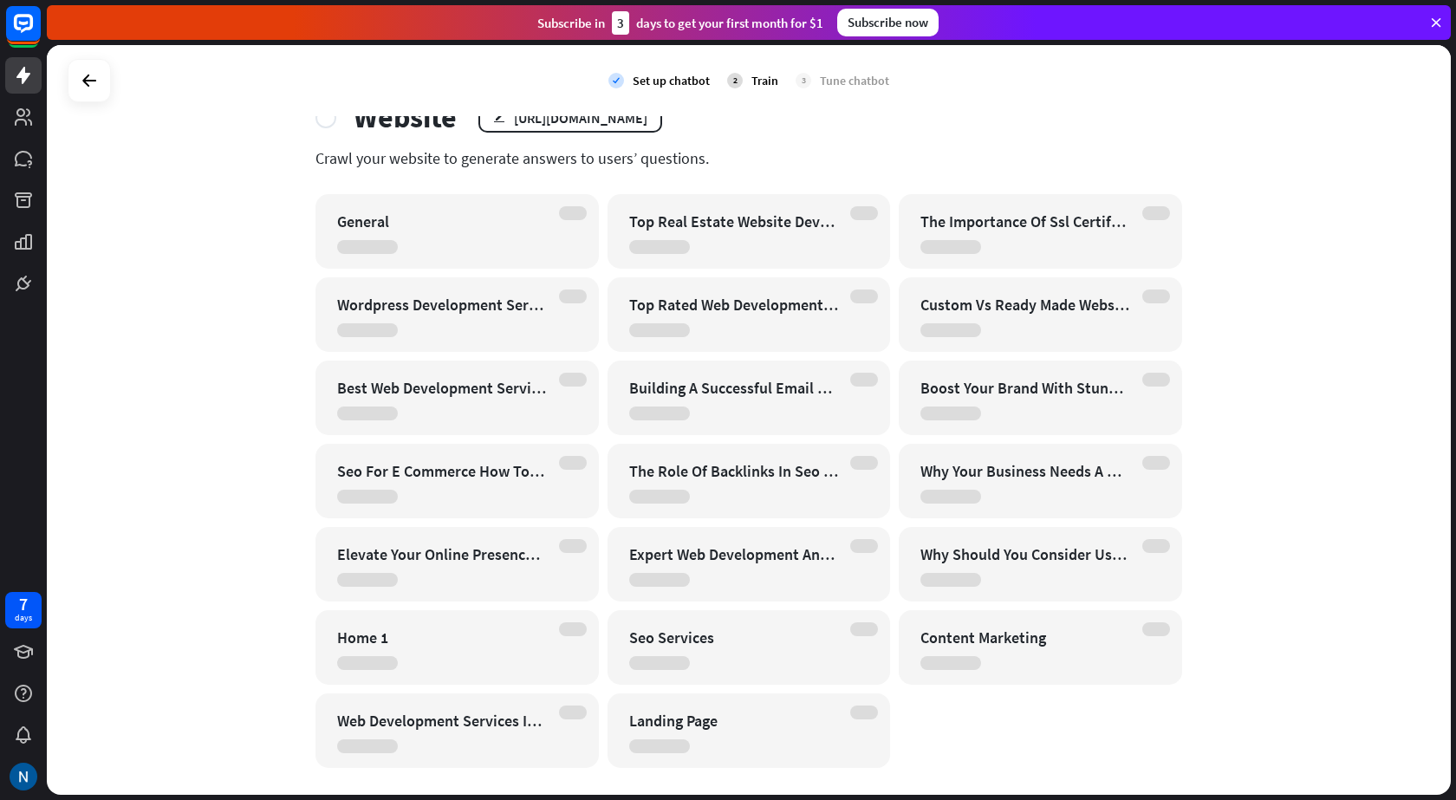
scroll to position [87, 0]
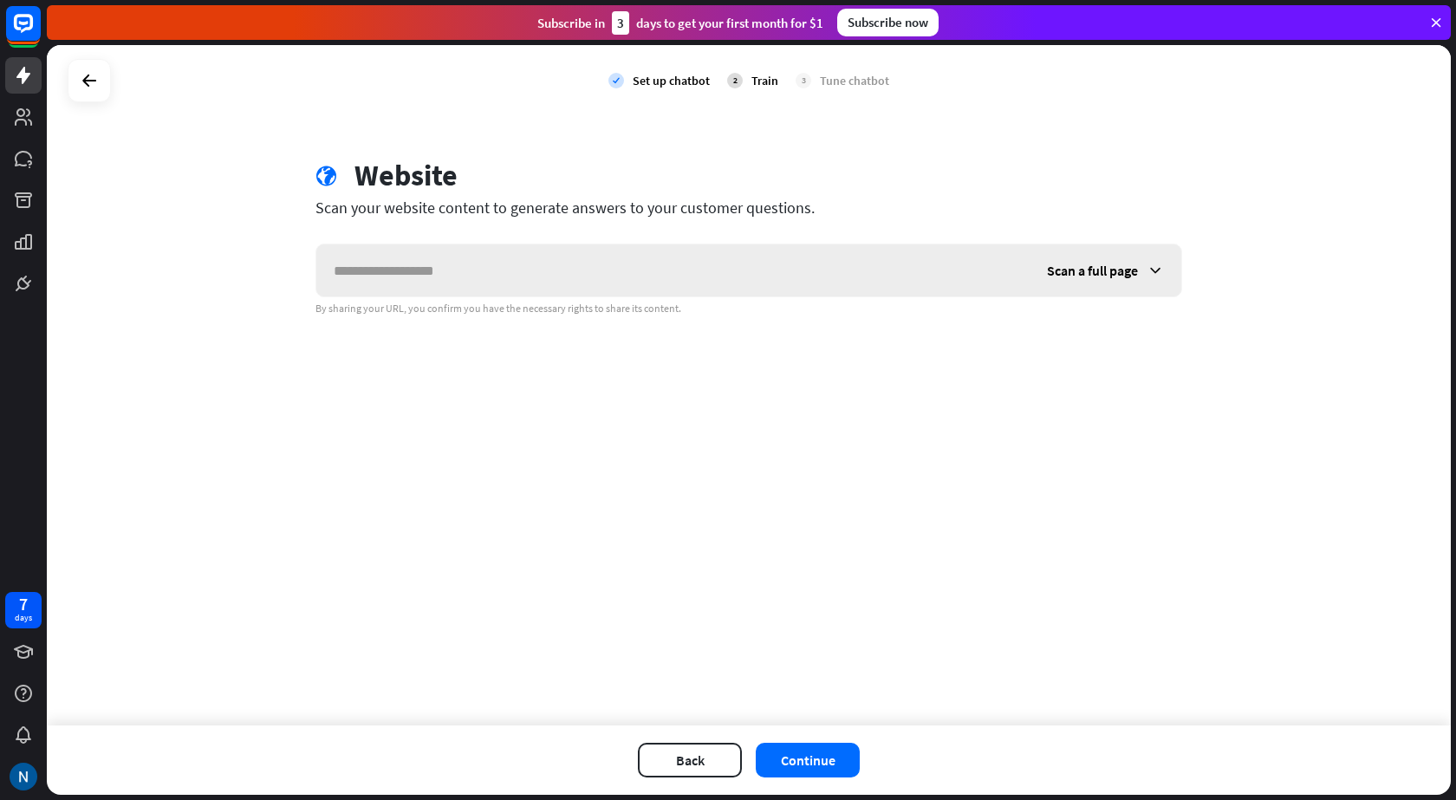
click at [663, 263] on input "text" at bounding box center [672, 270] width 713 height 52
type input "**********"
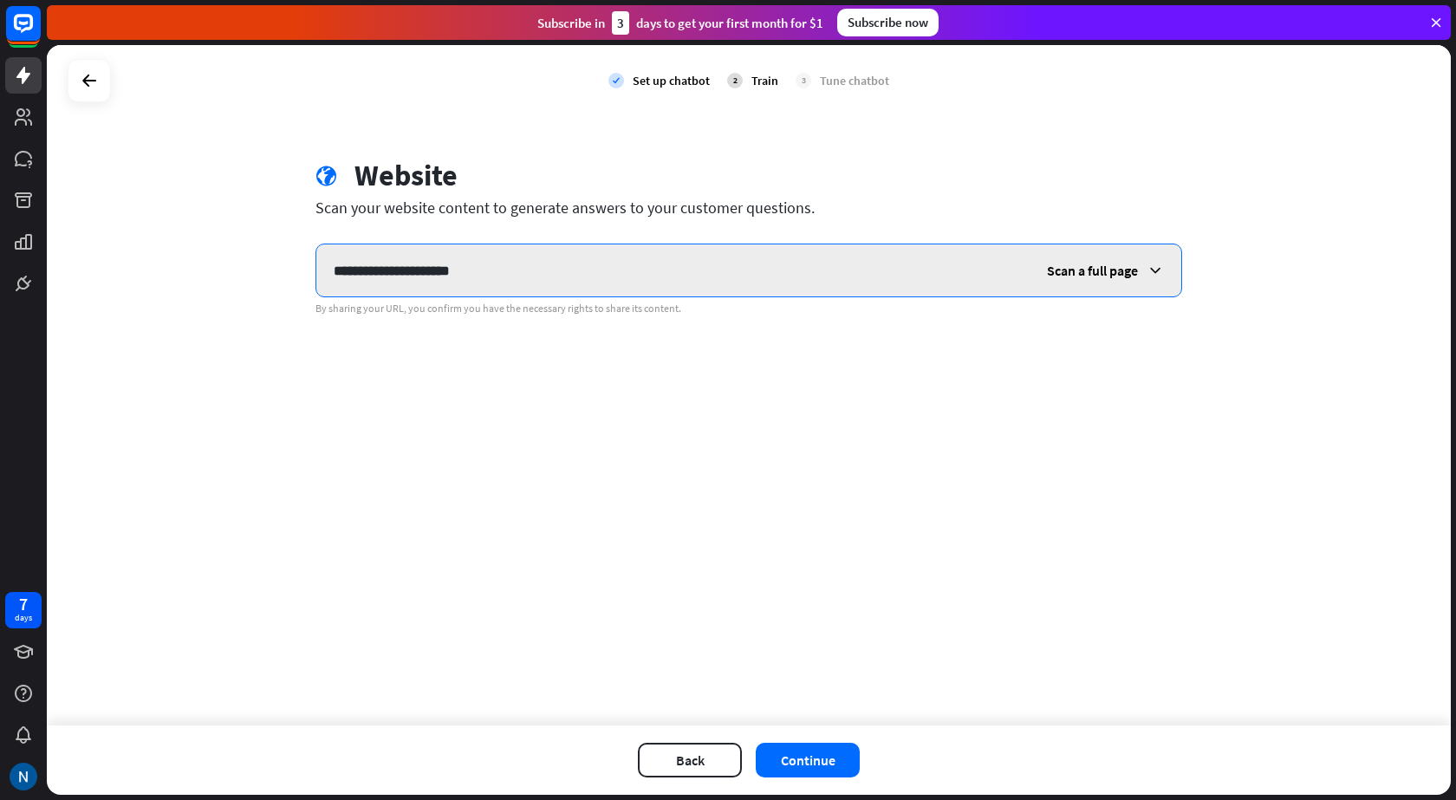
click at [530, 275] on input "**********" at bounding box center [672, 270] width 713 height 52
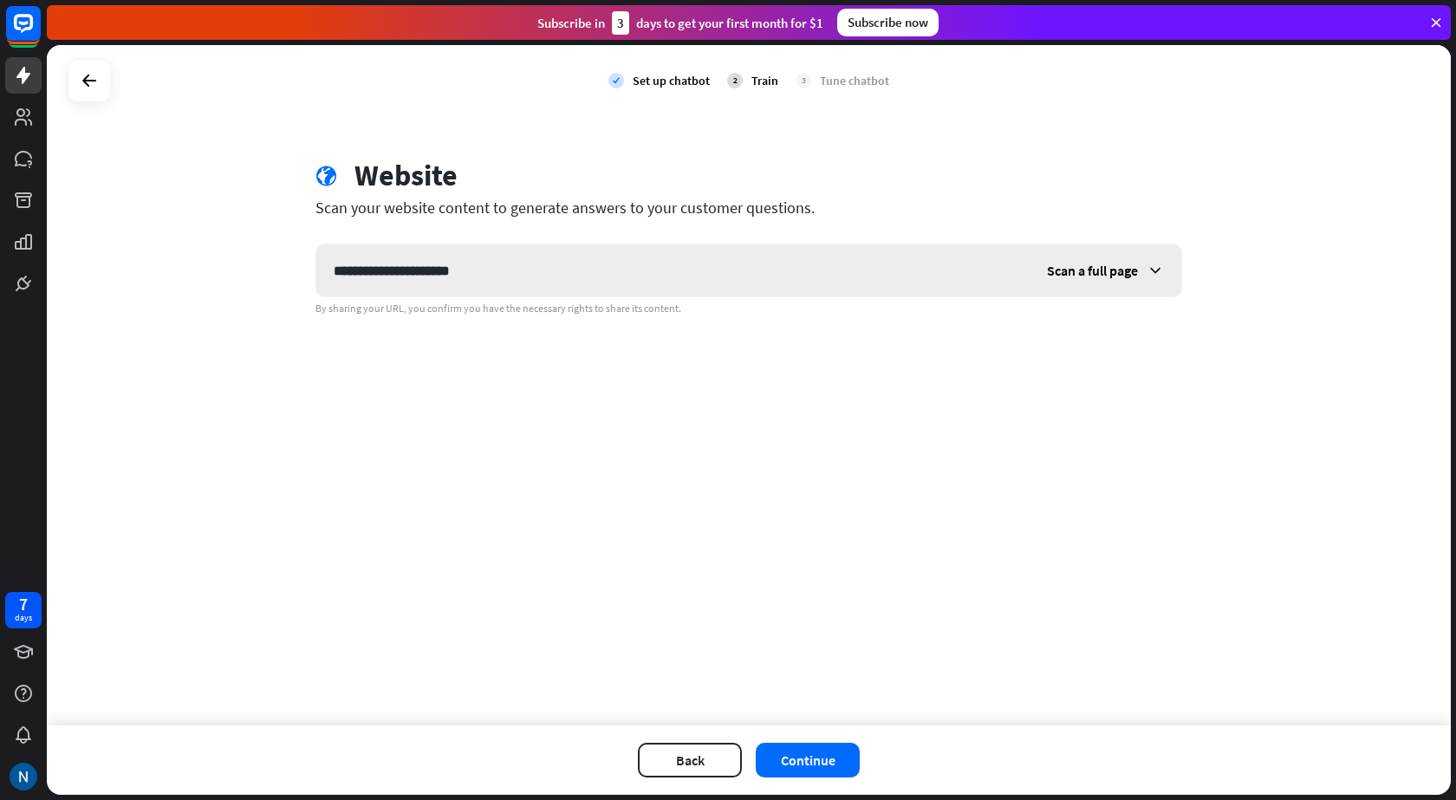
click at [1088, 282] on div "Scan a full page" at bounding box center [1105, 270] width 152 height 52
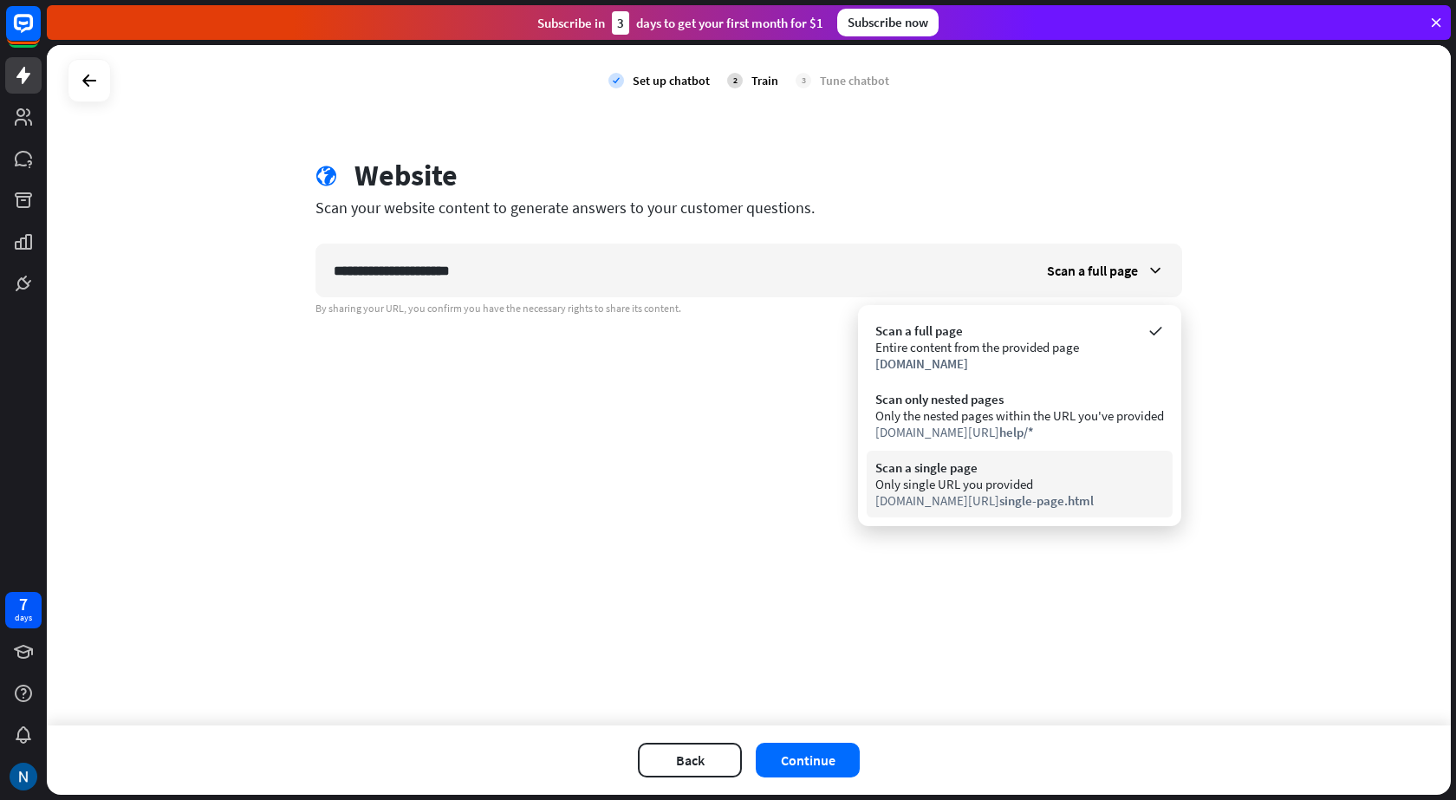
click at [939, 503] on div "[DOMAIN_NAME][URL] single-page.html" at bounding box center [1019, 500] width 289 height 16
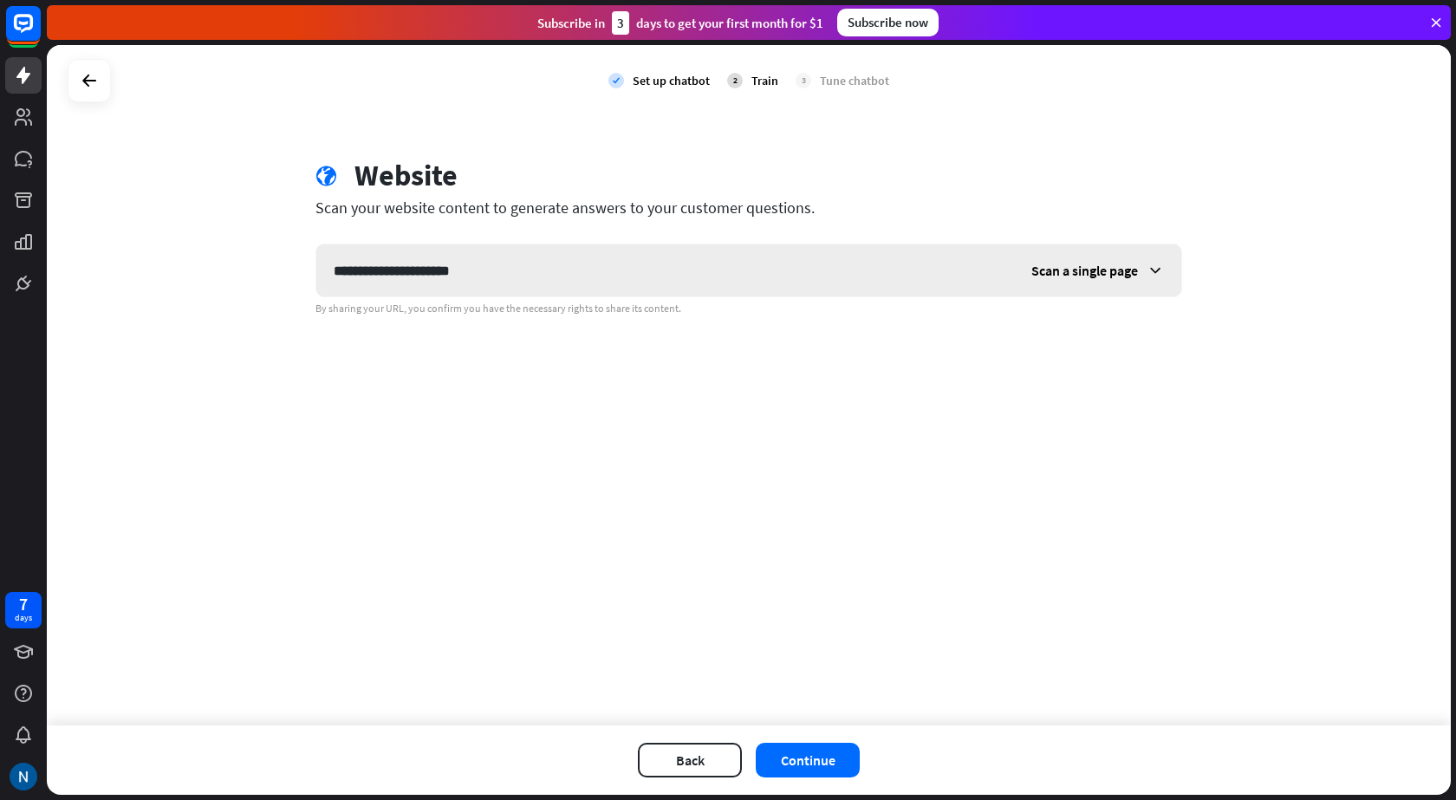
click at [1107, 271] on span "Scan a single page" at bounding box center [1084, 270] width 107 height 17
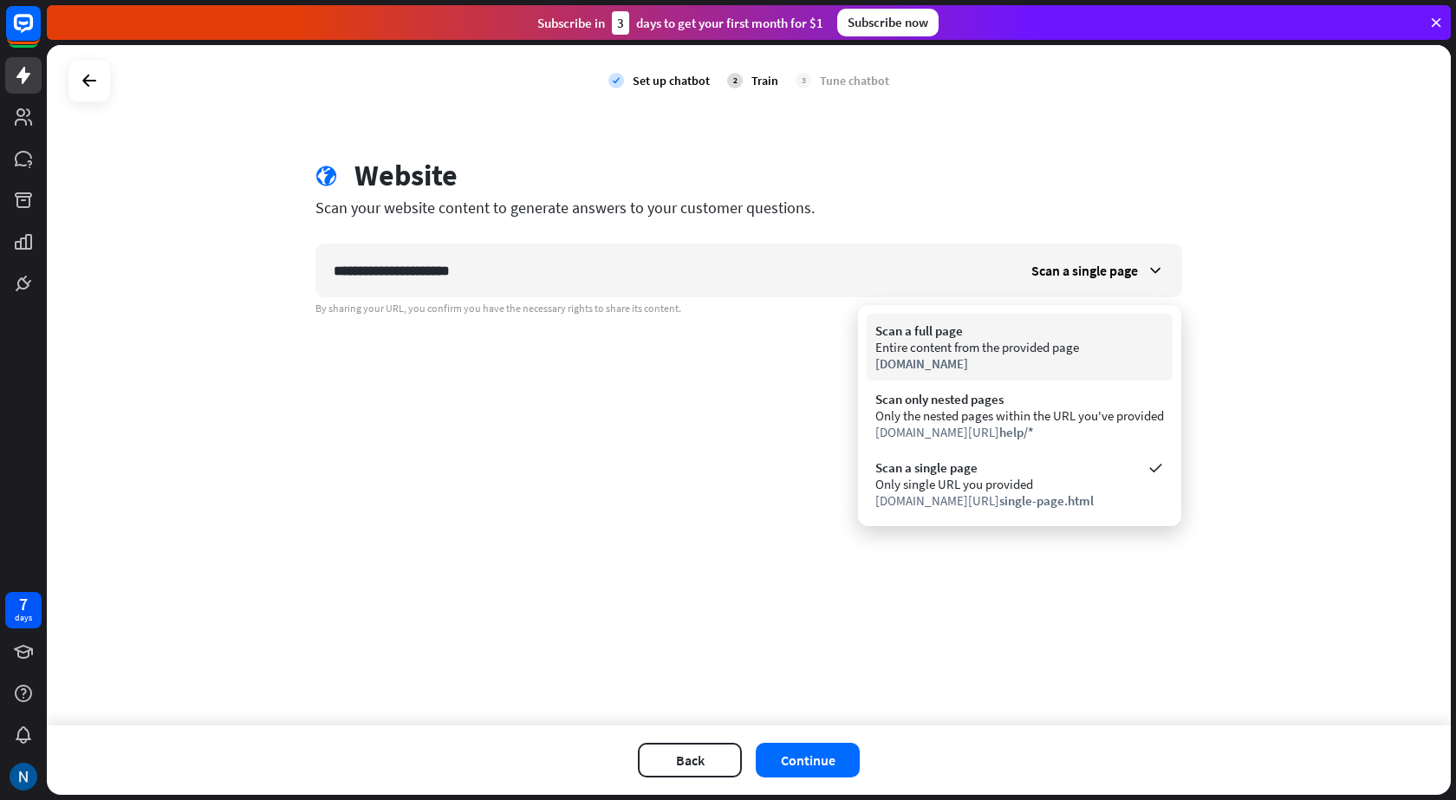
click at [1003, 350] on div "Entire content from the provided page" at bounding box center [1019, 347] width 289 height 16
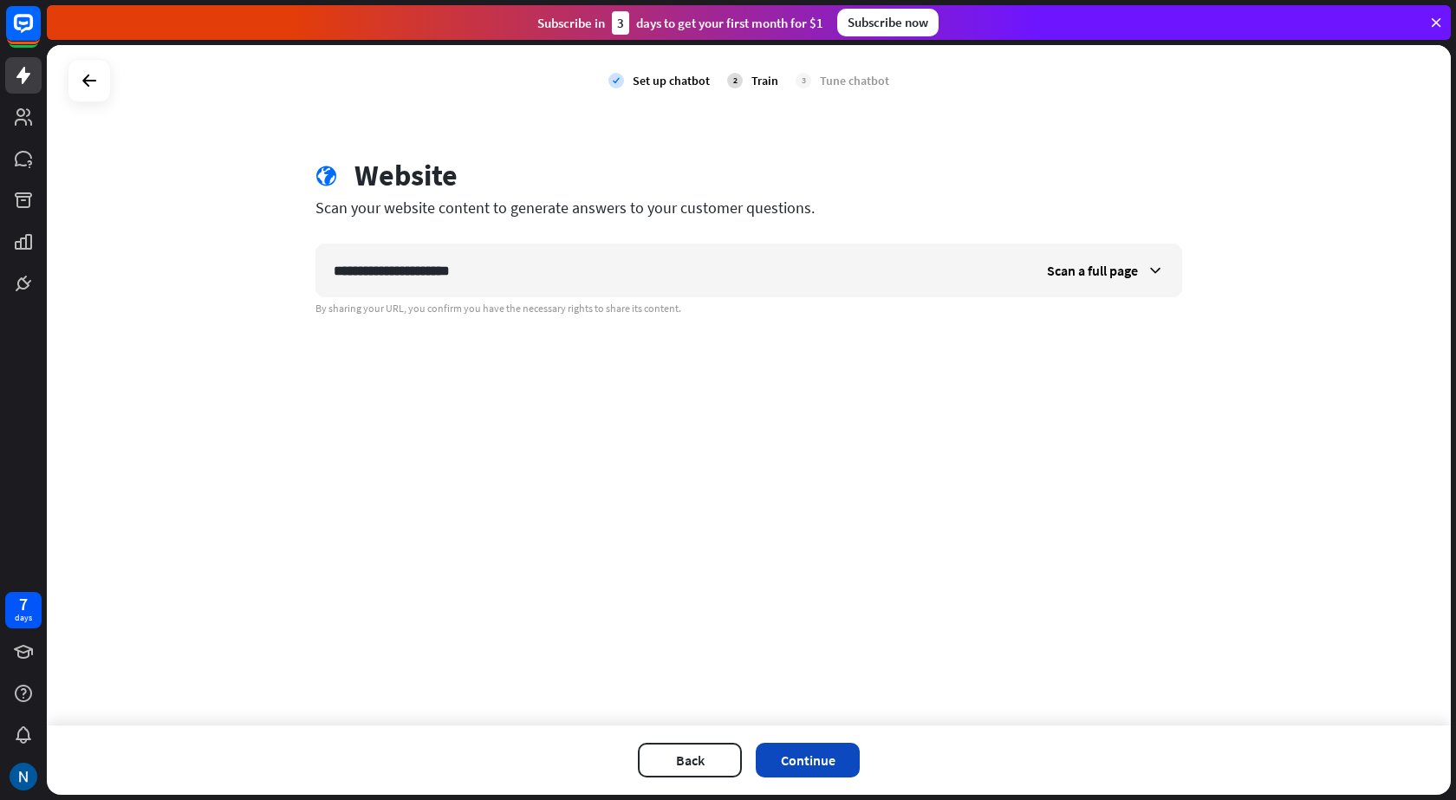
click at [822, 768] on button "Continue" at bounding box center [808, 760] width 104 height 35
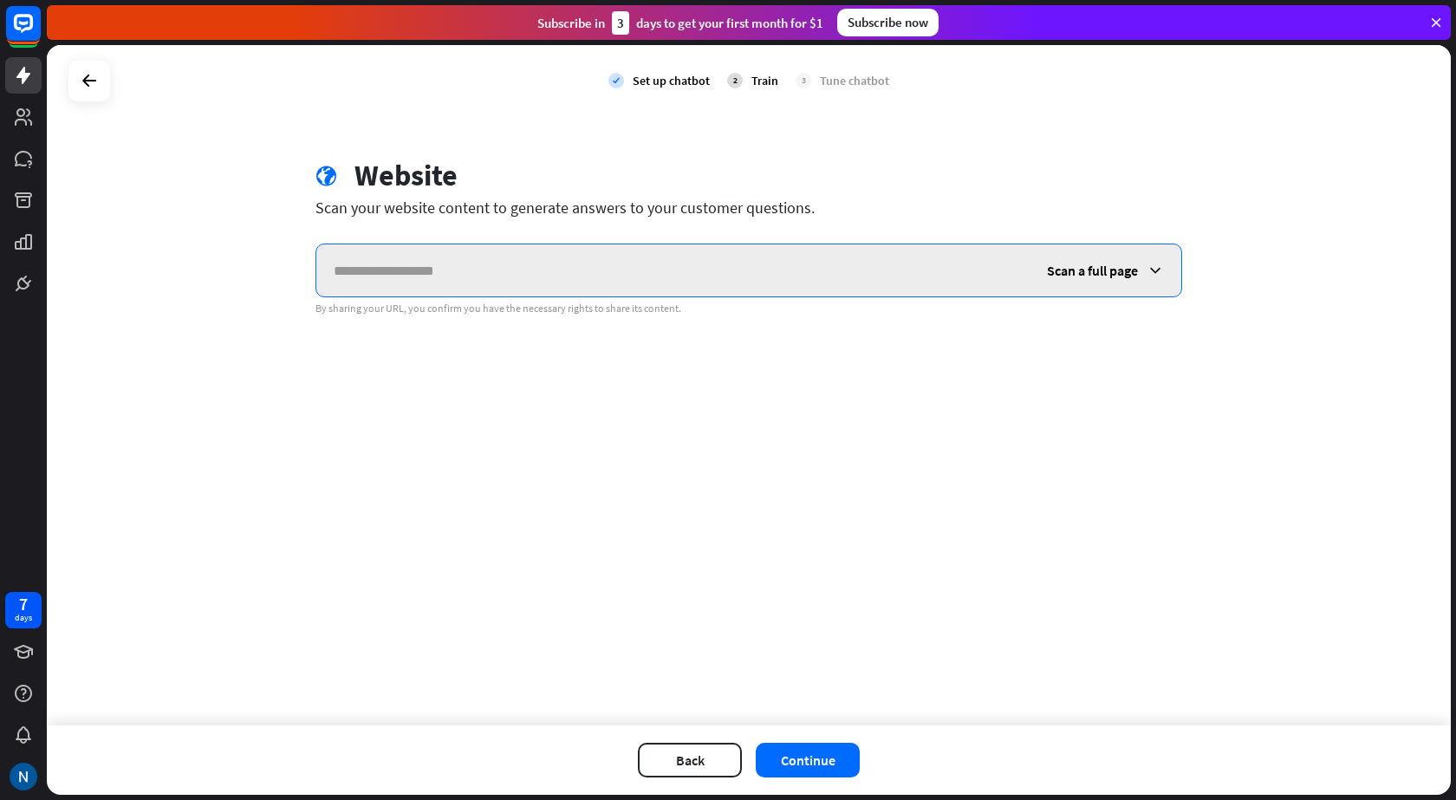
click at [464, 287] on input "text" at bounding box center [672, 270] width 713 height 52
paste input "**********"
type input "**********"
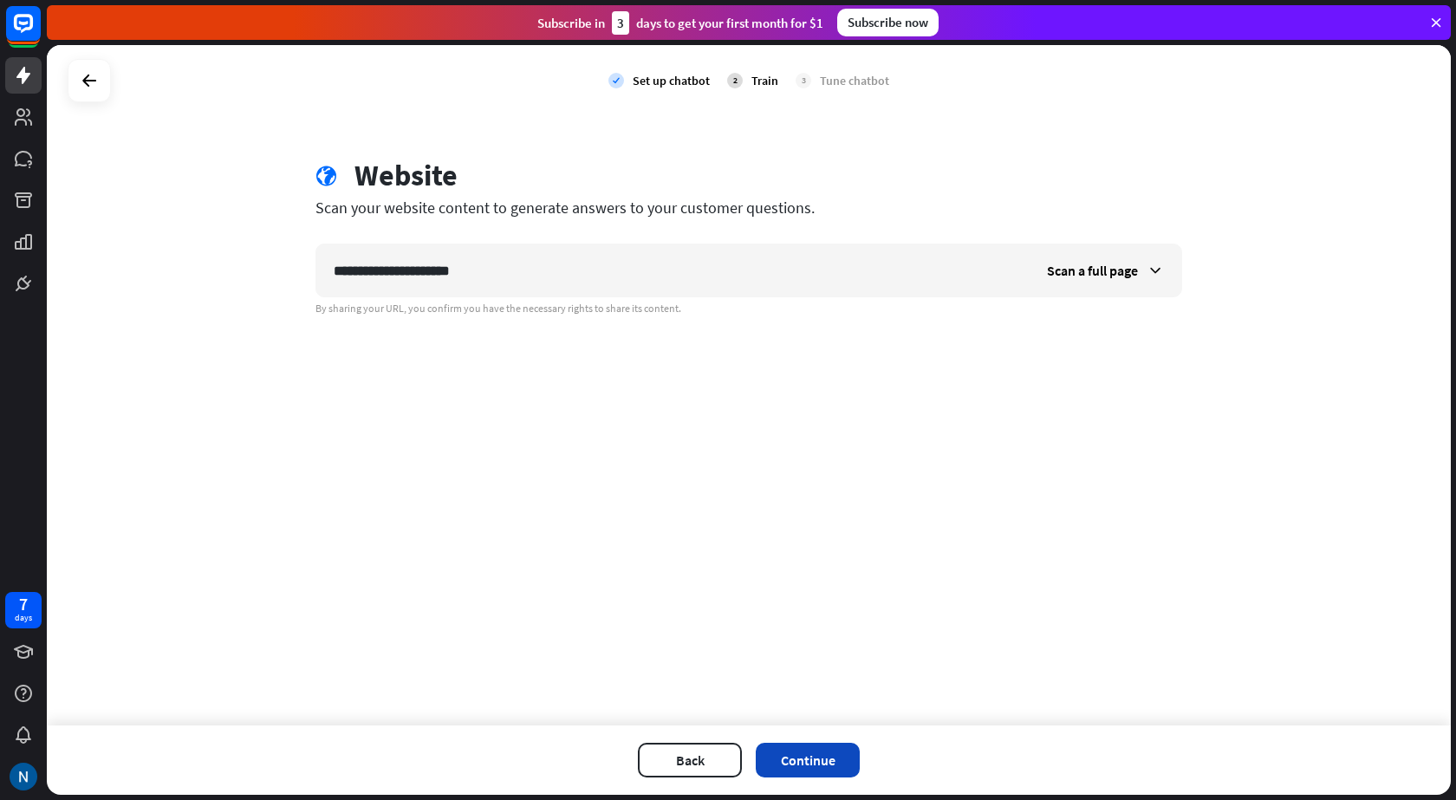
click at [797, 771] on button "Continue" at bounding box center [808, 760] width 104 height 35
click at [436, 269] on input "text" at bounding box center [672, 270] width 713 height 52
type input "**********"
click at [835, 756] on button "Continue" at bounding box center [808, 760] width 104 height 35
click at [804, 757] on button "Continue" at bounding box center [808, 760] width 104 height 35
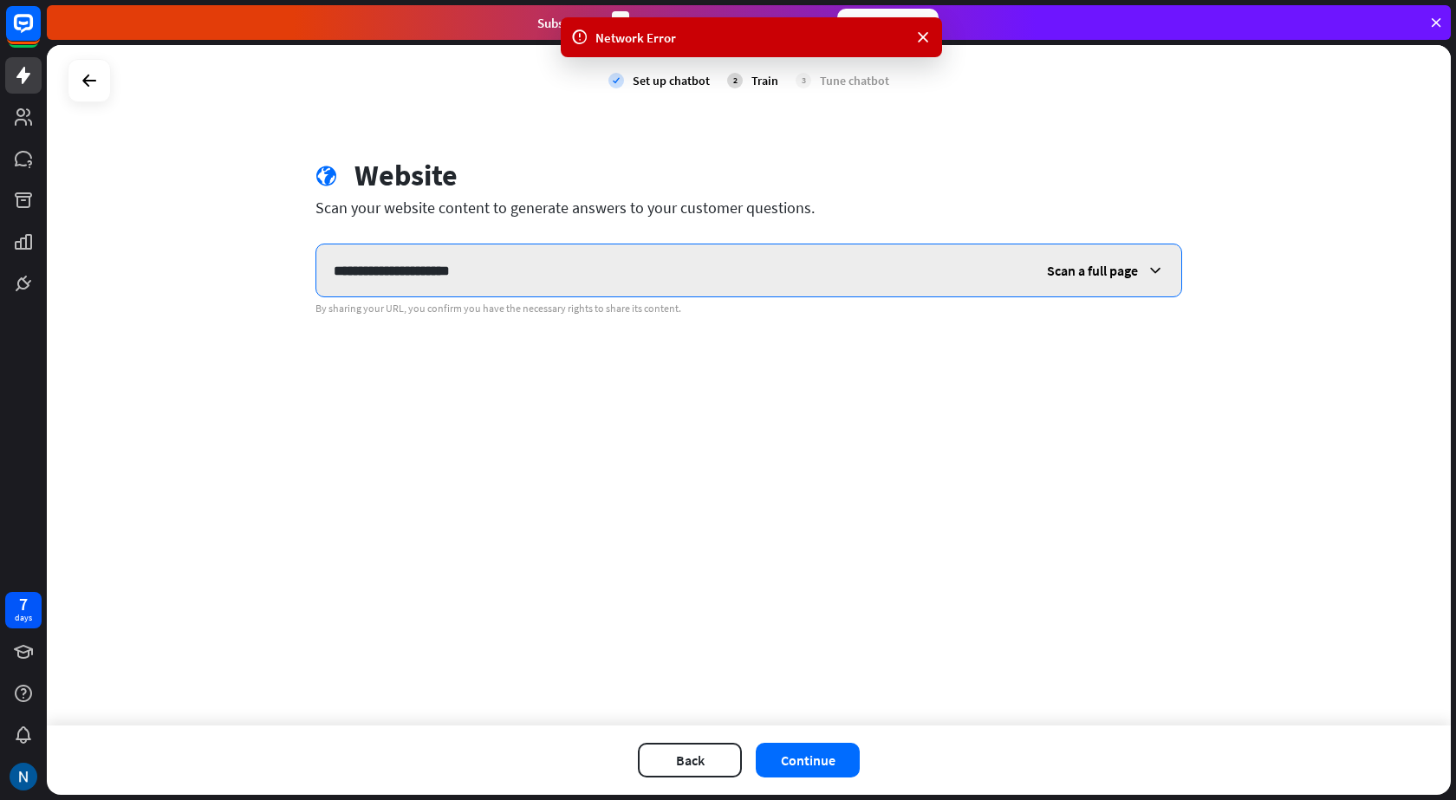
click at [514, 274] on input "**********" at bounding box center [672, 270] width 713 height 52
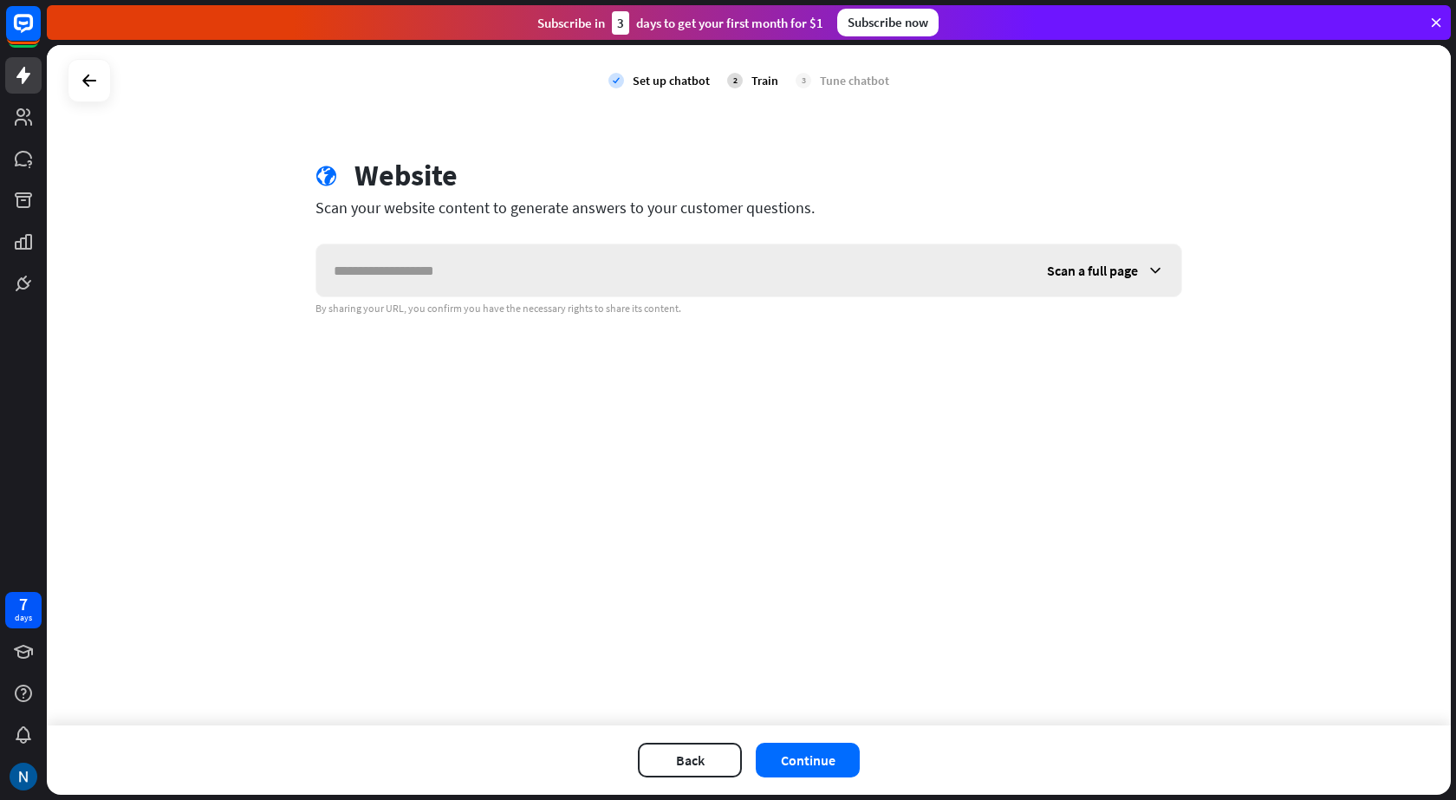
click at [475, 276] on input "text" at bounding box center [672, 270] width 713 height 52
type input "**********"
click at [1087, 261] on div "Scan a full page" at bounding box center [1105, 270] width 152 height 52
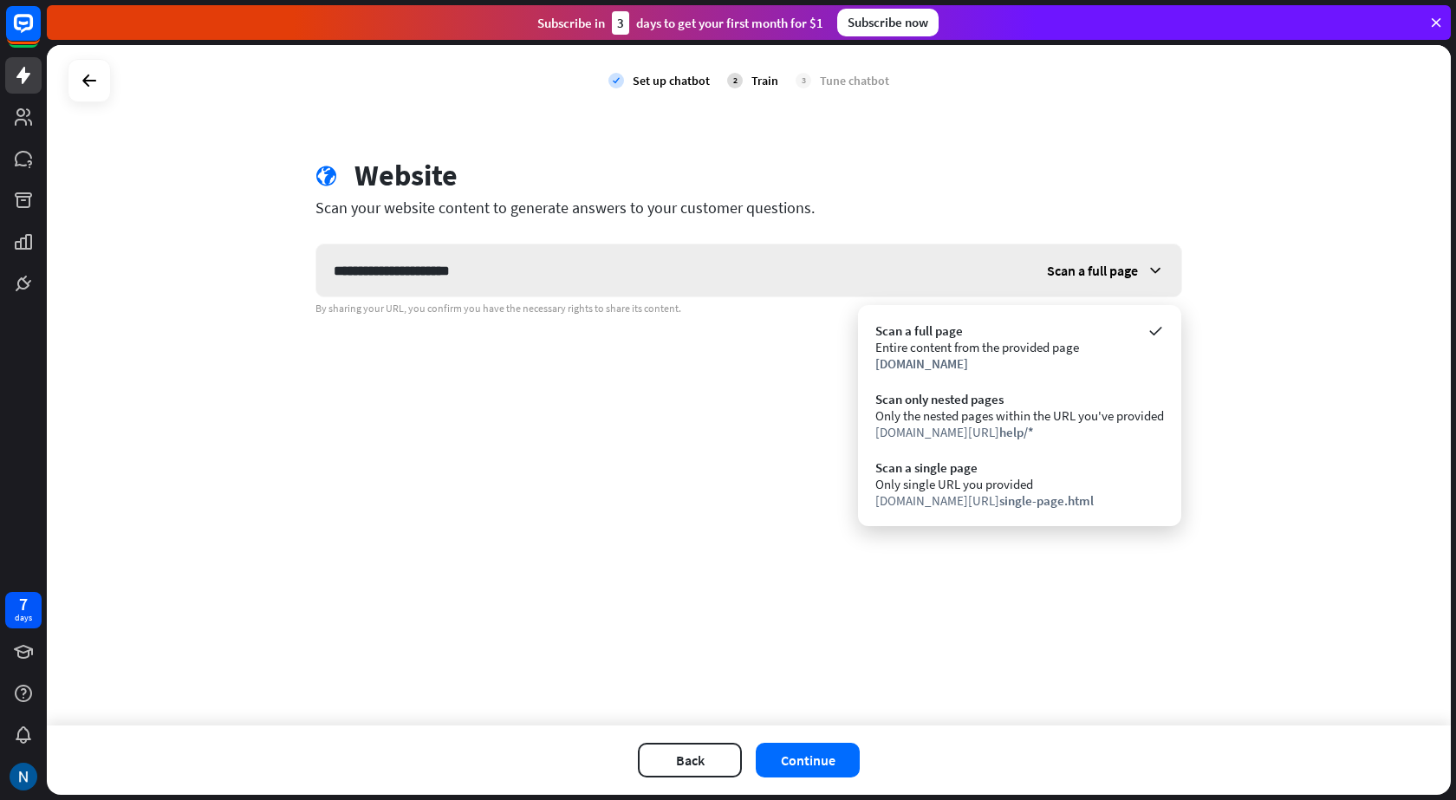
click at [1100, 262] on span "Scan a full page" at bounding box center [1092, 270] width 91 height 17
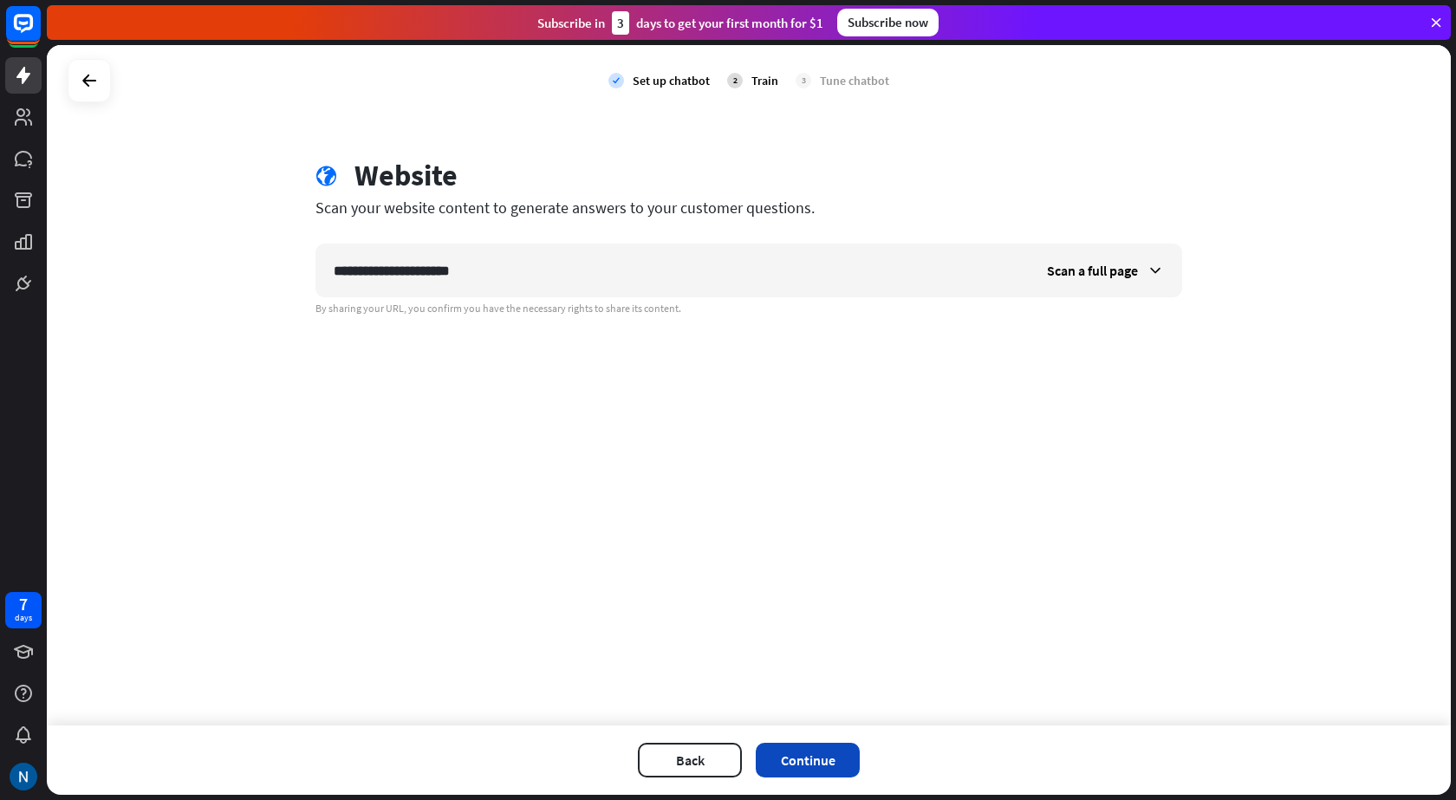
click at [798, 772] on button "Continue" at bounding box center [808, 760] width 104 height 35
click at [781, 757] on button "Continue" at bounding box center [808, 760] width 104 height 35
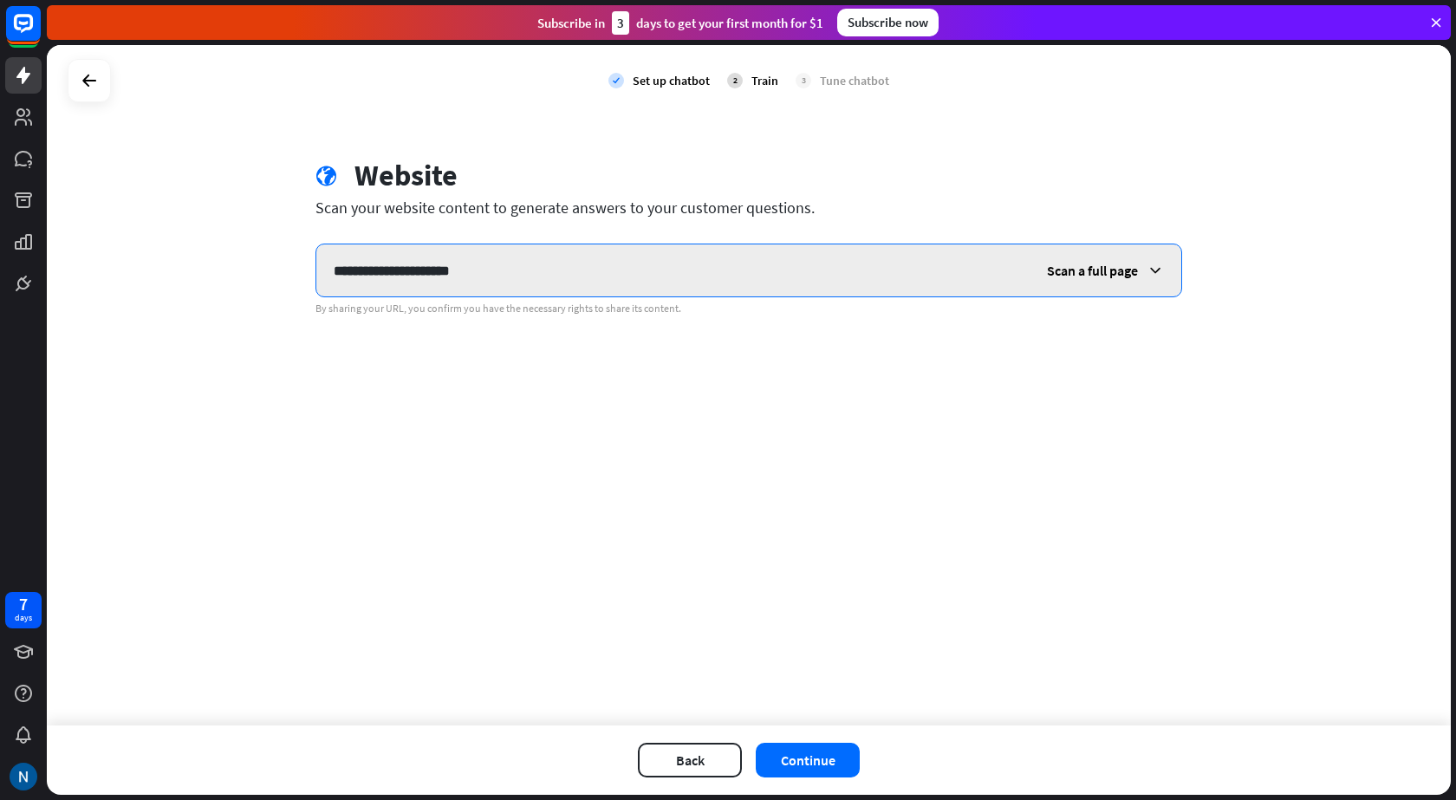
click at [581, 264] on input "**********" at bounding box center [672, 270] width 713 height 52
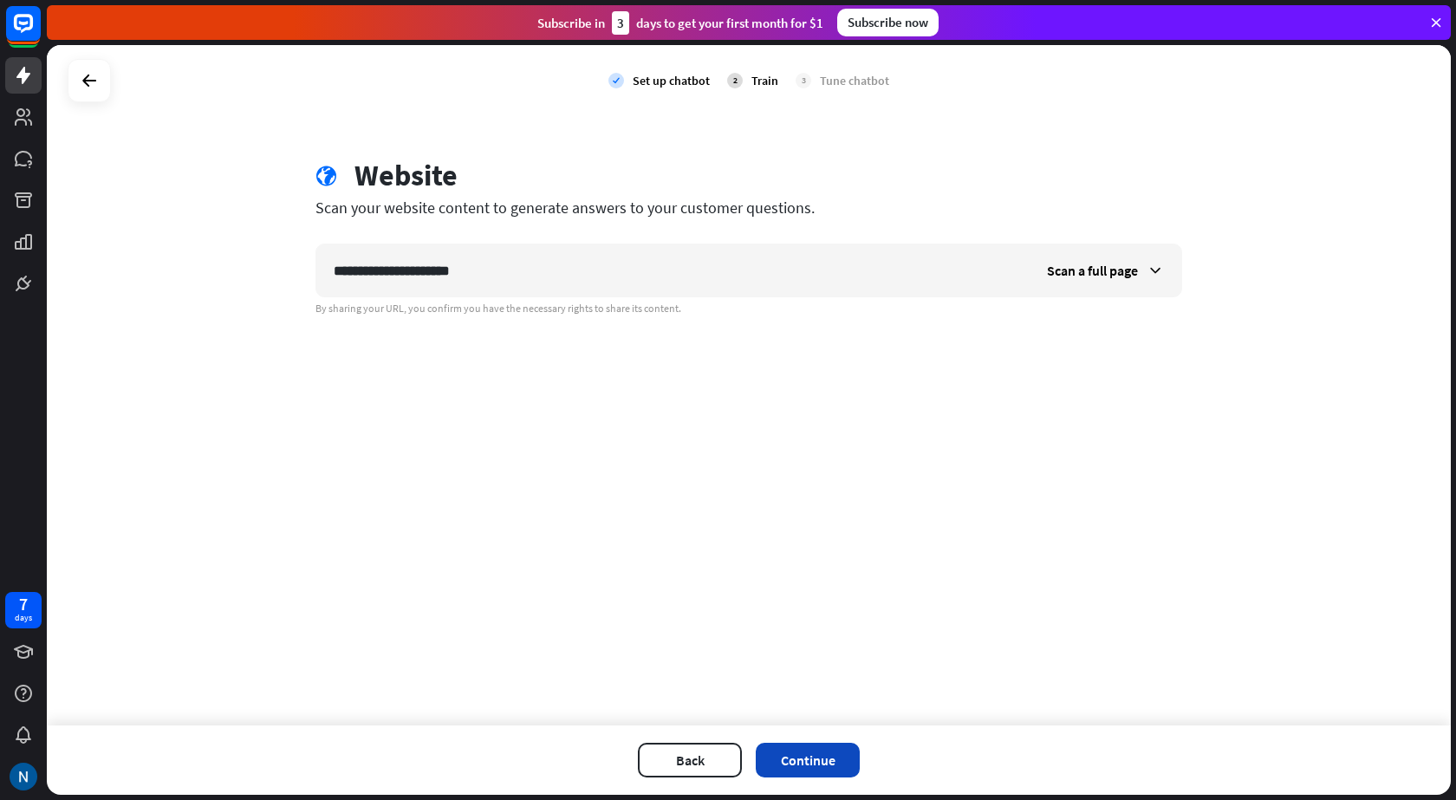
click at [797, 775] on div "Back Continue" at bounding box center [749, 759] width 1404 height 69
click at [783, 757] on button "Continue" at bounding box center [808, 760] width 104 height 35
click at [802, 752] on button "Continue" at bounding box center [808, 760] width 104 height 35
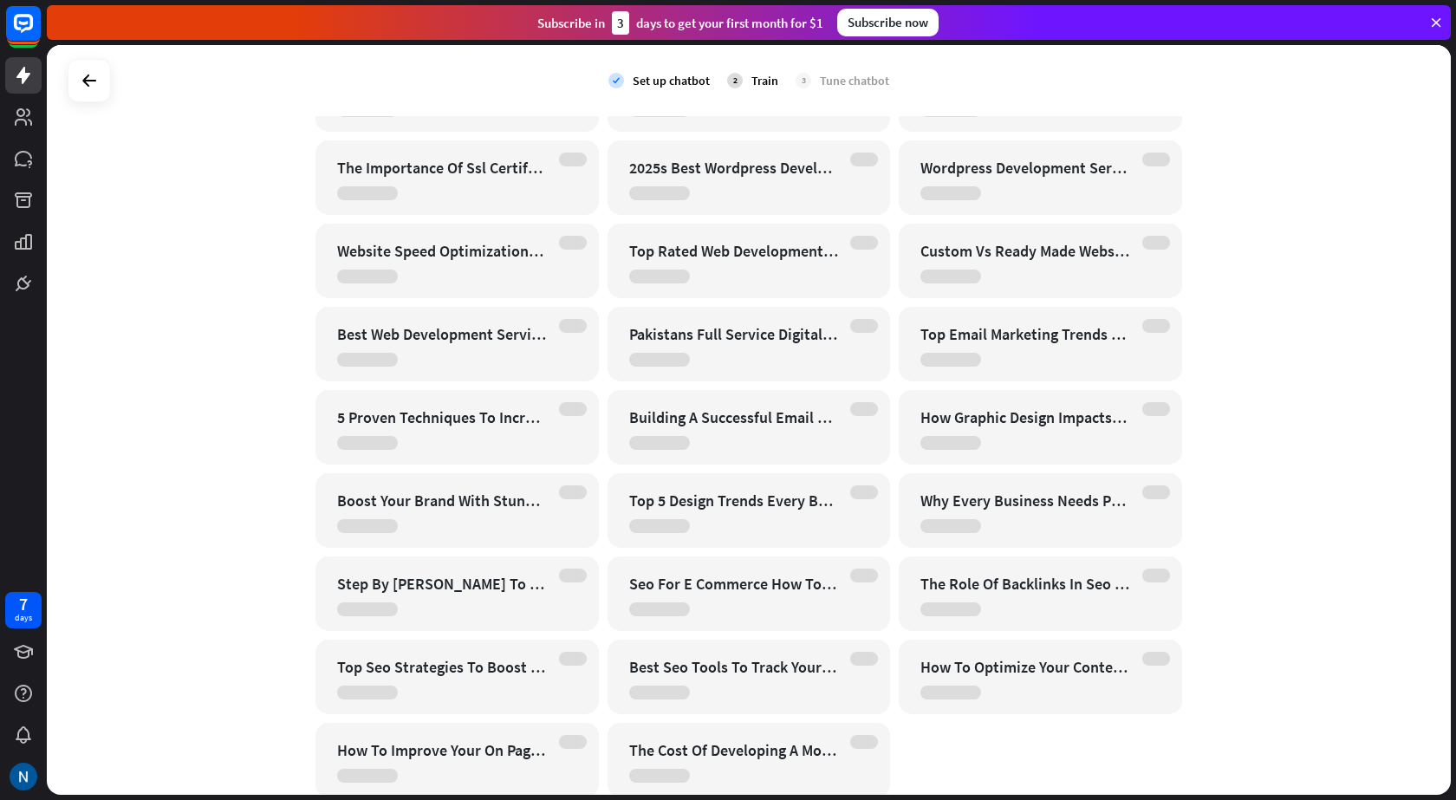
scroll to position [336, 0]
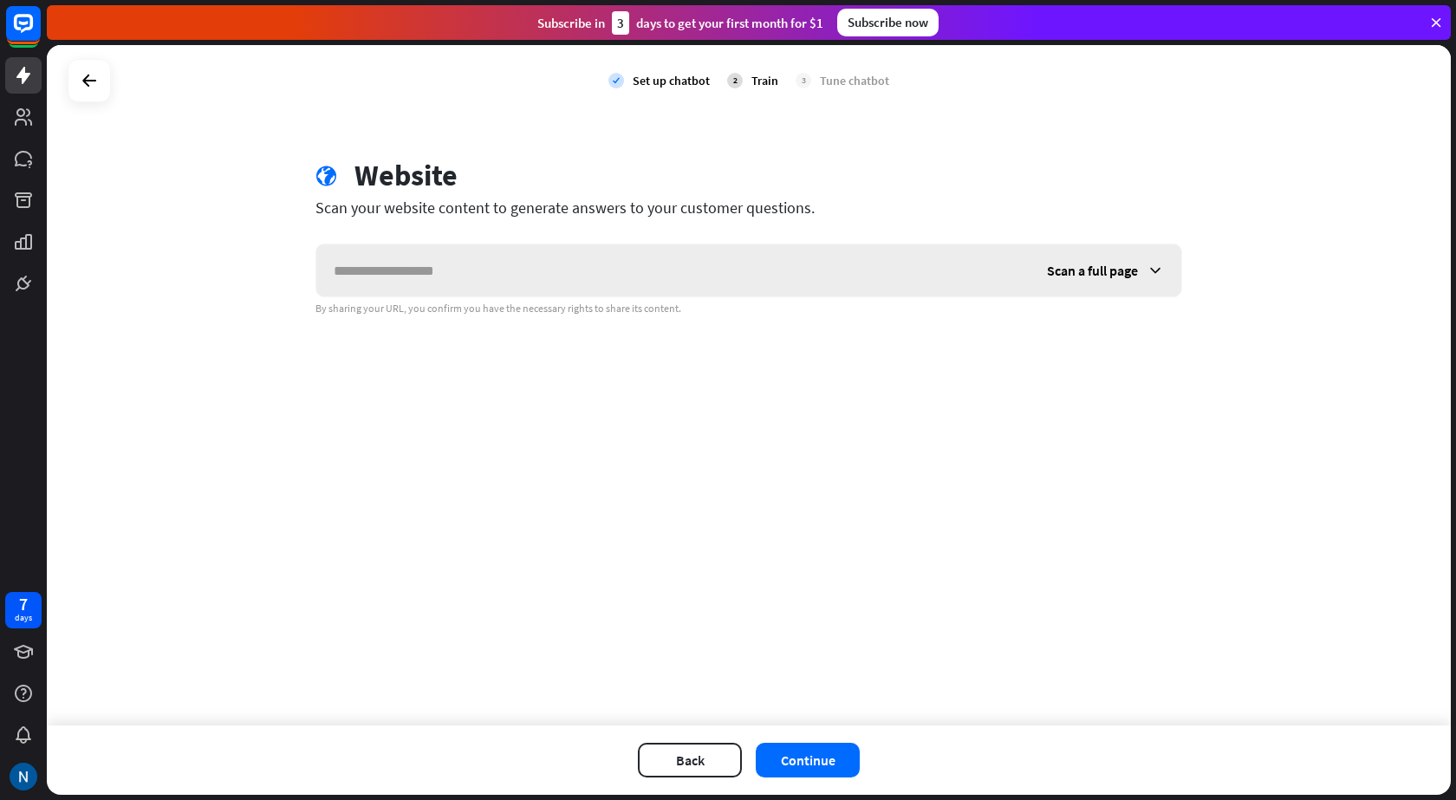
click at [514, 266] on input "text" at bounding box center [672, 270] width 713 height 52
type input "**********"
click at [809, 756] on button "Continue" at bounding box center [808, 760] width 104 height 35
